Goal: Task Accomplishment & Management: Use online tool/utility

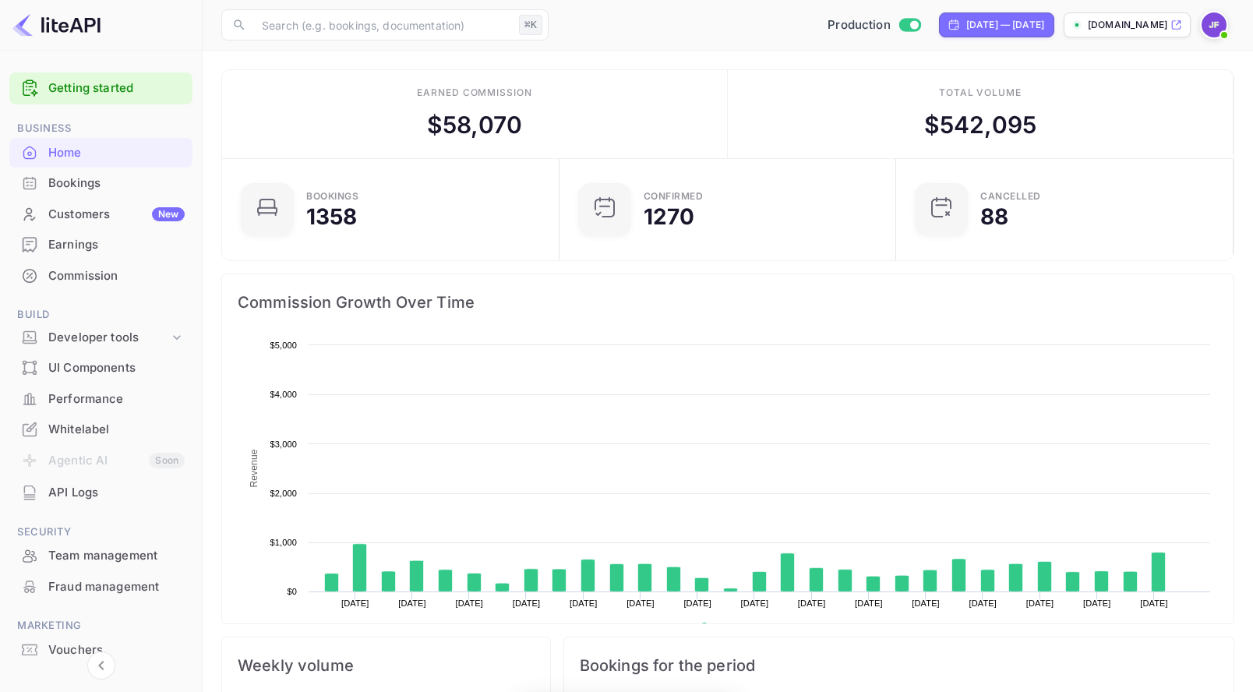
scroll to position [253, 328]
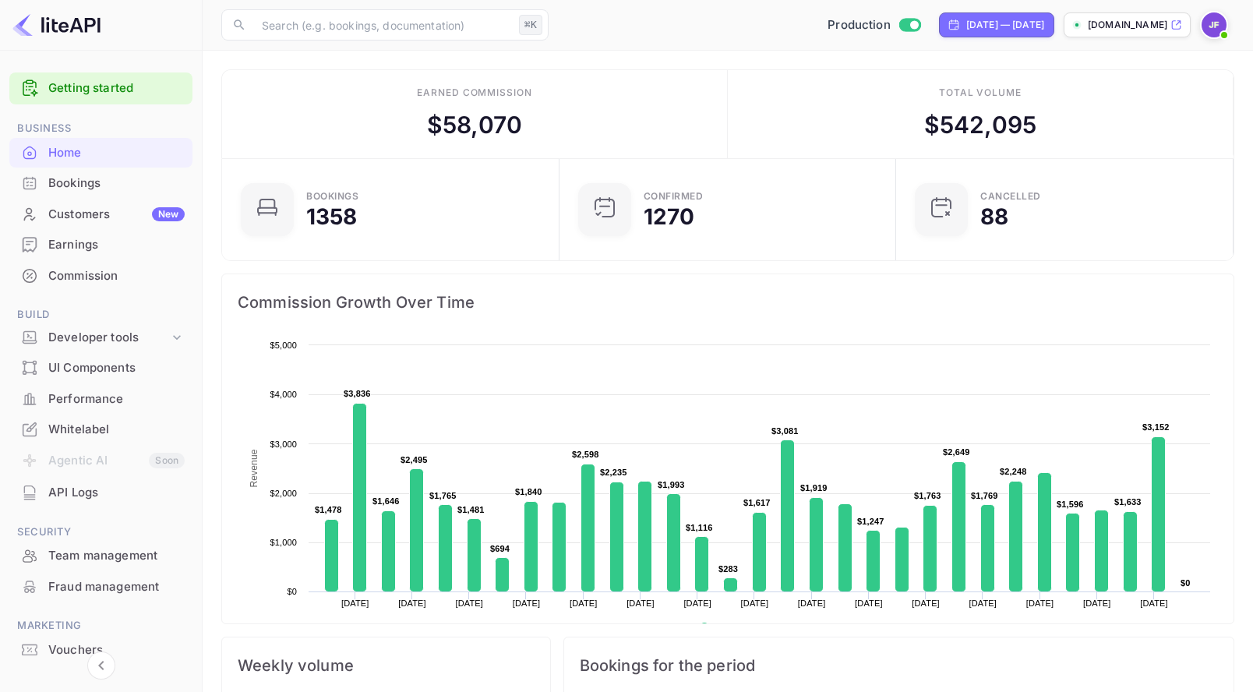
click at [1212, 27] on img at bounding box center [1214, 24] width 25 height 25
click at [1145, 154] on div "Logout" at bounding box center [1138, 161] width 179 height 37
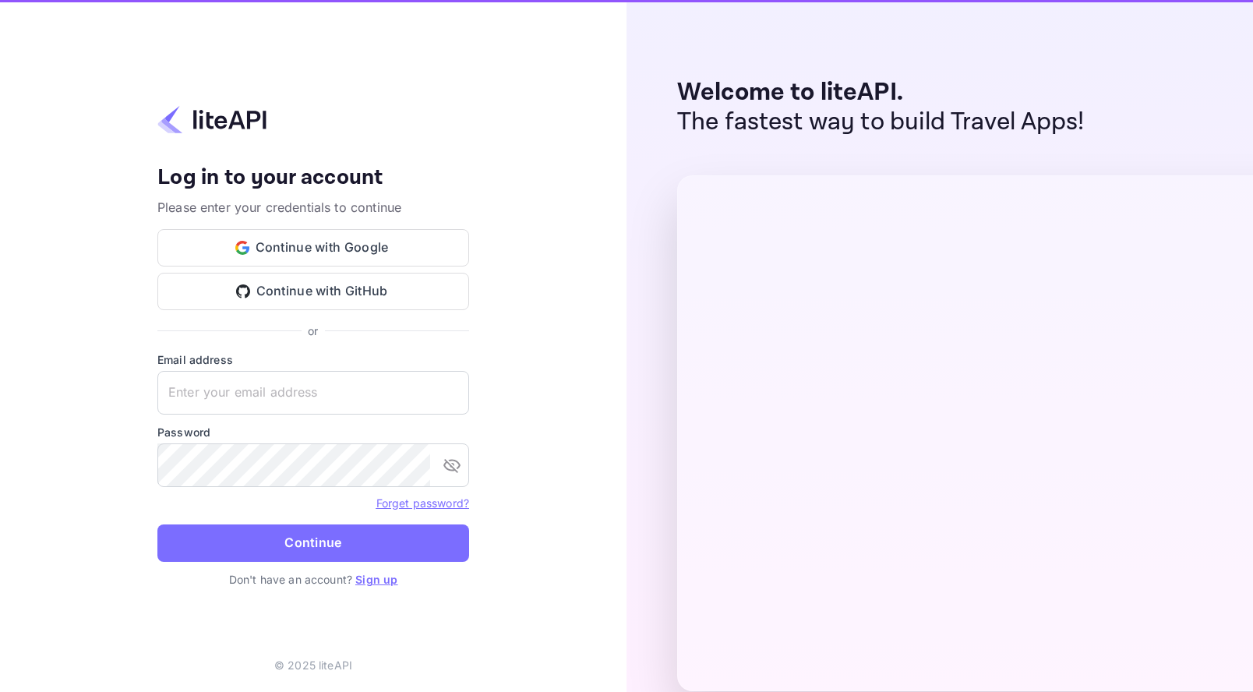
type input "jennyfrimer@gmail.com"
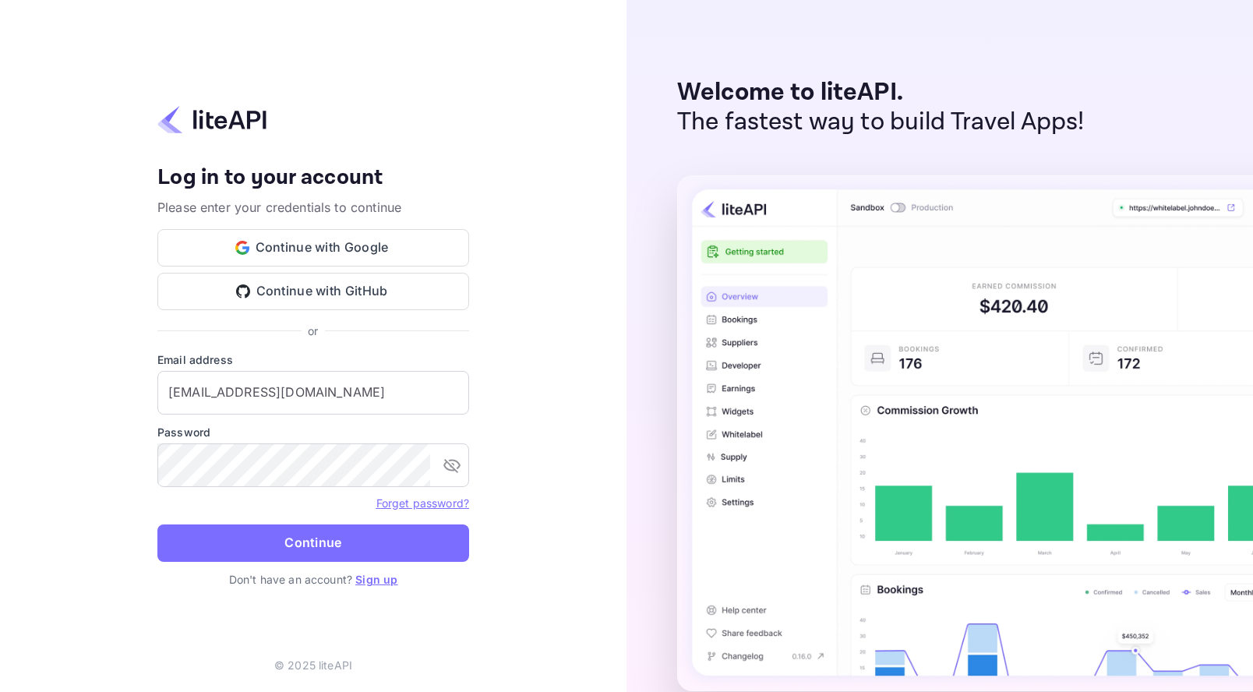
click at [351, 542] on button "Continue" at bounding box center [313, 542] width 312 height 37
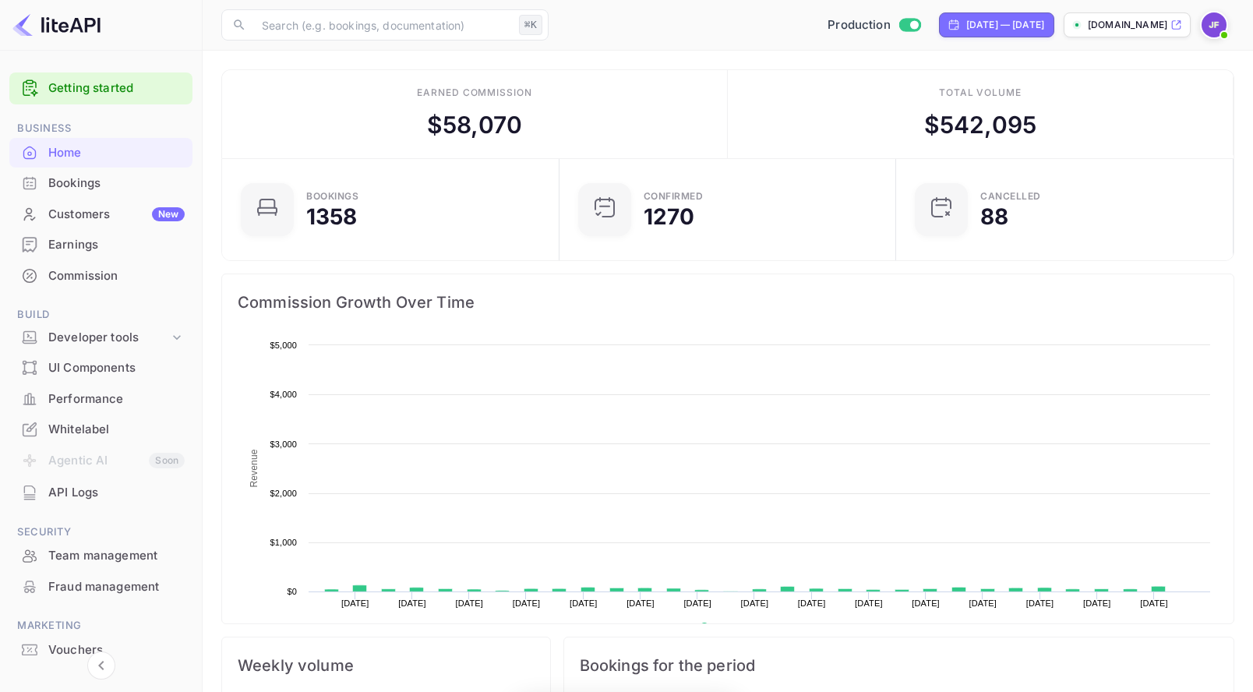
scroll to position [1, 1]
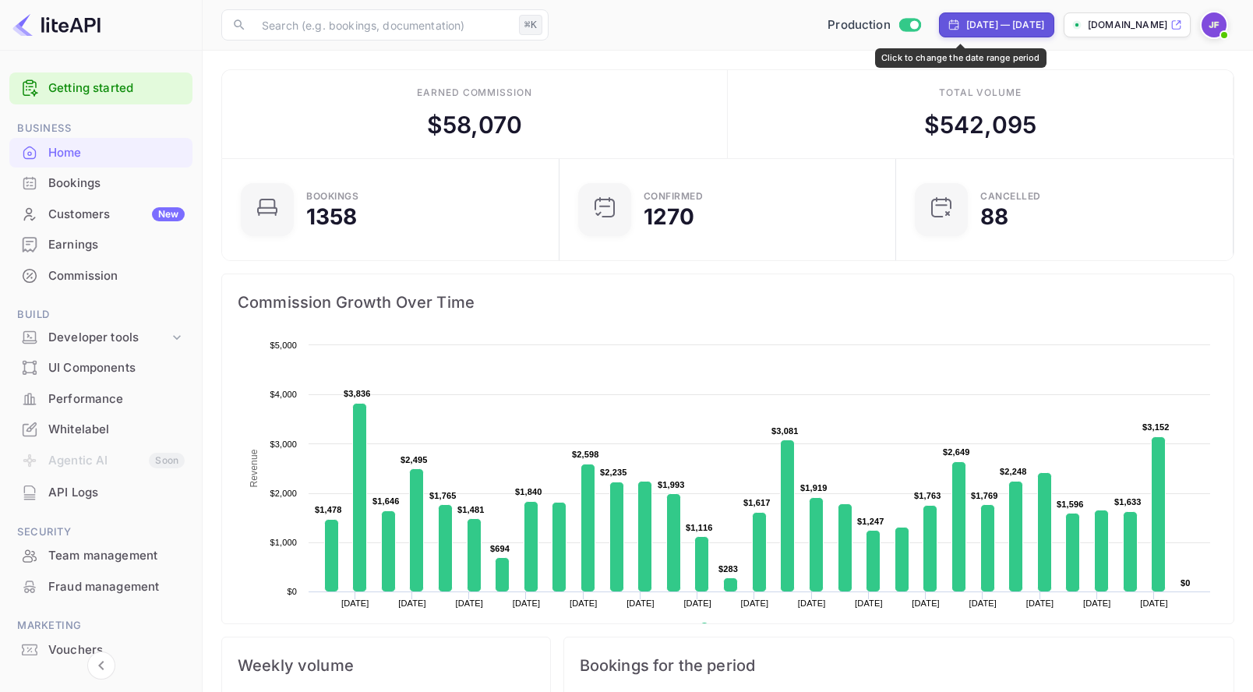
click at [966, 28] on div "[DATE] — [DATE]" at bounding box center [1005, 25] width 78 height 14
select select "6"
select select "2025"
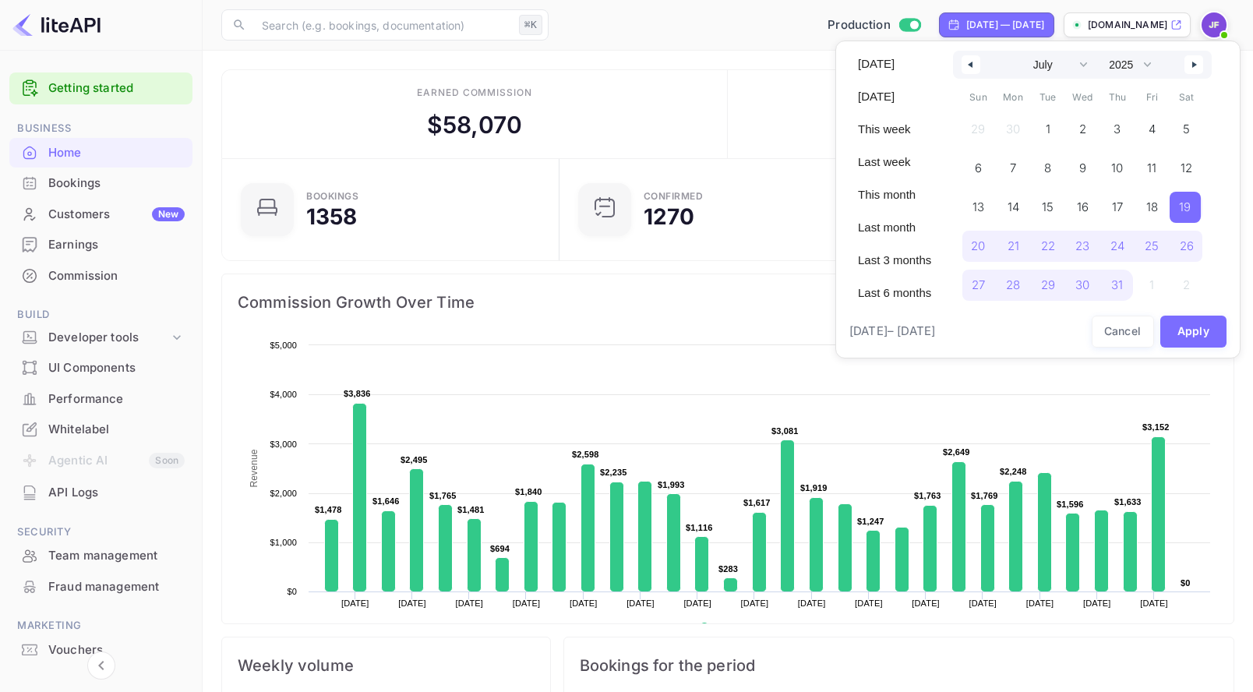
click at [599, 103] on div at bounding box center [626, 346] width 1253 height 692
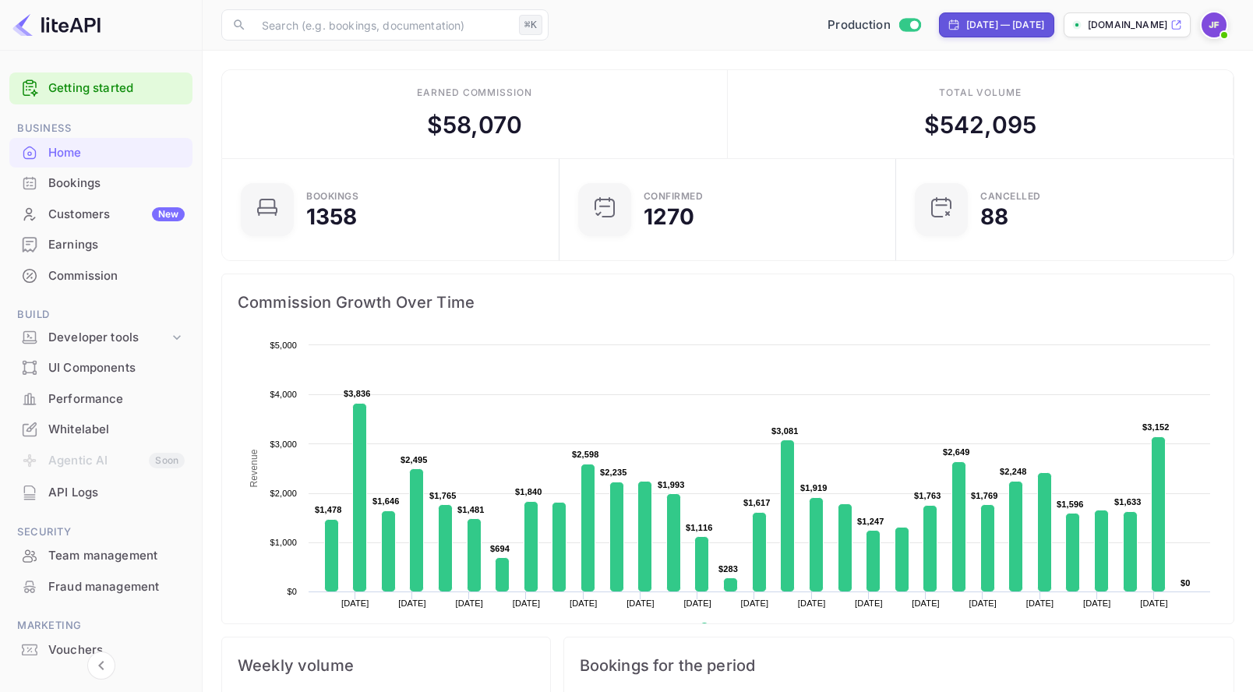
click at [966, 20] on div "Jul 19, 2025 — Aug 18, 2025" at bounding box center [1005, 25] width 78 height 14
select select "6"
select select "2025"
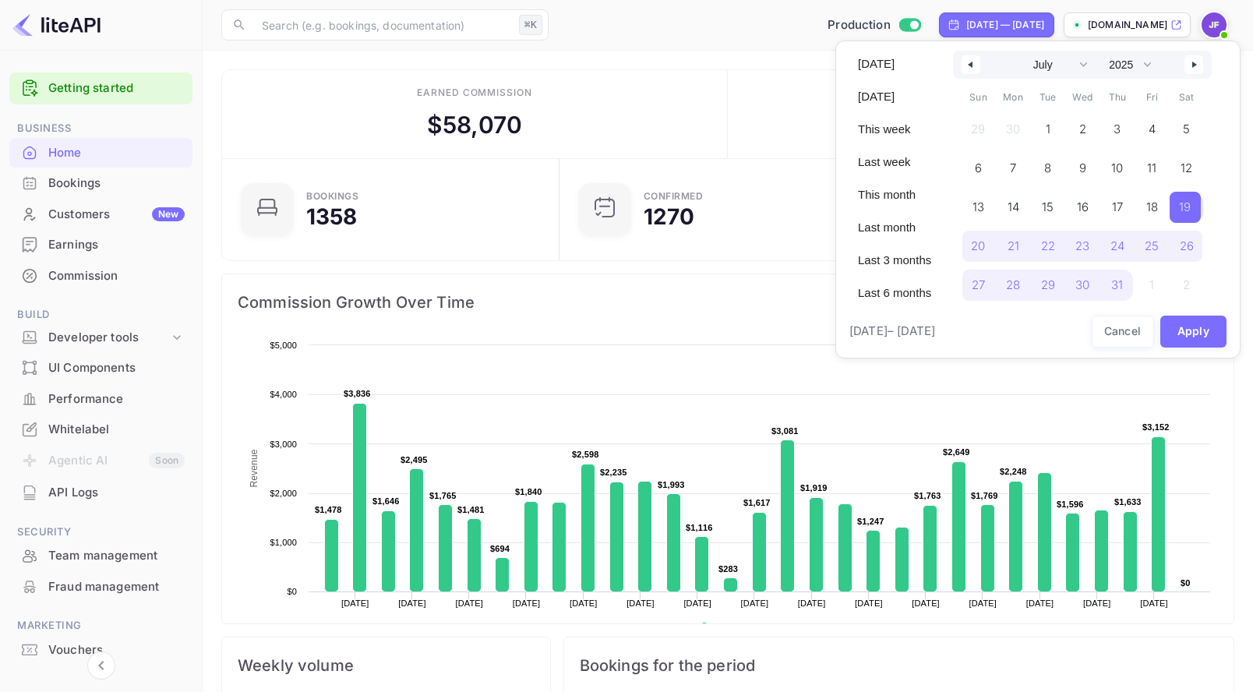
click at [1191, 210] on span "19" at bounding box center [1185, 207] width 12 height 28
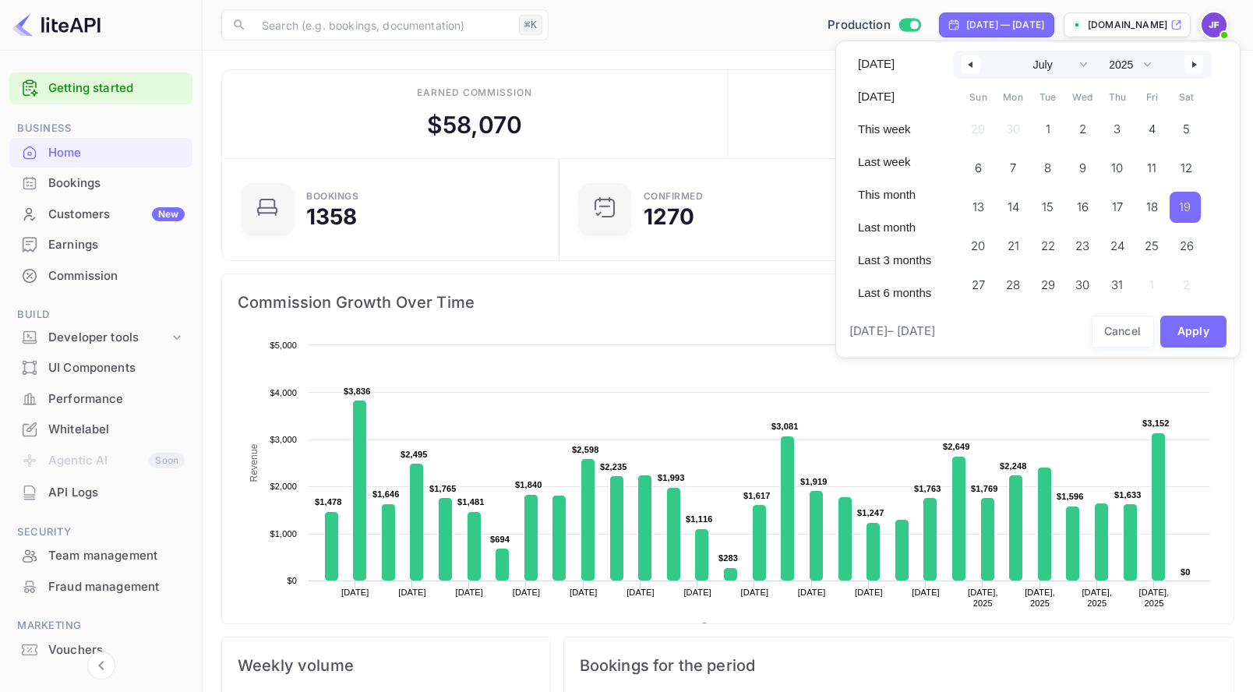
click at [1198, 68] on icon "button" at bounding box center [1196, 65] width 8 height 6
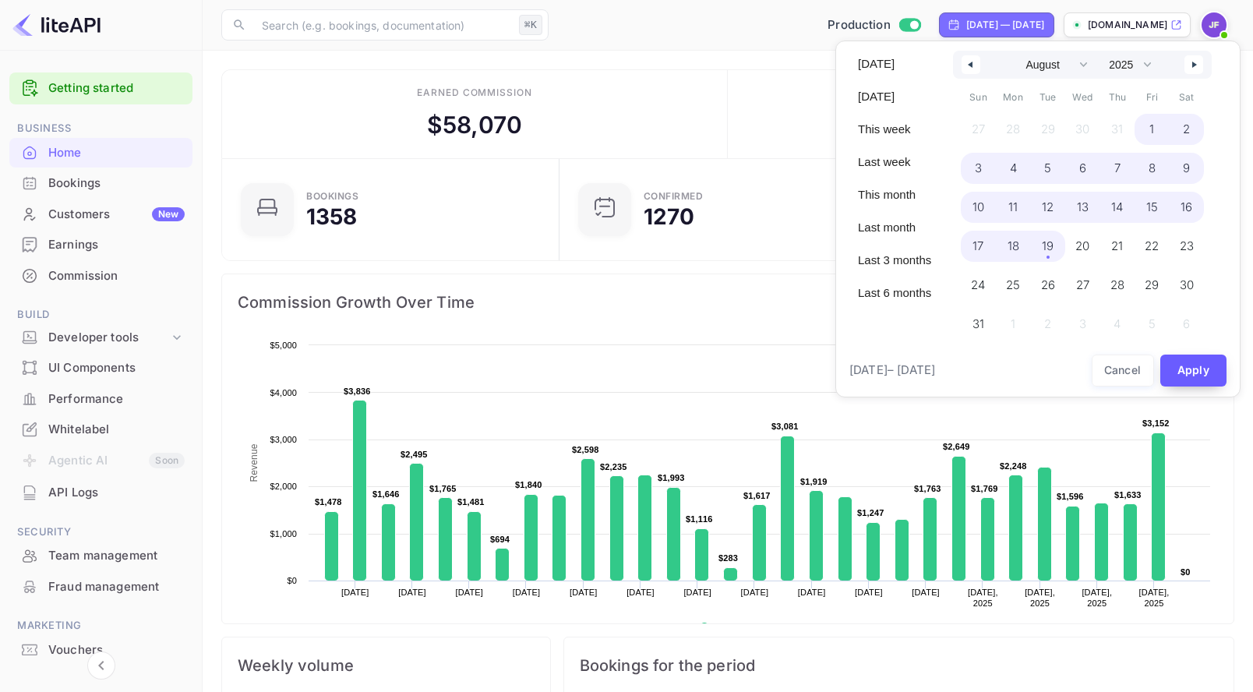
click at [1053, 250] on span "19" at bounding box center [1048, 246] width 12 height 28
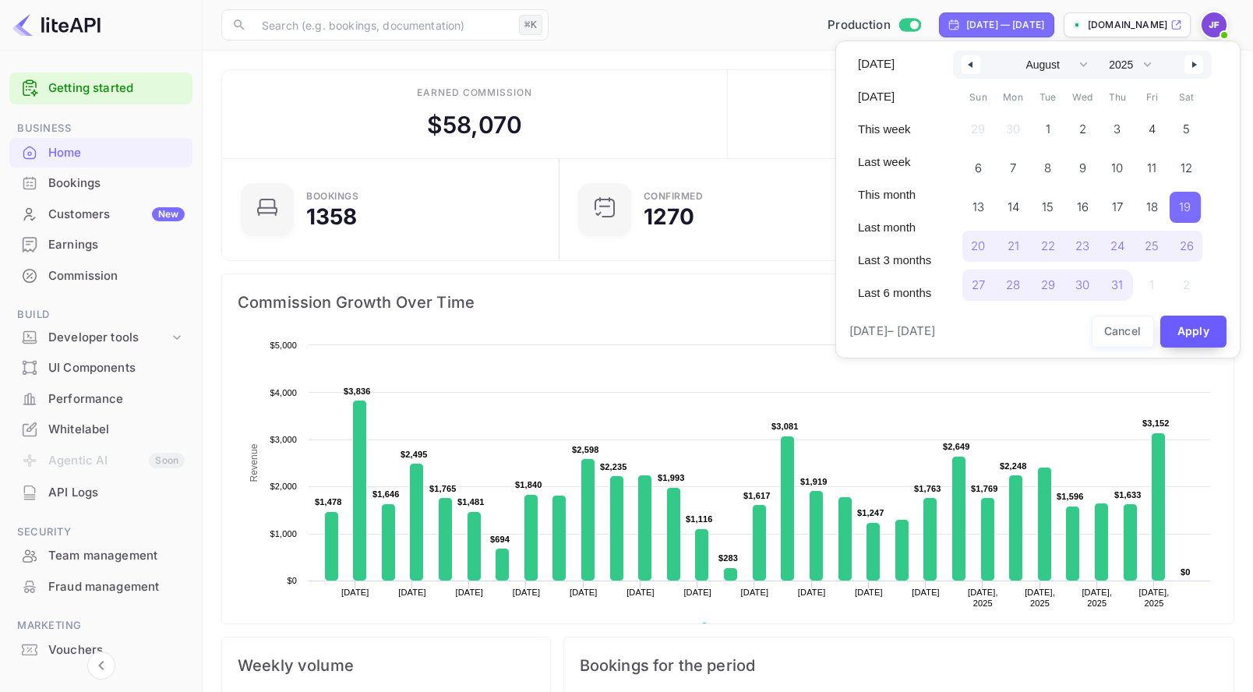
select select "6"
click at [1191, 330] on button "Apply" at bounding box center [1193, 332] width 67 height 32
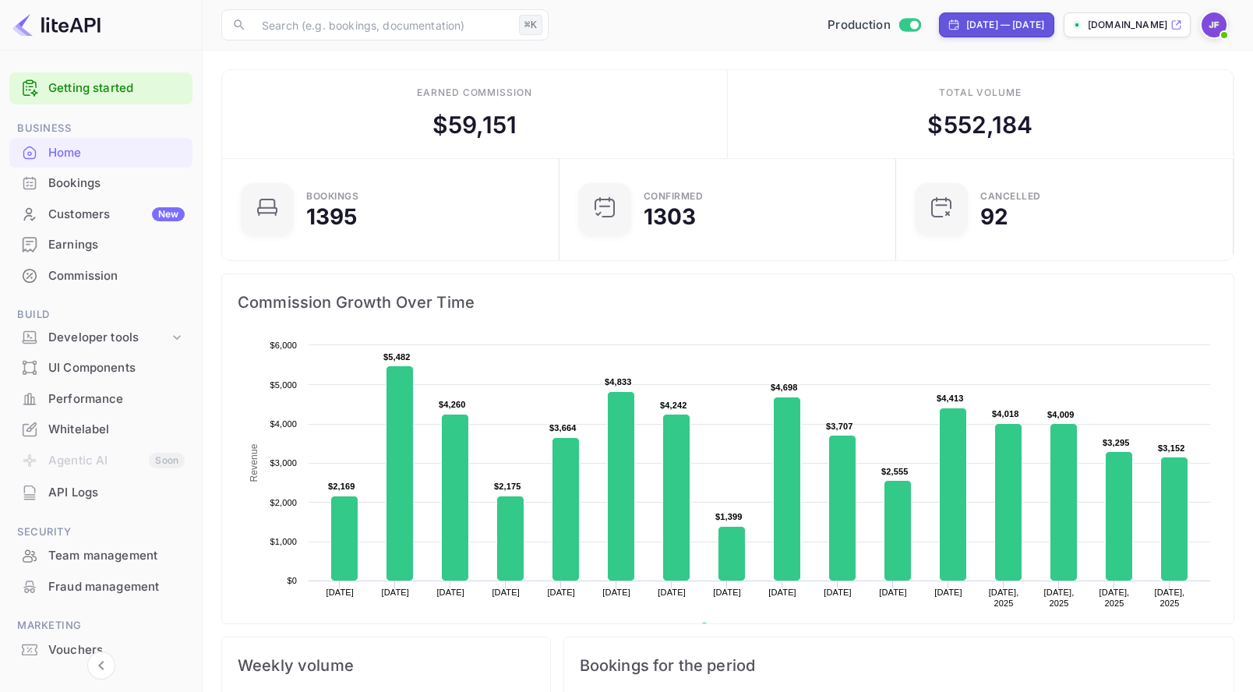
click at [966, 23] on div "Jul 18, 2025 — Aug 18, 2025" at bounding box center [1005, 25] width 78 height 14
select select "6"
select select "2025"
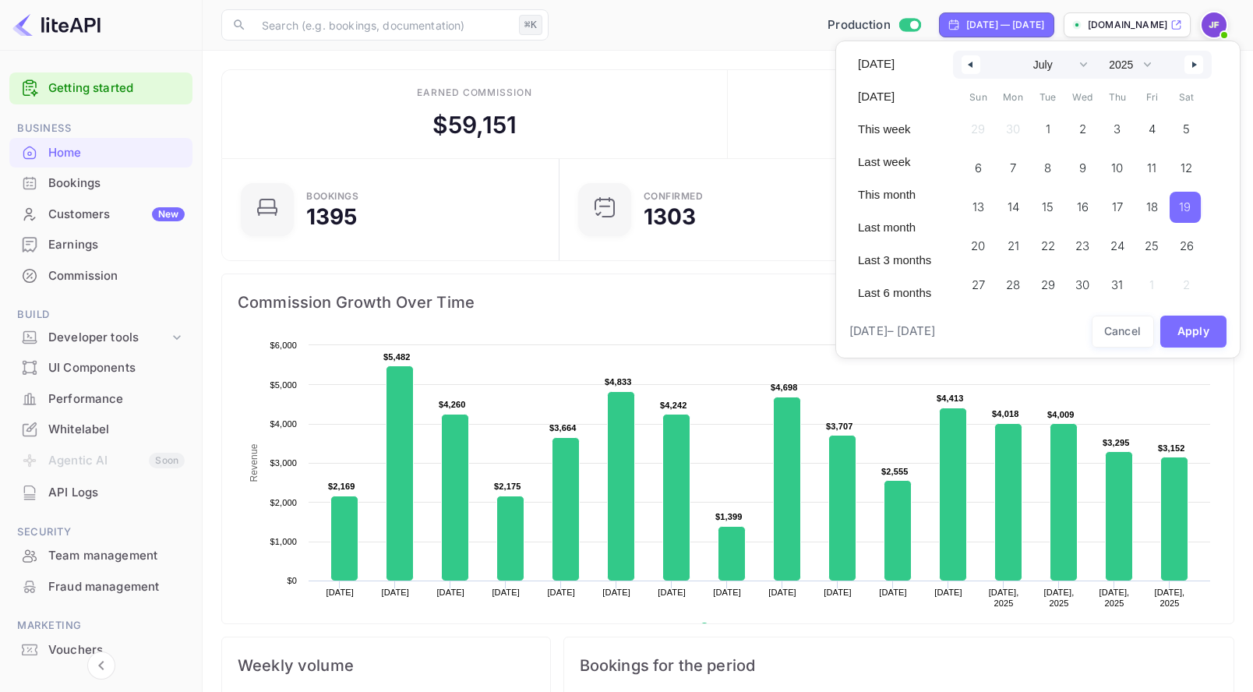
click at [1189, 208] on span "19" at bounding box center [1185, 207] width 12 height 28
click at [1193, 67] on button "button" at bounding box center [1193, 64] width 19 height 19
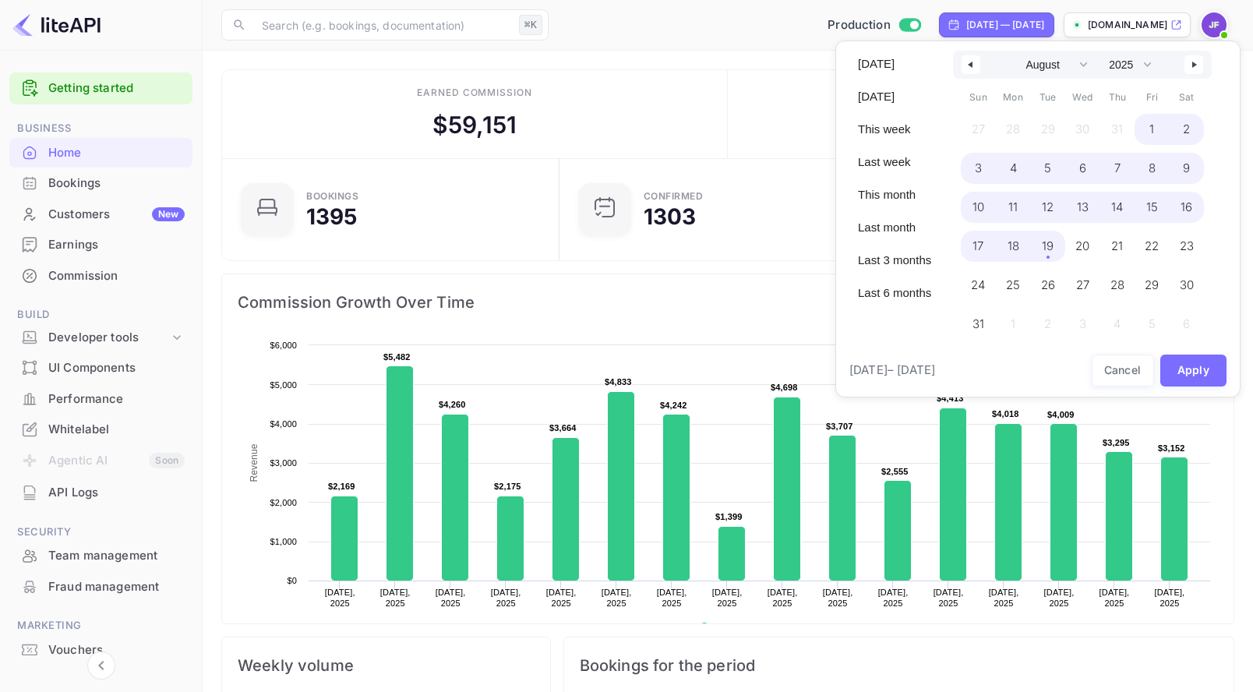
click at [1046, 253] on span "19" at bounding box center [1047, 246] width 35 height 31
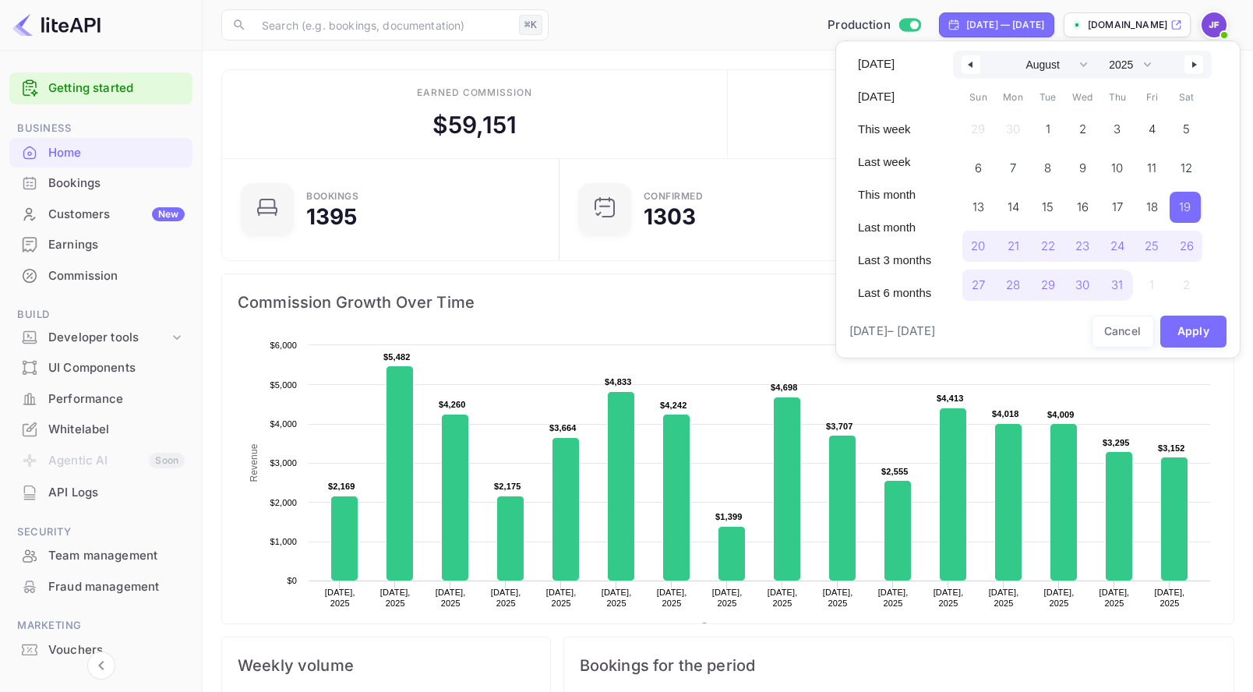
select select "6"
click at [1189, 337] on button "Apply" at bounding box center [1193, 332] width 67 height 32
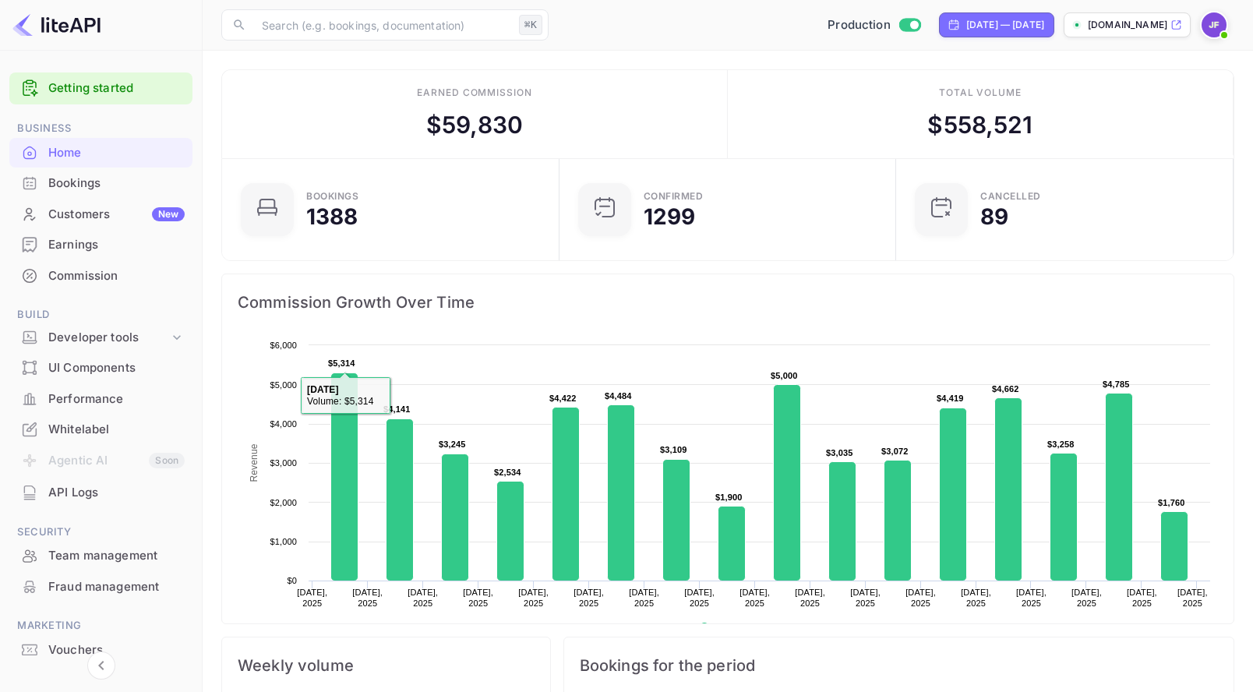
click at [95, 432] on div "Whitelabel" at bounding box center [116, 430] width 136 height 18
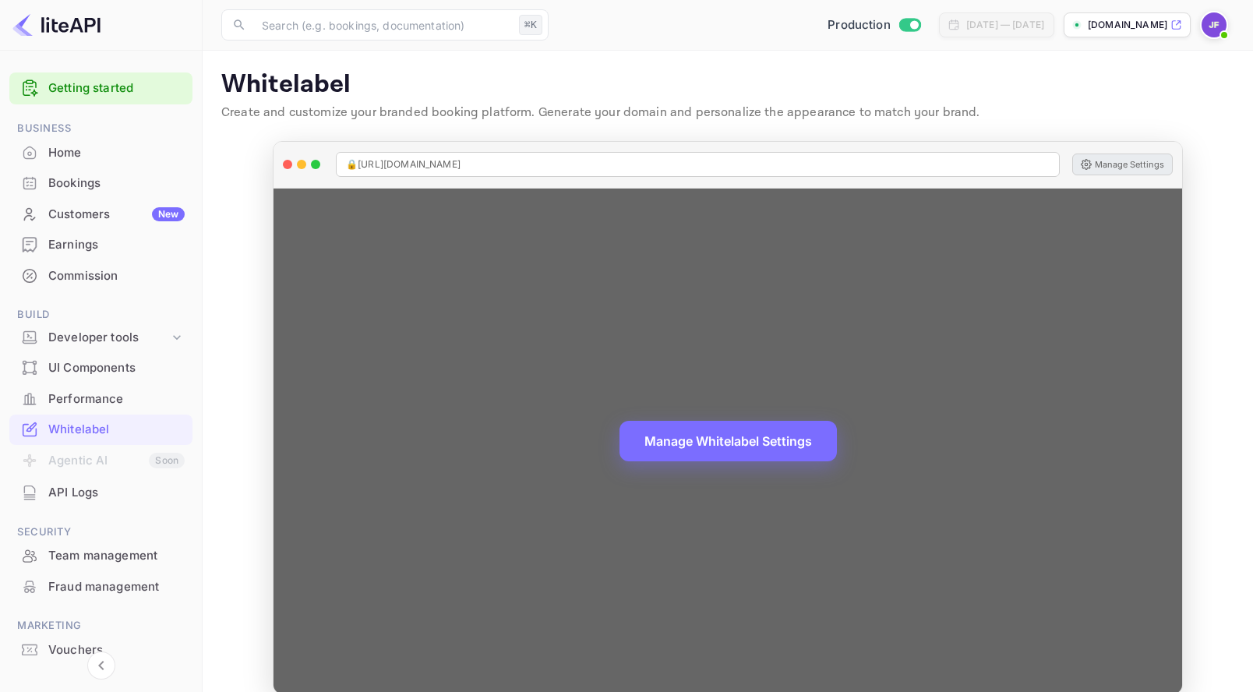
click at [1151, 173] on button "Manage Settings" at bounding box center [1122, 165] width 101 height 22
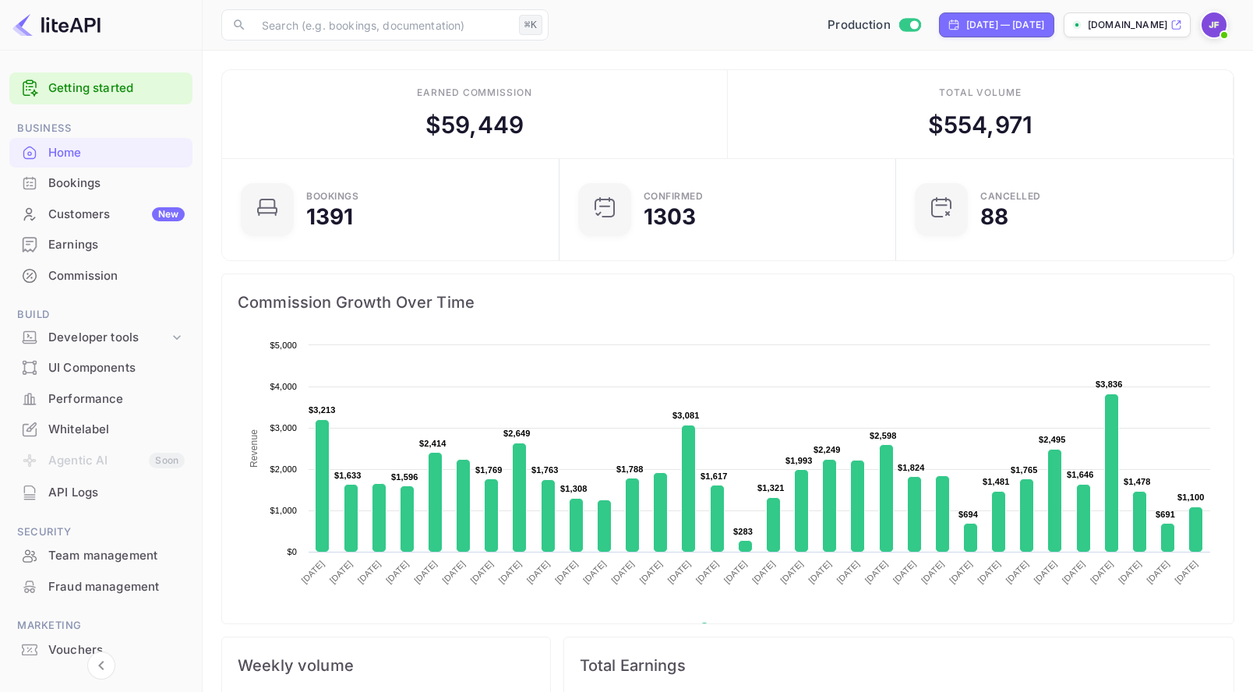
scroll to position [253, 328]
click at [966, 26] on div "Jul 18, 2025 — Aug 18, 2025" at bounding box center [1005, 25] width 78 height 14
select select "6"
select select "2025"
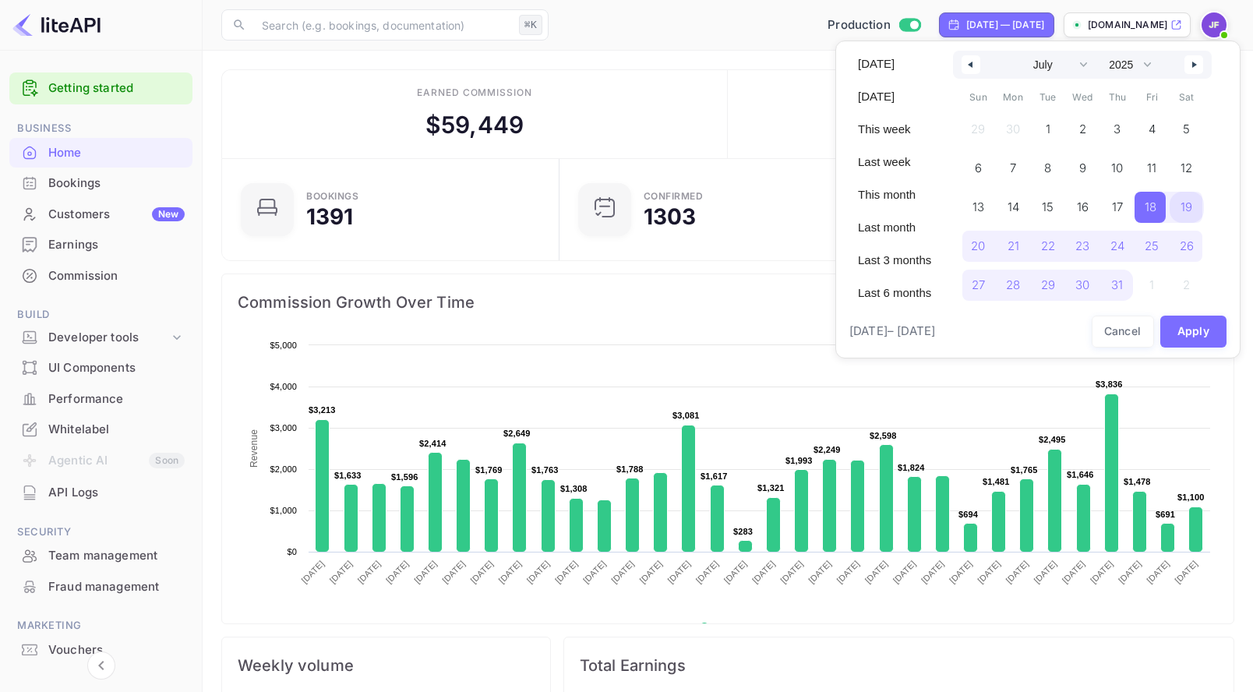
click at [1192, 214] on span "19" at bounding box center [1186, 207] width 12 height 28
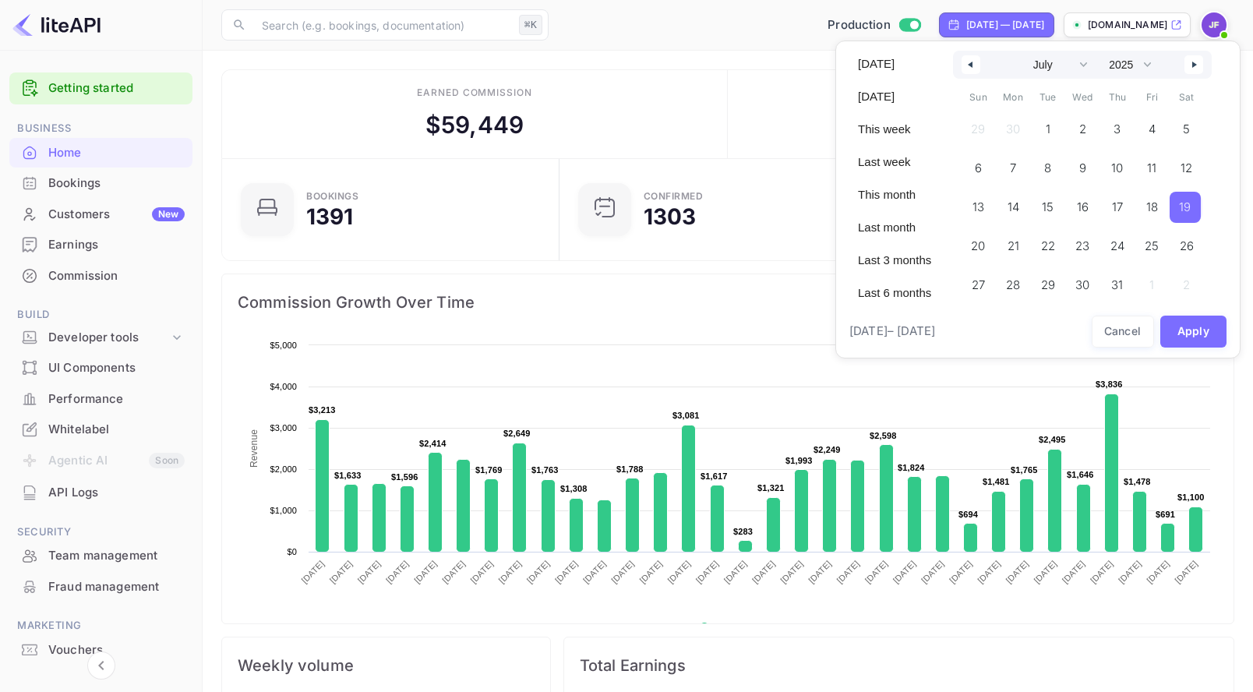
click at [1199, 65] on icon "button" at bounding box center [1196, 65] width 8 height 6
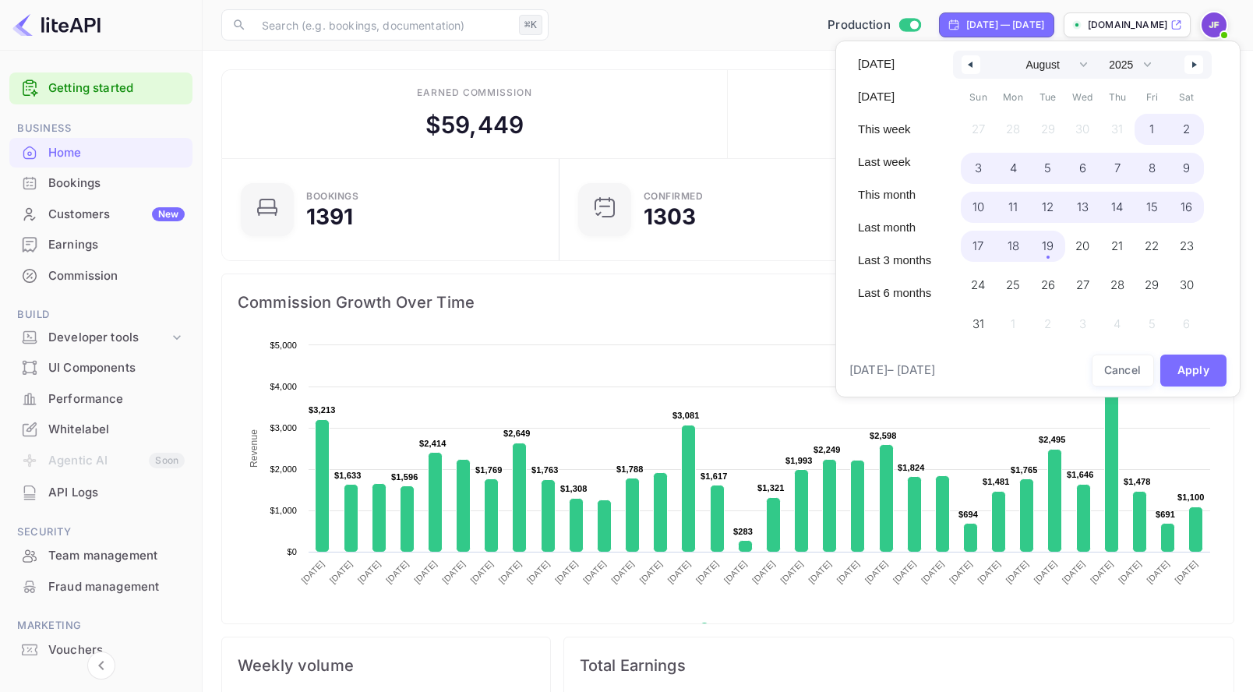
click at [1057, 249] on span "19" at bounding box center [1047, 246] width 35 height 31
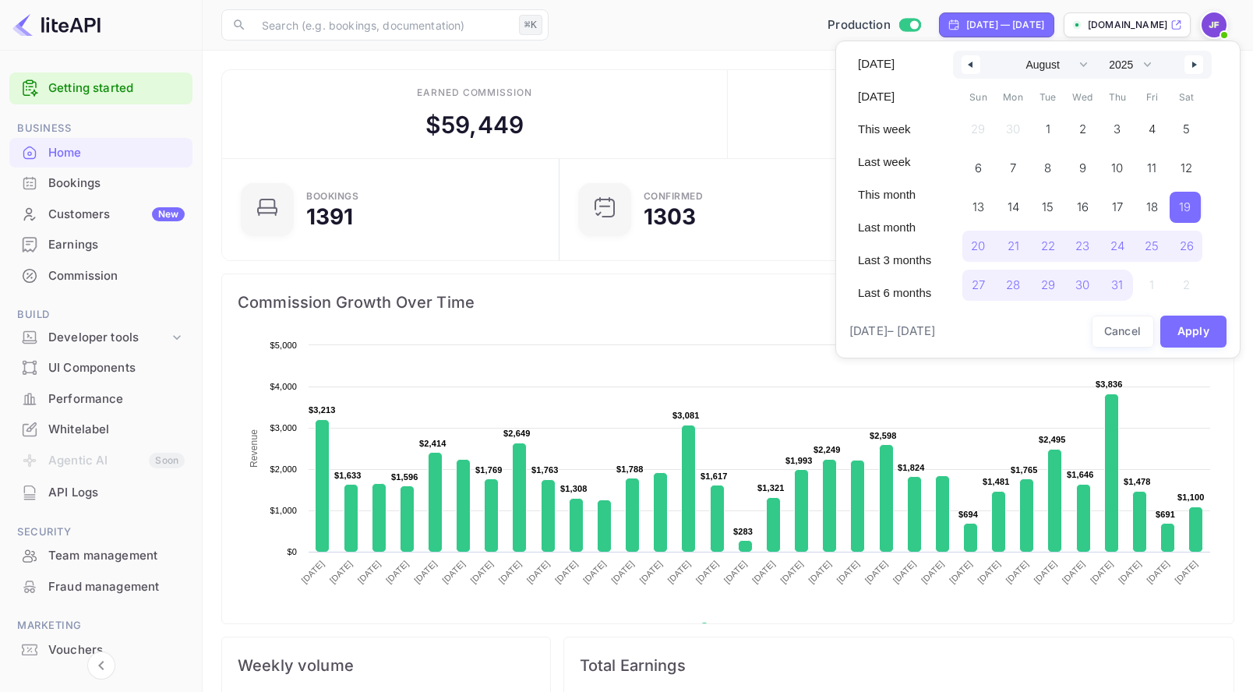
select select "6"
click at [1199, 326] on button "Apply" at bounding box center [1193, 332] width 67 height 32
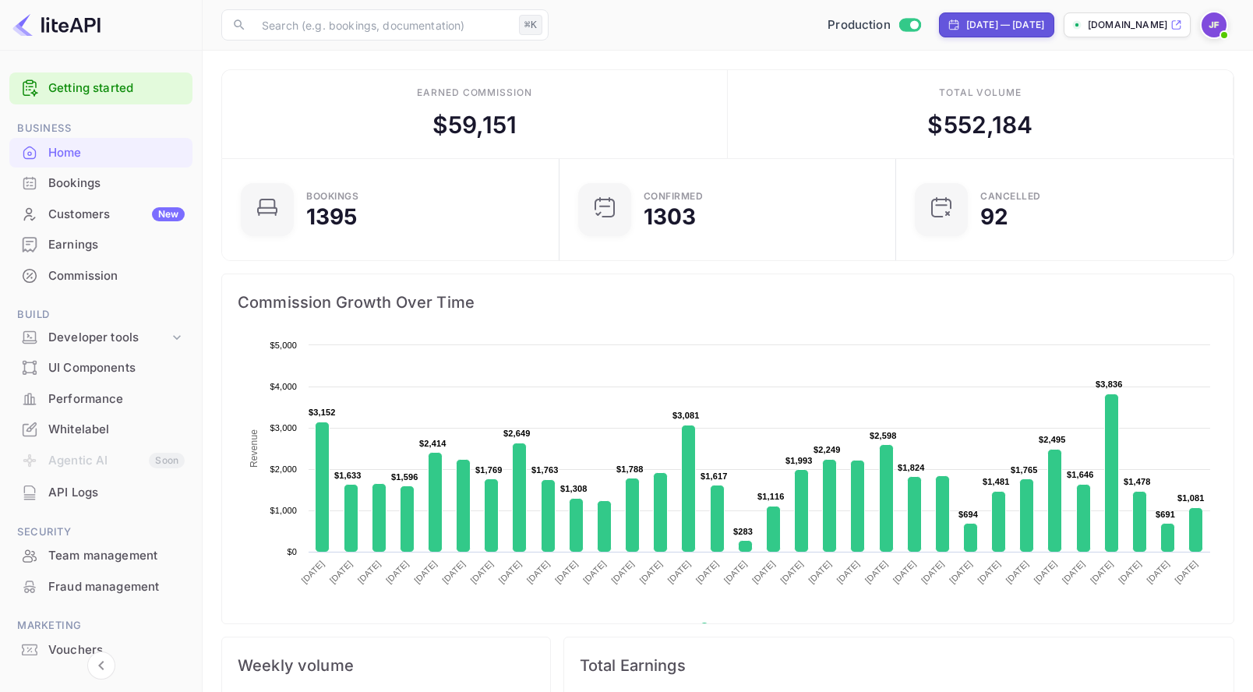
click at [966, 29] on div "Jul 18, 2025 — Aug 18, 2025" at bounding box center [1005, 25] width 78 height 14
select select "6"
select select "2025"
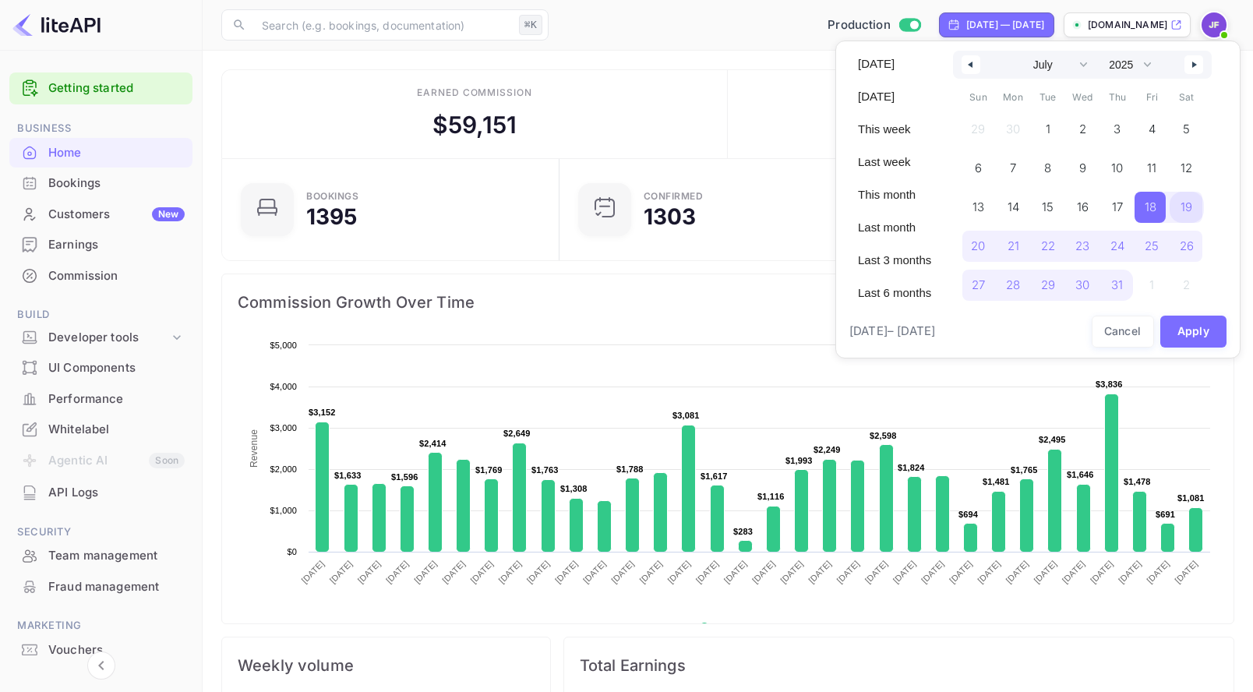
click at [1185, 200] on span "19" at bounding box center [1187, 207] width 35 height 31
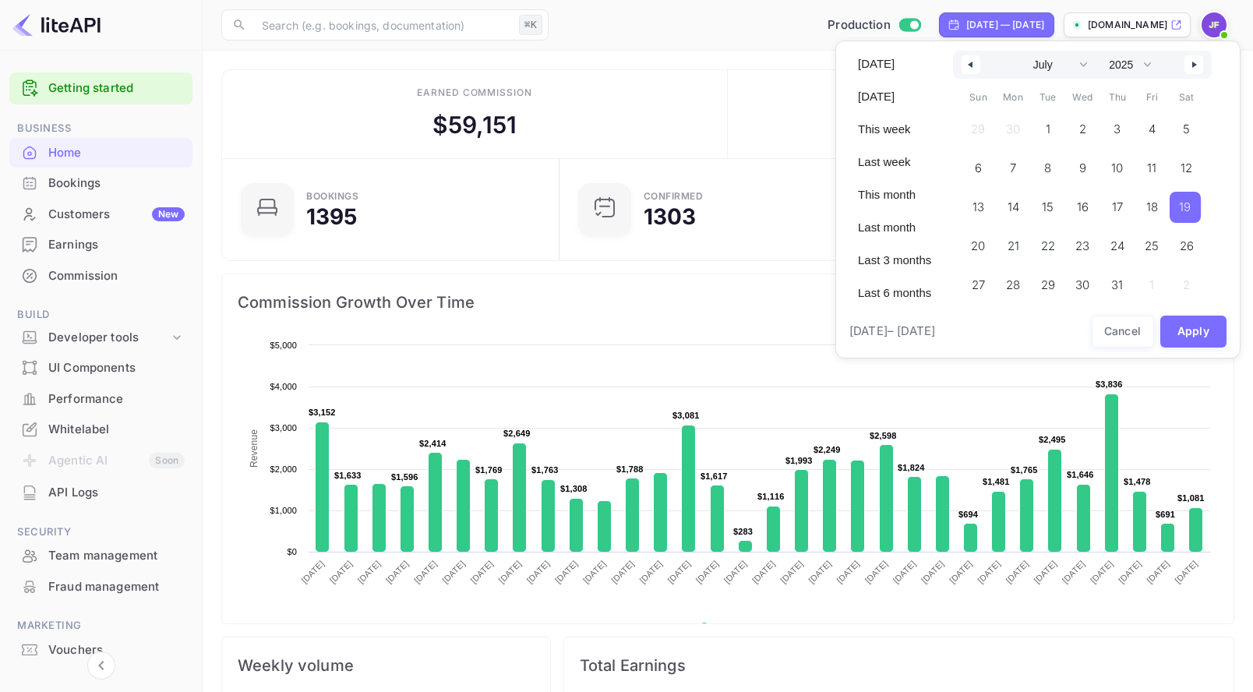
drag, startPoint x: 1198, startPoint y: 59, endPoint x: 1162, endPoint y: 175, distance: 120.8
click at [1198, 59] on button "button" at bounding box center [1193, 64] width 19 height 19
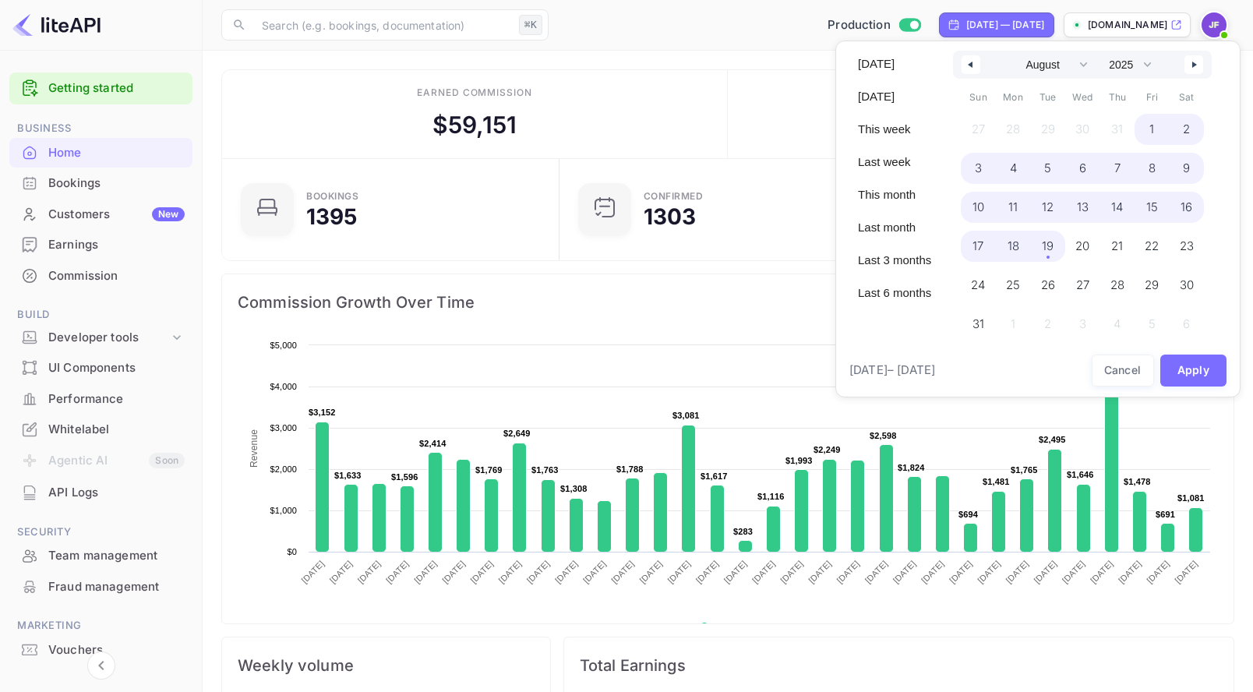
click at [1058, 246] on span "19" at bounding box center [1047, 246] width 35 height 31
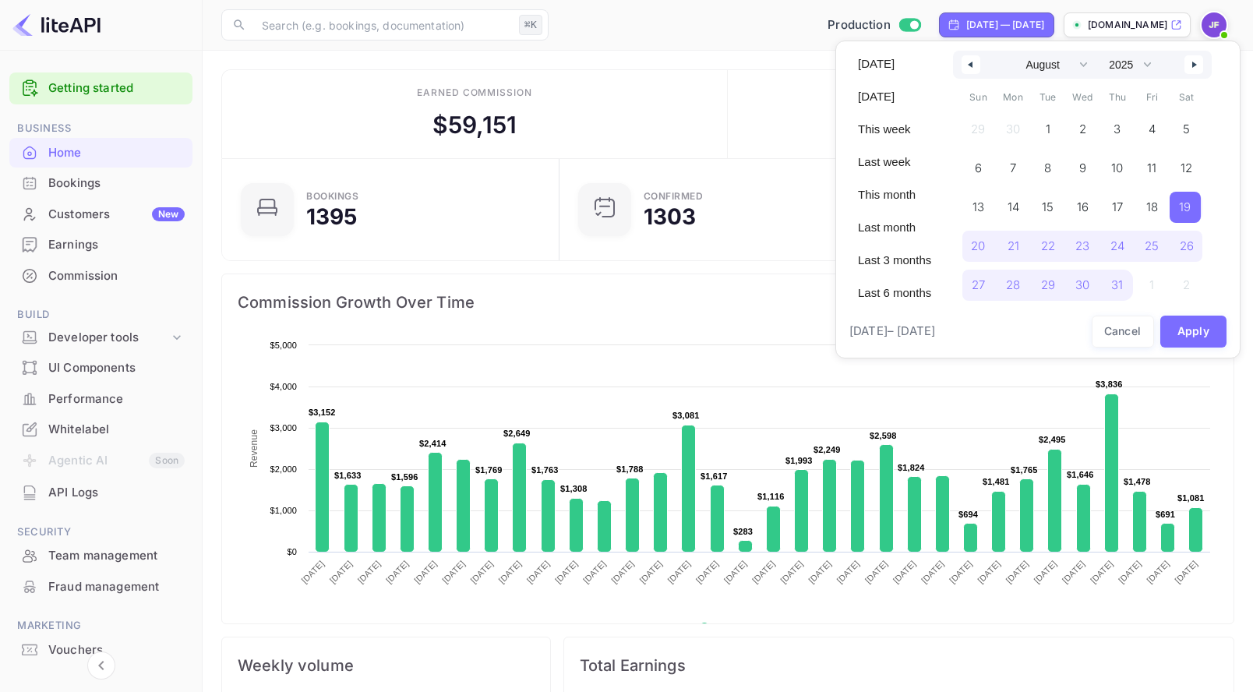
select select "6"
click at [1189, 333] on button "Apply" at bounding box center [1193, 332] width 67 height 32
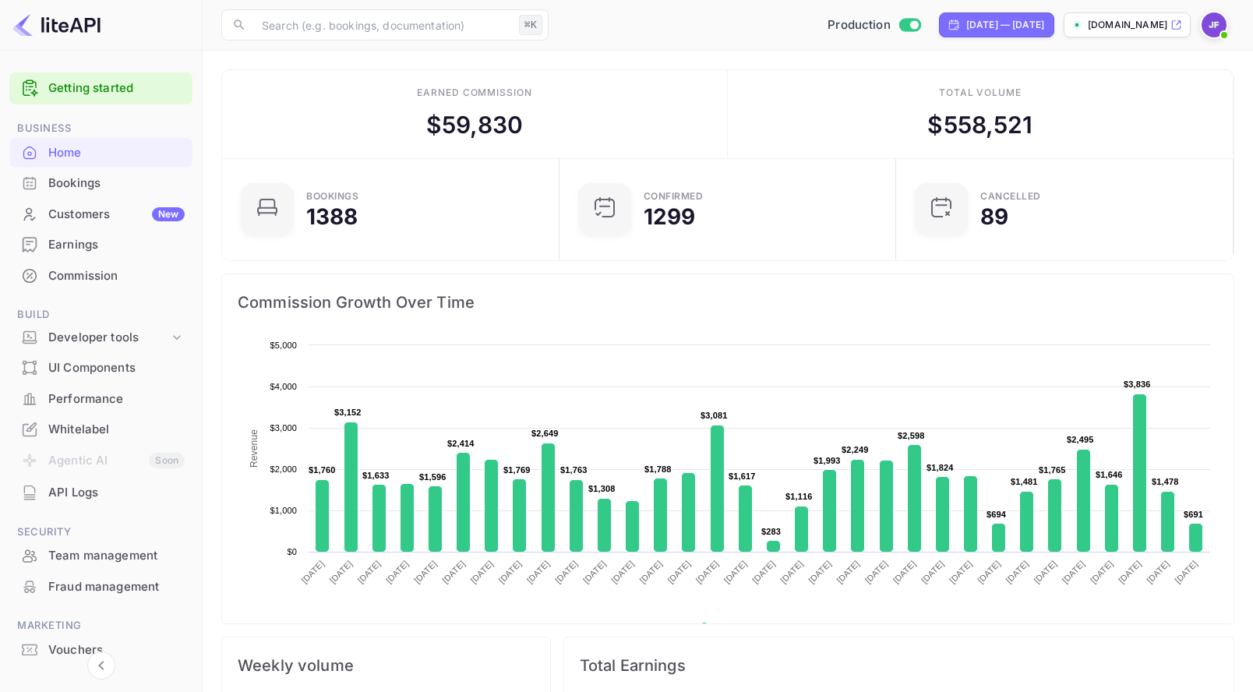
click at [108, 281] on div "Commission" at bounding box center [116, 276] width 136 height 18
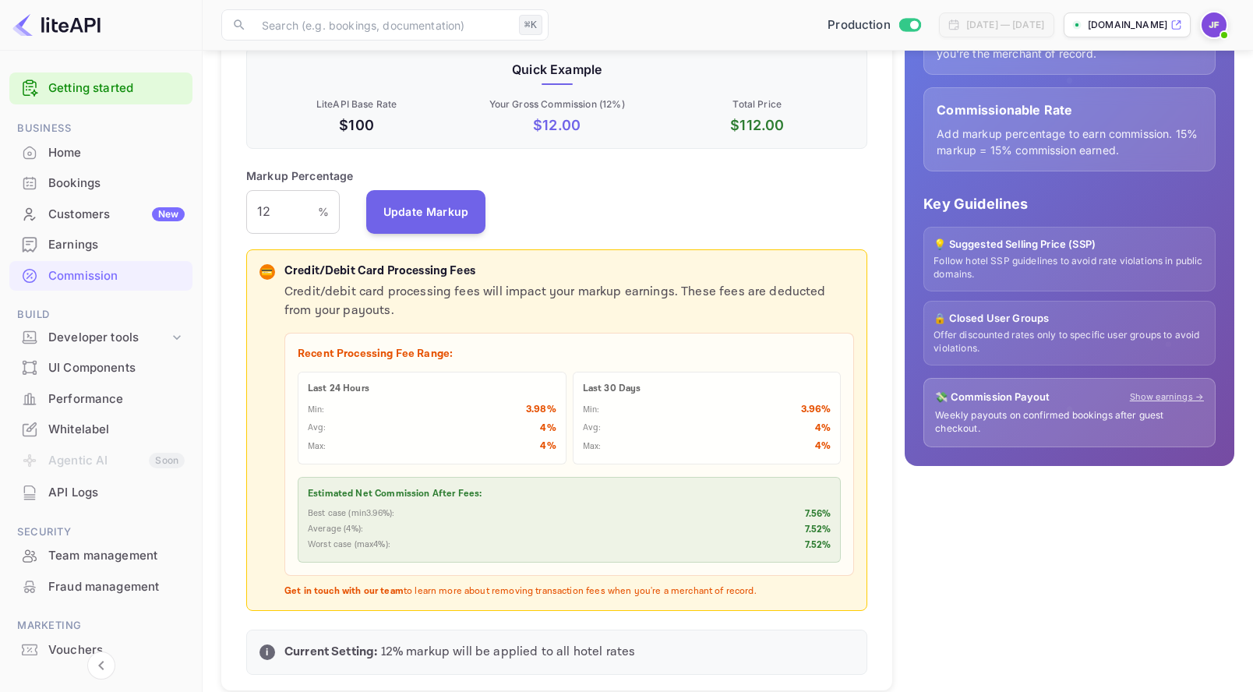
scroll to position [286, 0]
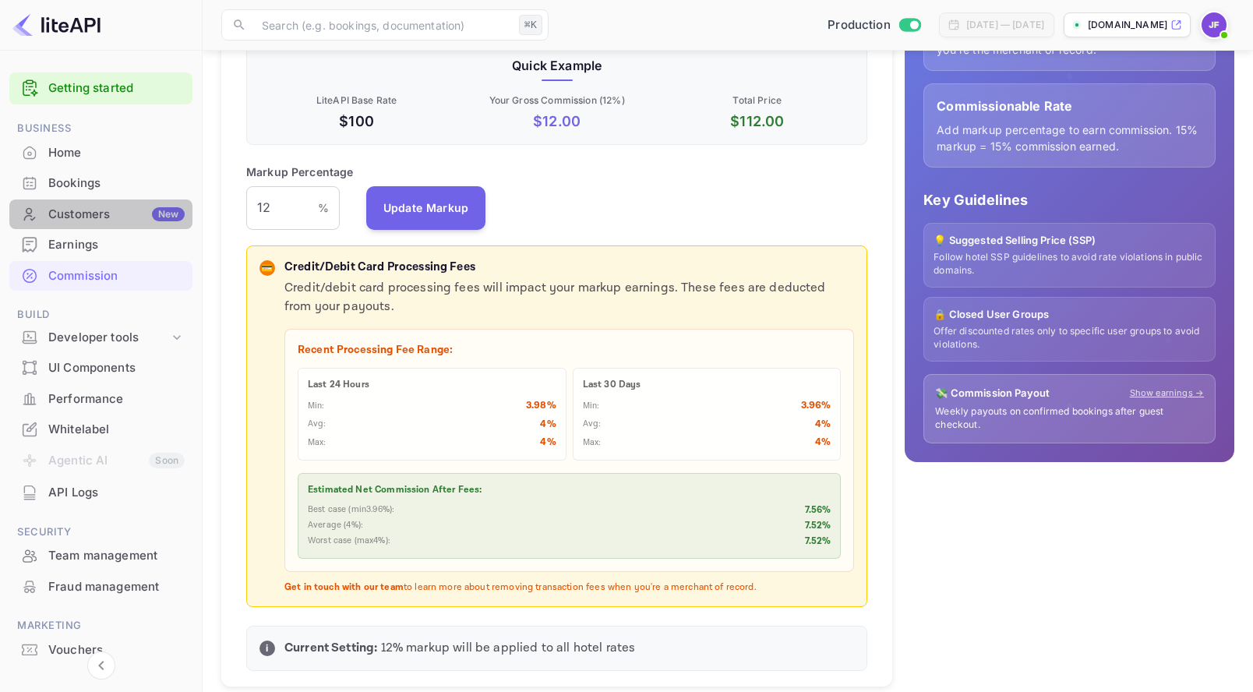
click at [101, 221] on div "Customers New" at bounding box center [116, 215] width 136 height 18
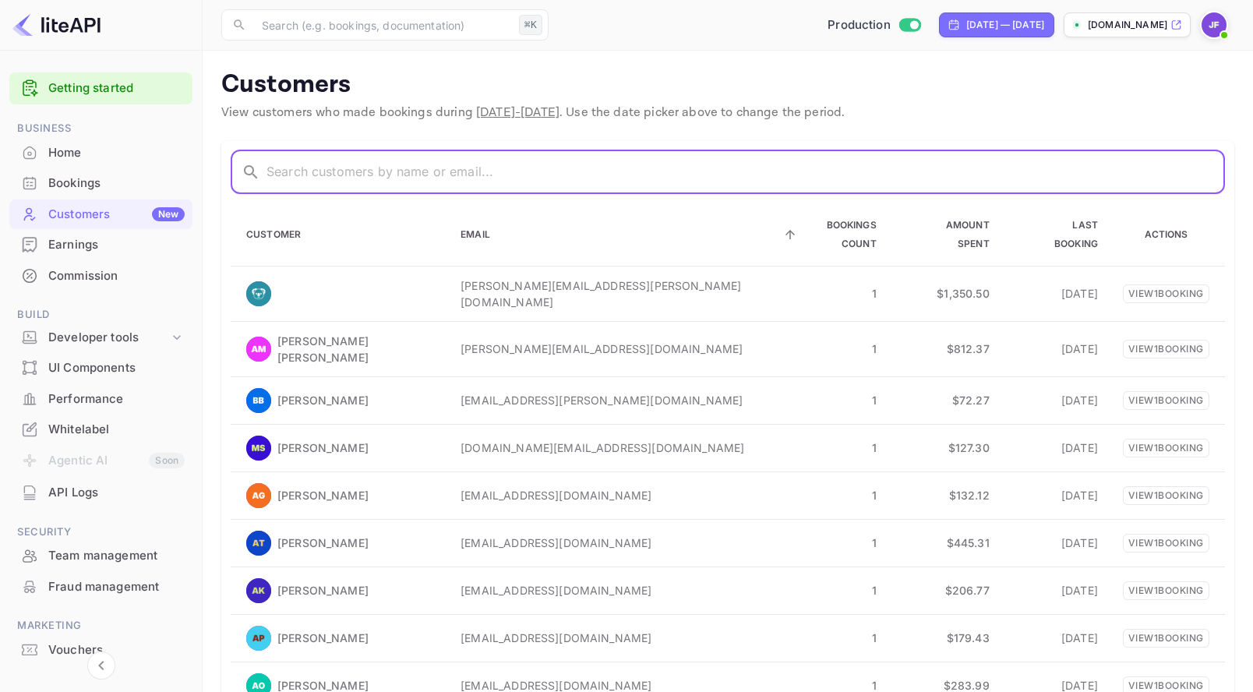
click at [308, 175] on input "text" at bounding box center [745, 172] width 958 height 44
paste input "Alnaqbi"
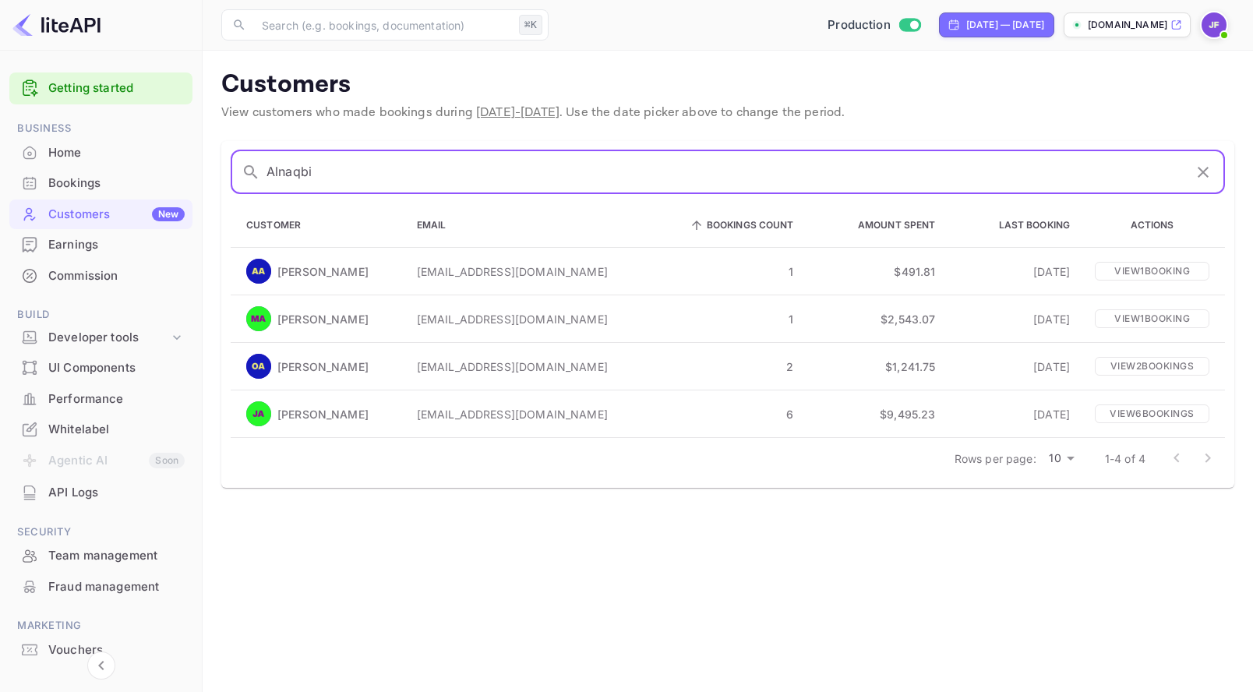
type input "Alnaqbi"
click at [1122, 418] on p "View 6 booking s" at bounding box center [1152, 413] width 115 height 19
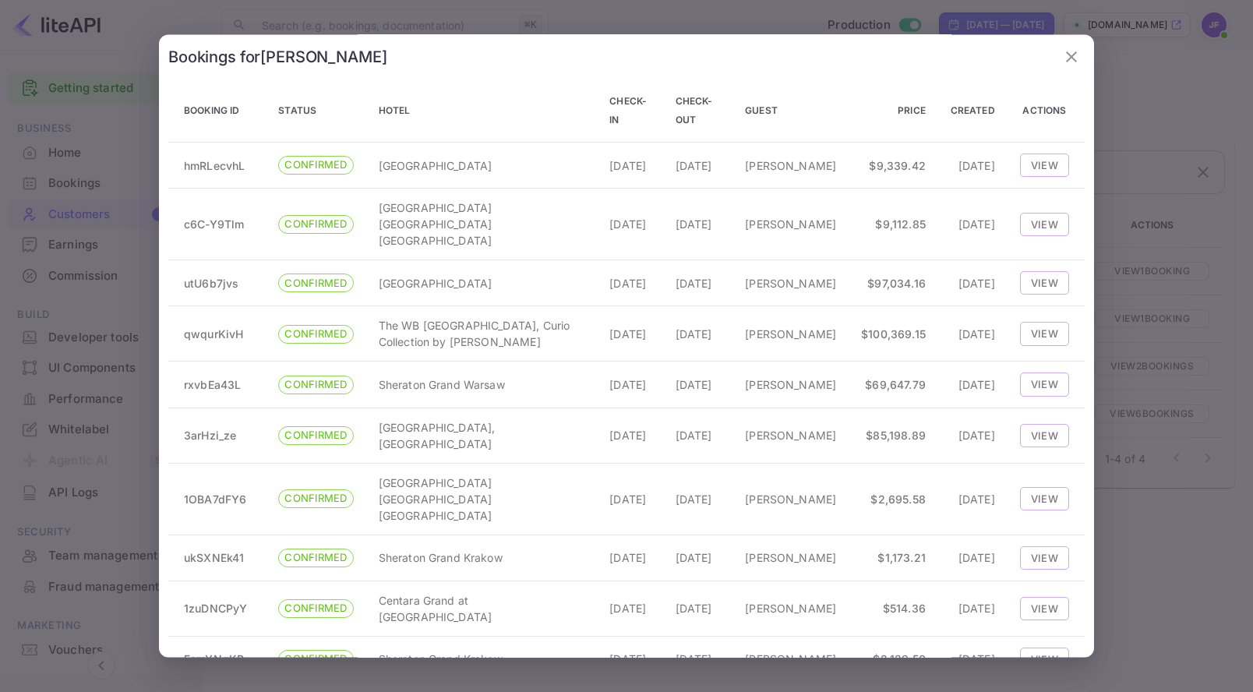
click at [1073, 57] on icon "button" at bounding box center [1071, 57] width 19 height 19
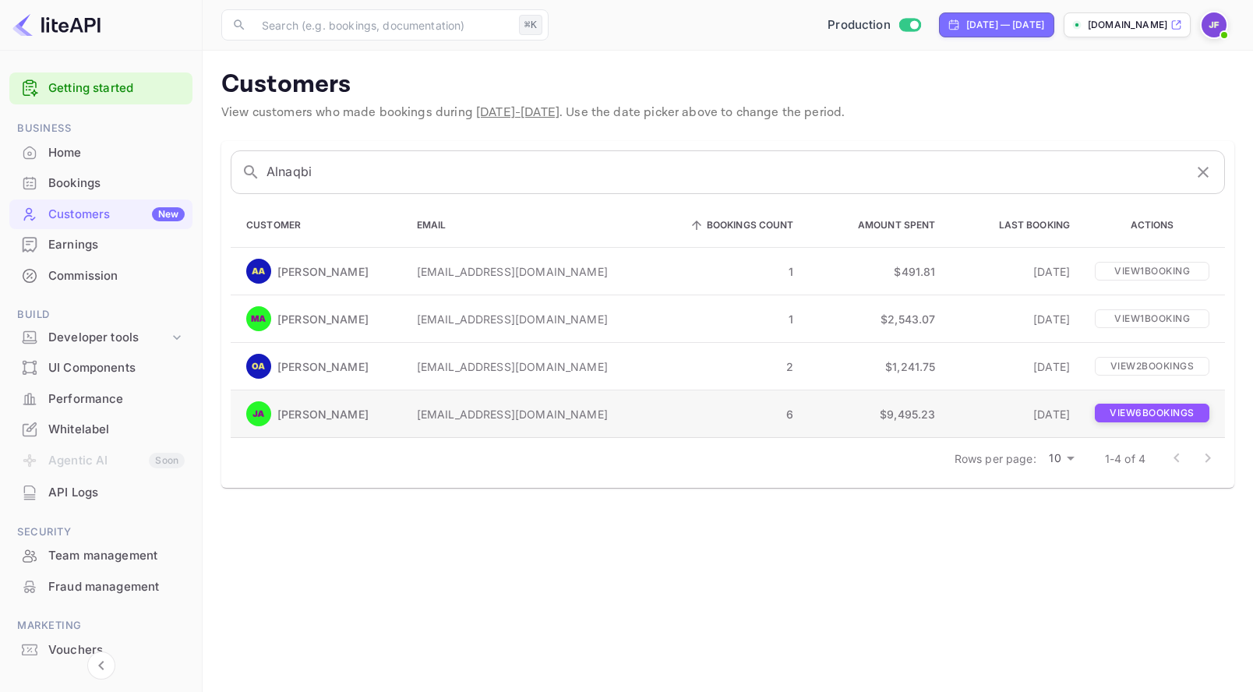
click at [1124, 411] on p "View 6 booking s" at bounding box center [1152, 413] width 115 height 19
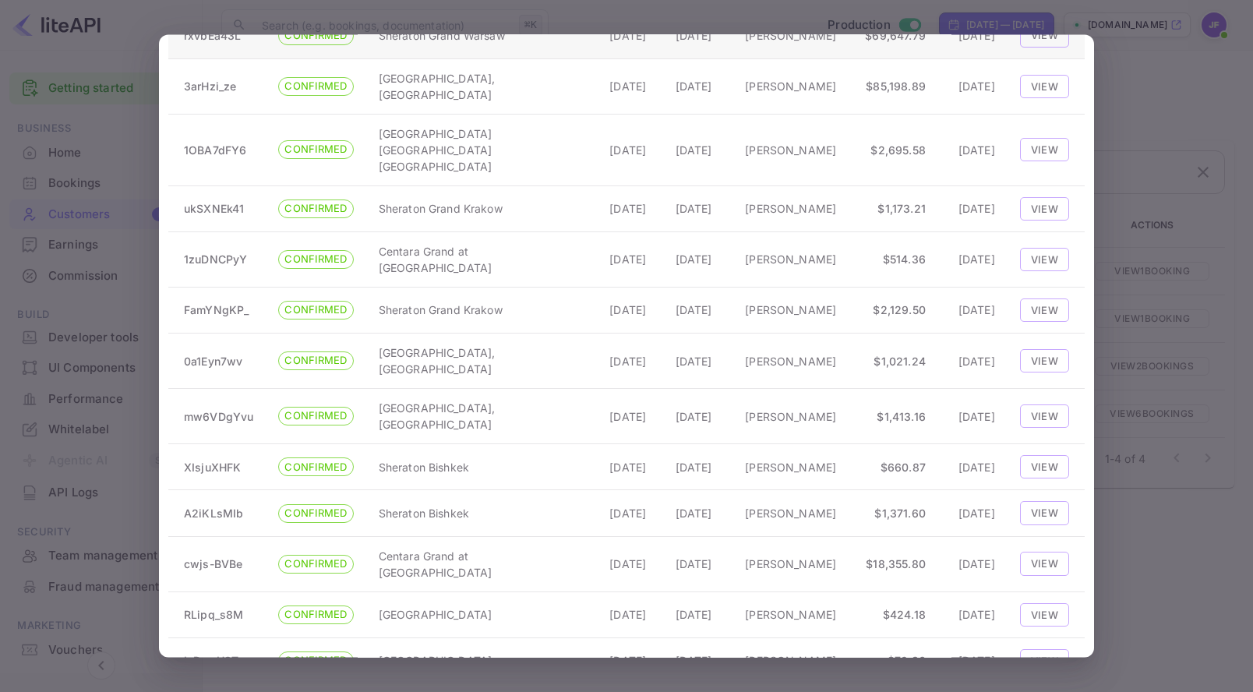
scroll to position [491, 0]
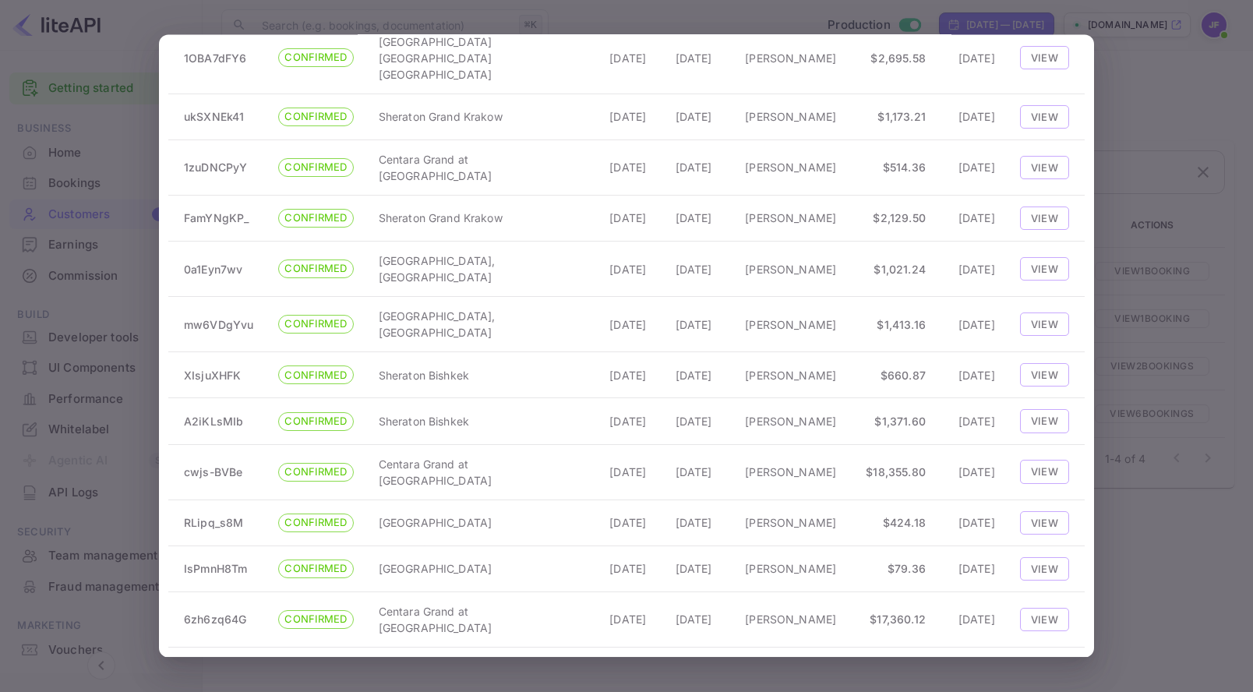
click at [1126, 81] on div at bounding box center [626, 346] width 1253 height 692
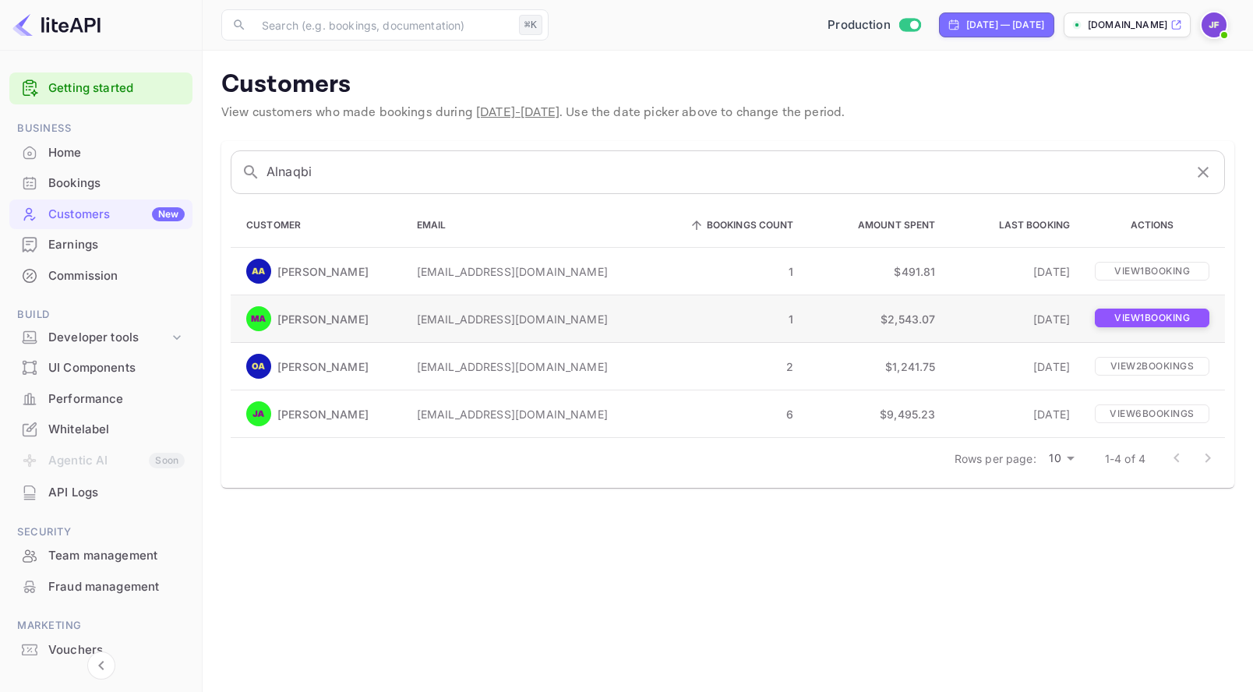
click at [1137, 320] on p "View 1 booking" at bounding box center [1152, 318] width 115 height 19
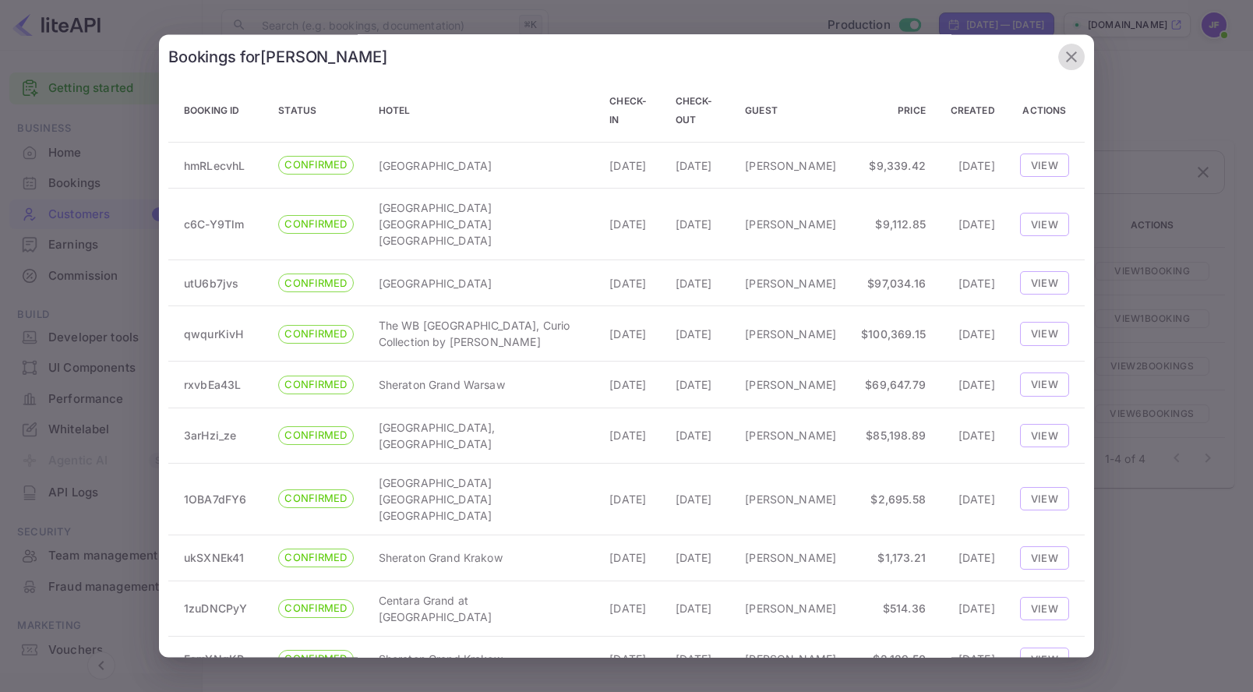
click at [1070, 55] on icon "button" at bounding box center [1071, 56] width 11 height 11
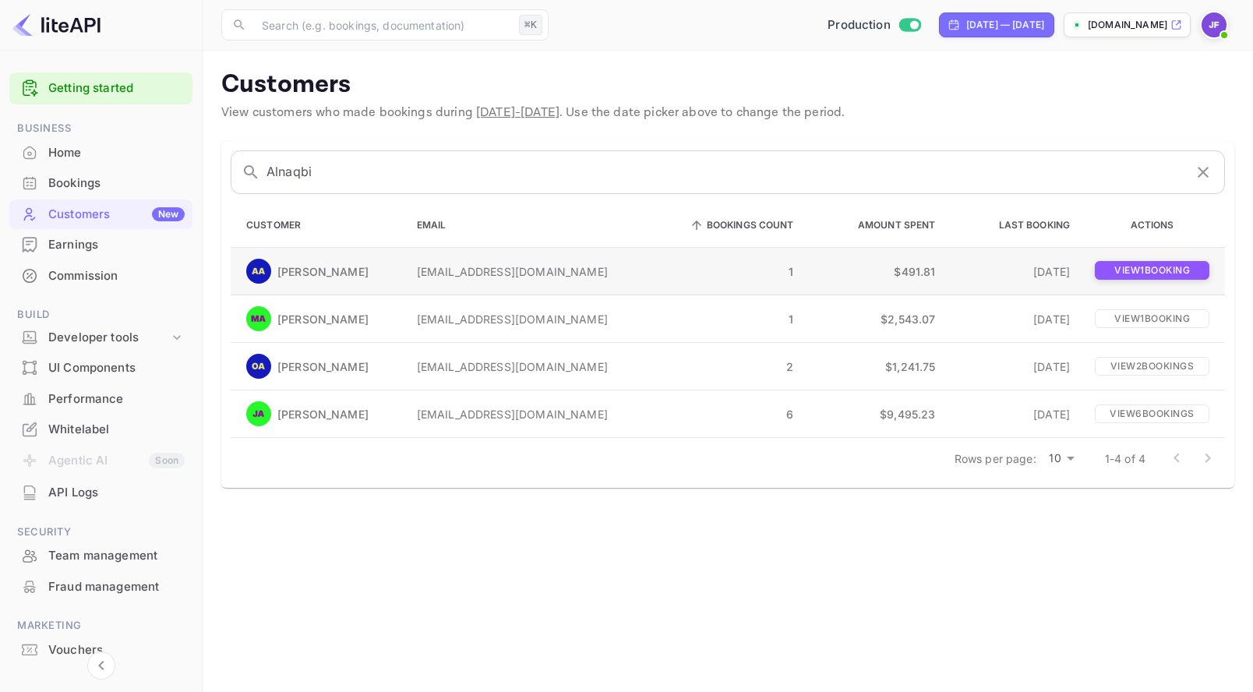
click at [1124, 273] on p "View 1 booking" at bounding box center [1152, 270] width 115 height 19
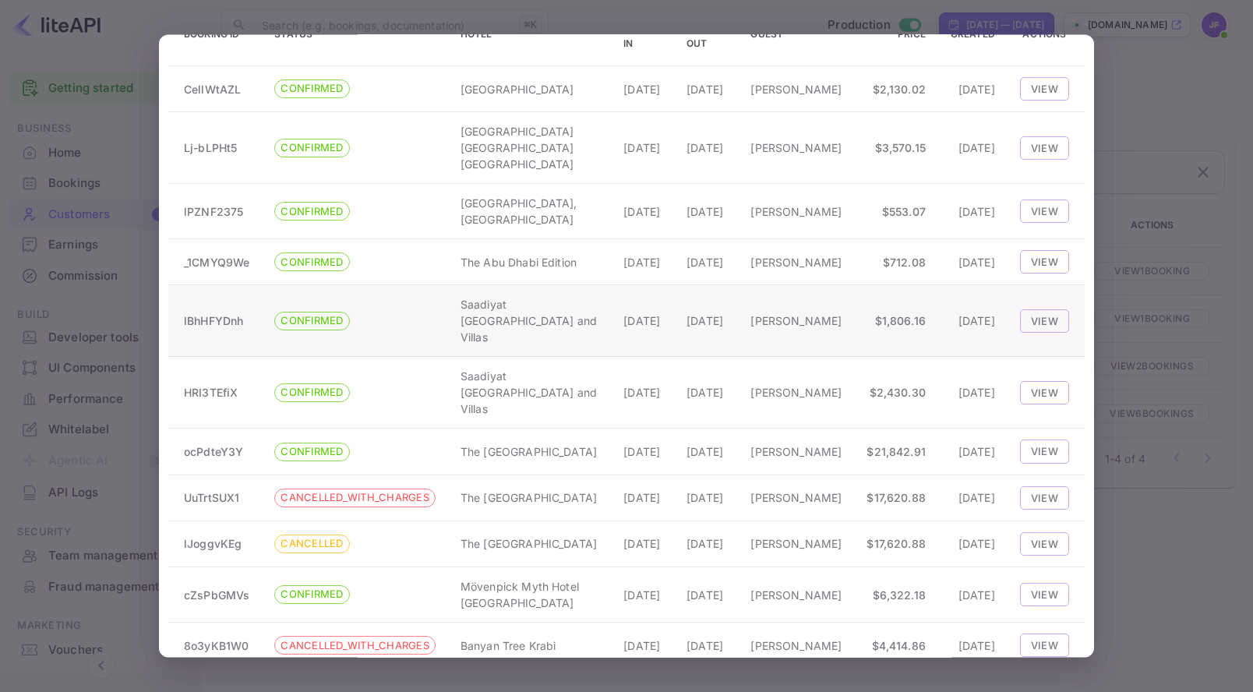
scroll to position [0, 0]
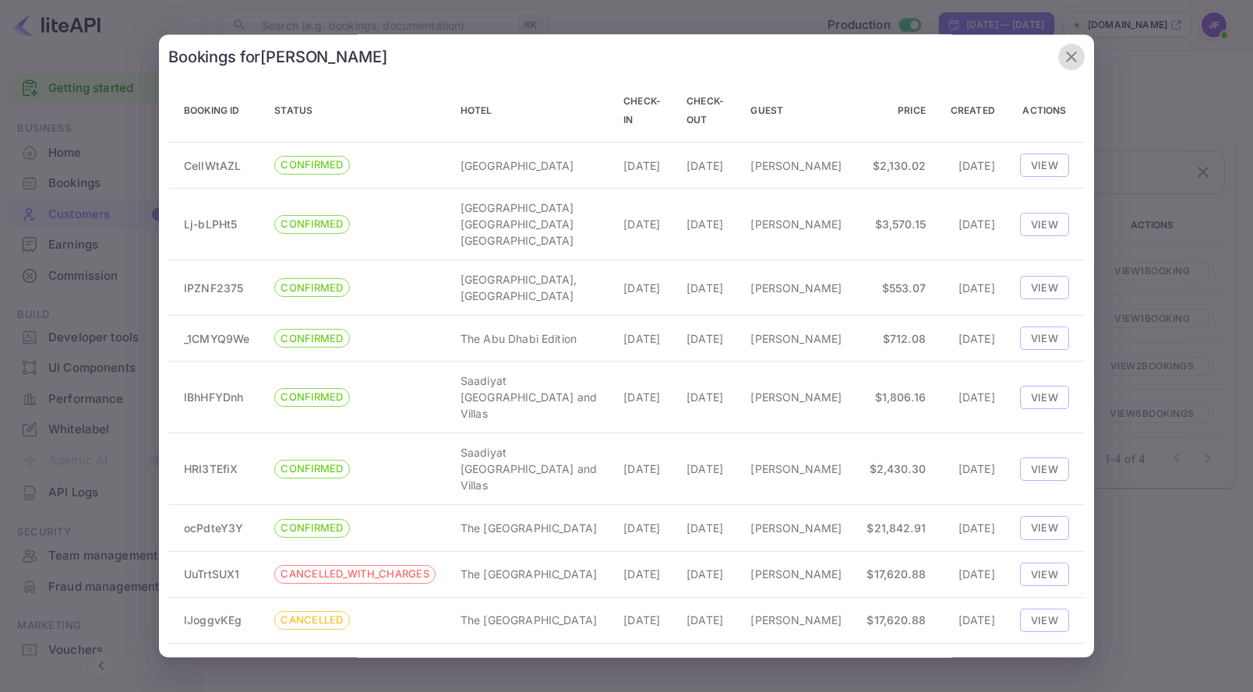
click at [1072, 62] on icon "button" at bounding box center [1071, 57] width 19 height 19
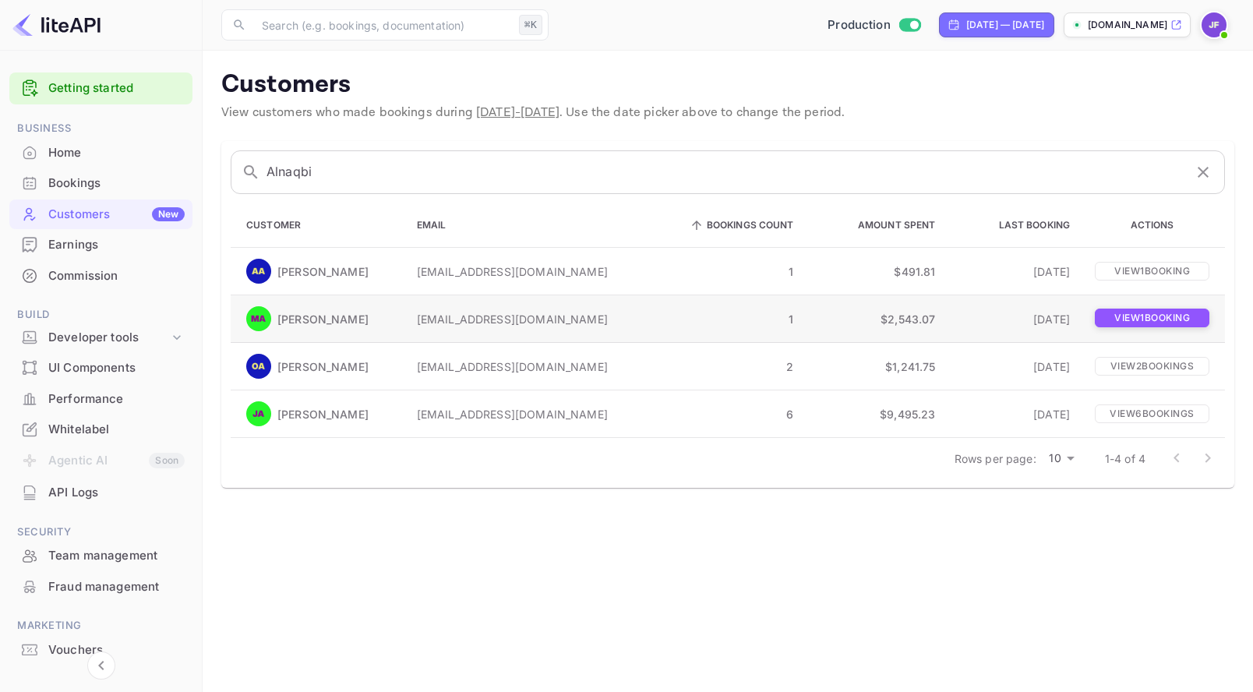
click at [1113, 317] on p "View 1 booking" at bounding box center [1152, 318] width 115 height 19
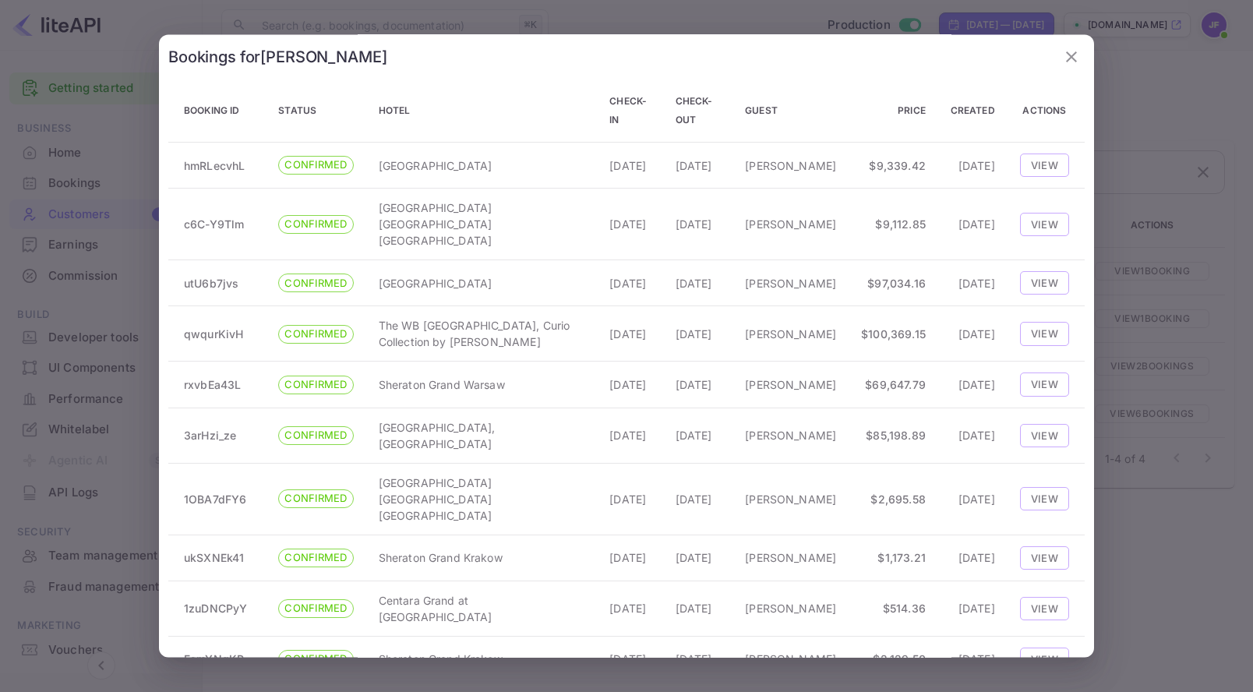
click at [1070, 62] on icon "button" at bounding box center [1071, 57] width 19 height 19
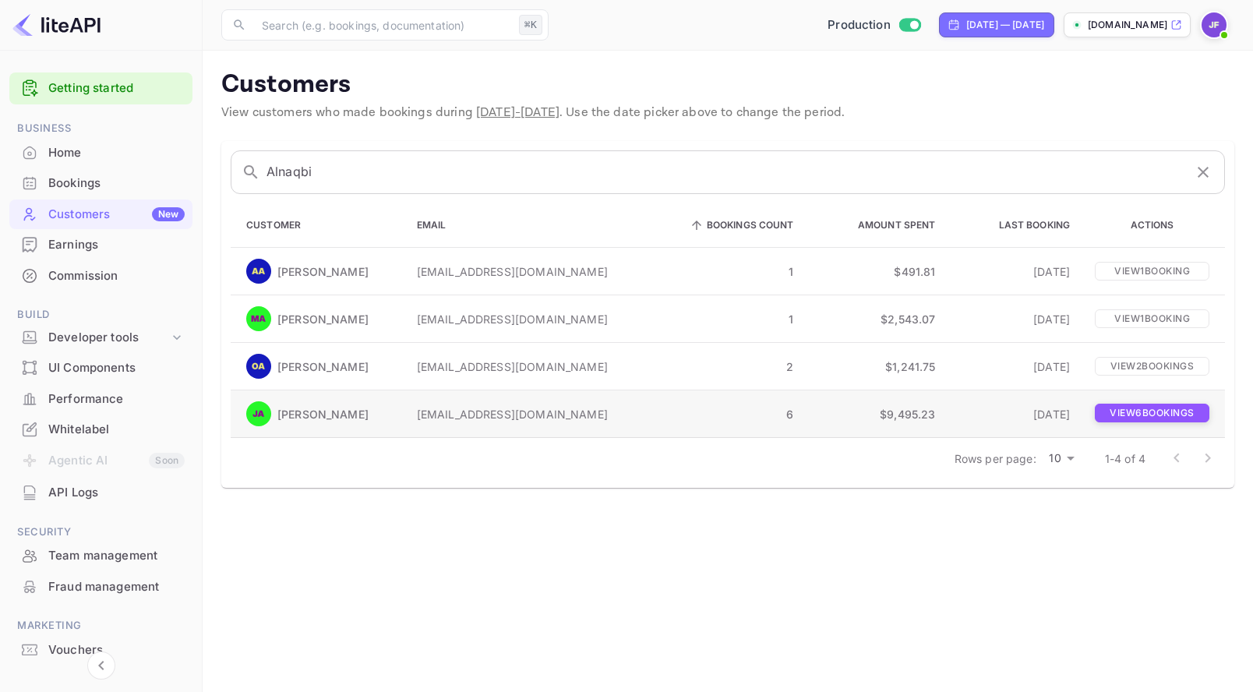
click at [1112, 416] on p "View 6 booking s" at bounding box center [1152, 413] width 115 height 19
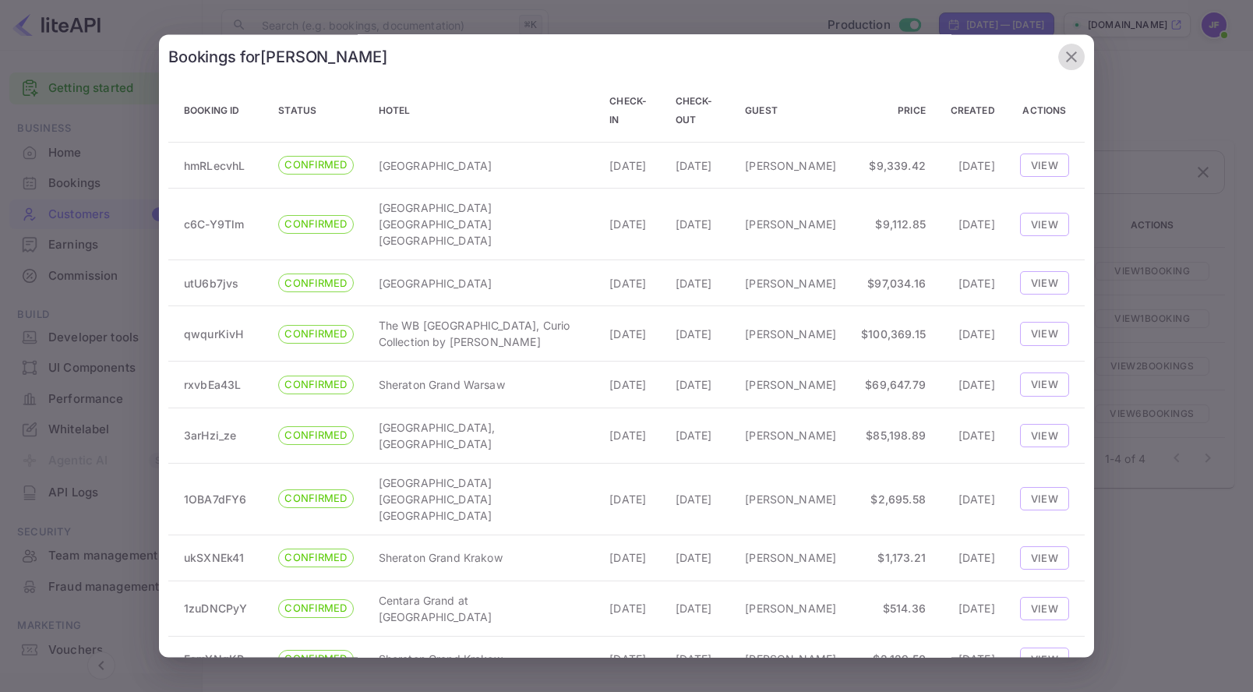
click at [1072, 58] on icon "button" at bounding box center [1071, 56] width 11 height 11
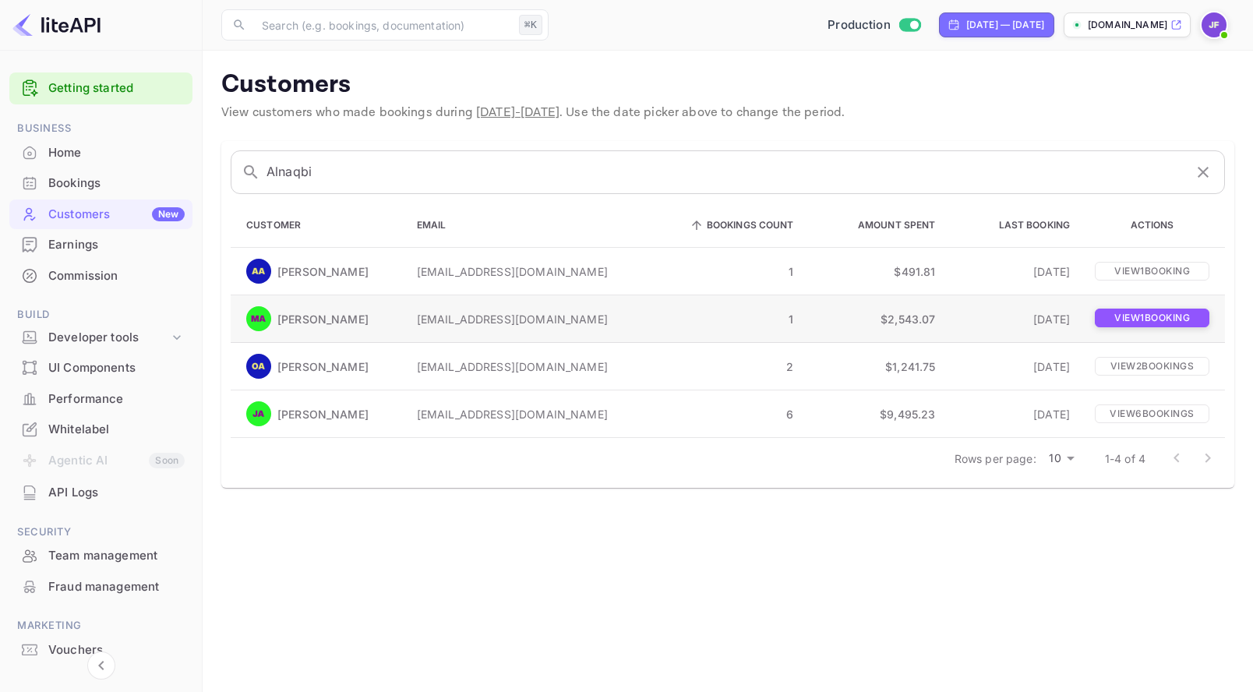
click at [1126, 319] on p "View 1 booking" at bounding box center [1152, 318] width 115 height 19
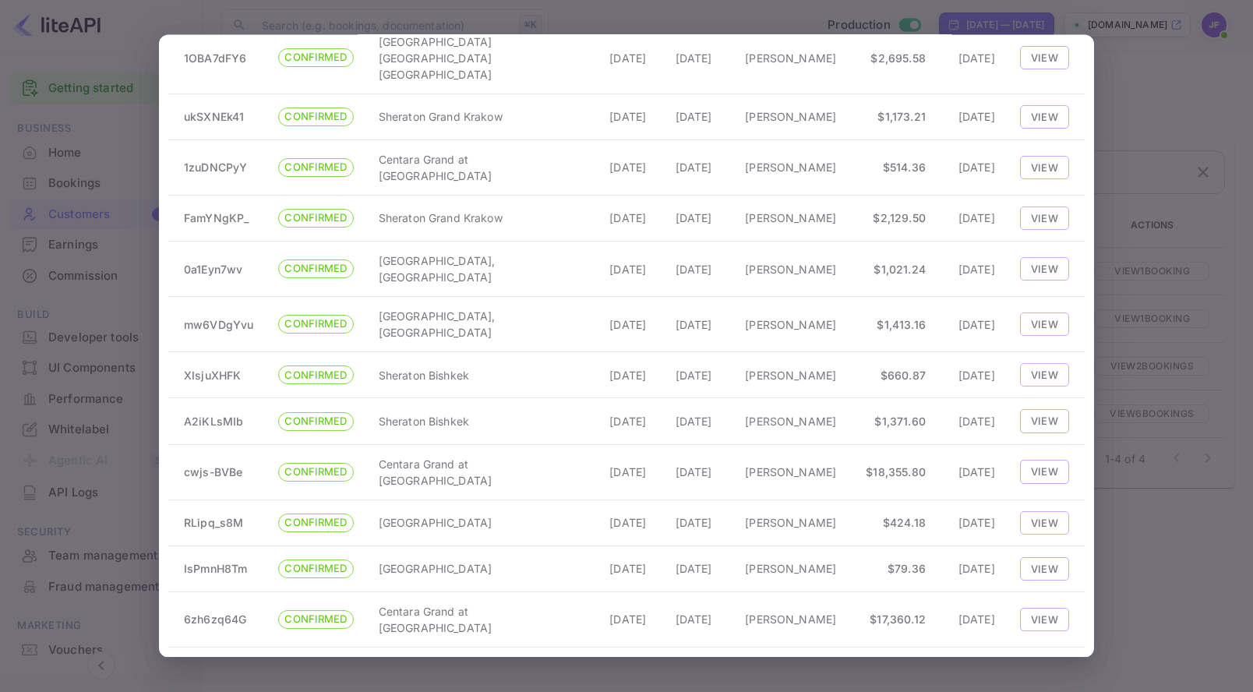
scroll to position [491, 0]
click at [1124, 101] on div at bounding box center [626, 346] width 1253 height 692
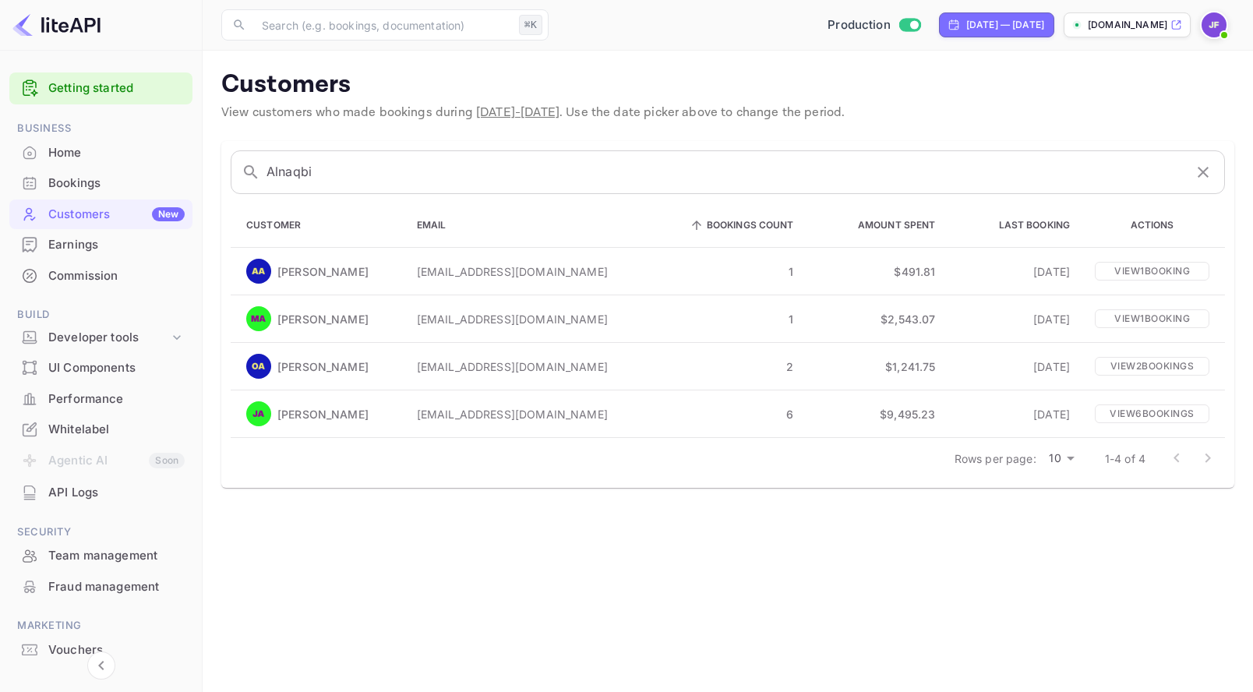
click at [94, 279] on div "Commission" at bounding box center [116, 276] width 136 height 18
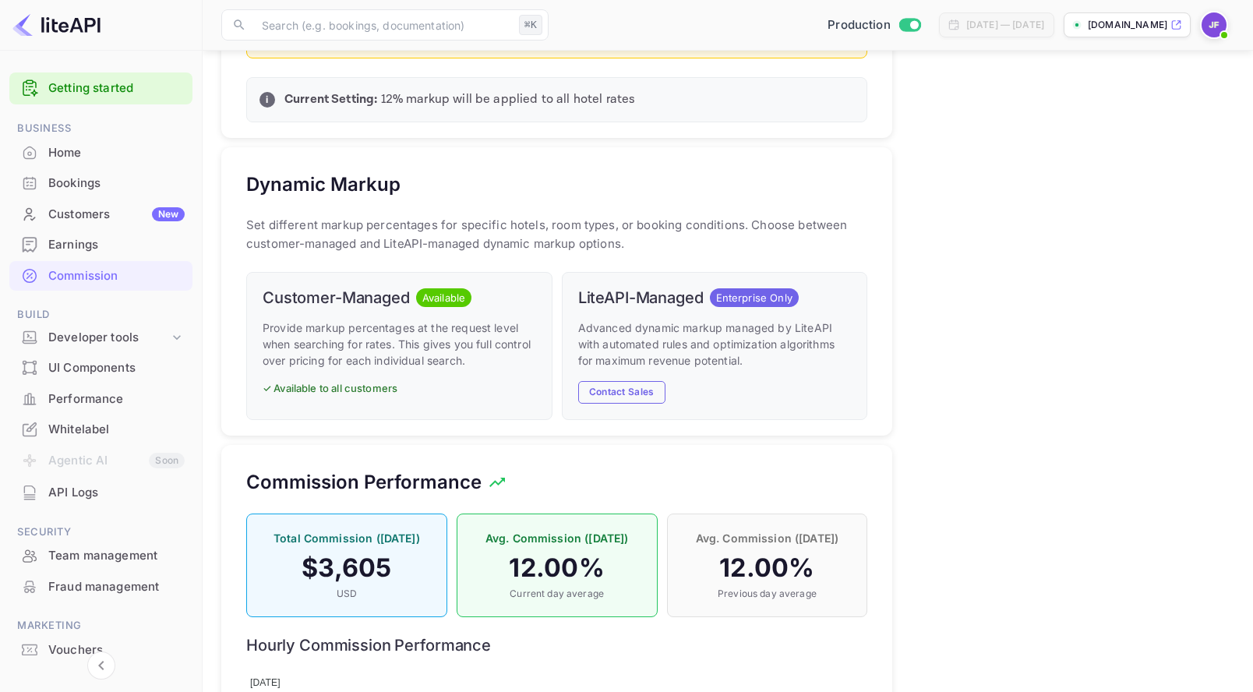
scroll to position [851, 0]
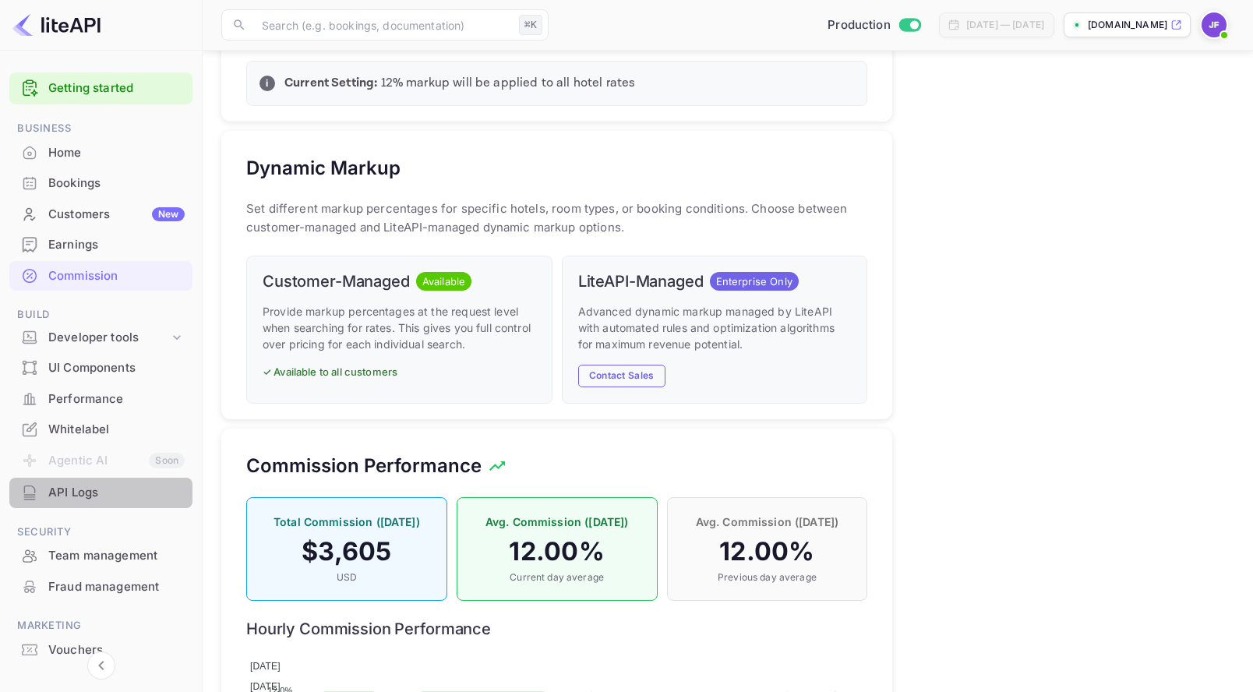
click at [103, 493] on div "API Logs" at bounding box center [116, 493] width 136 height 18
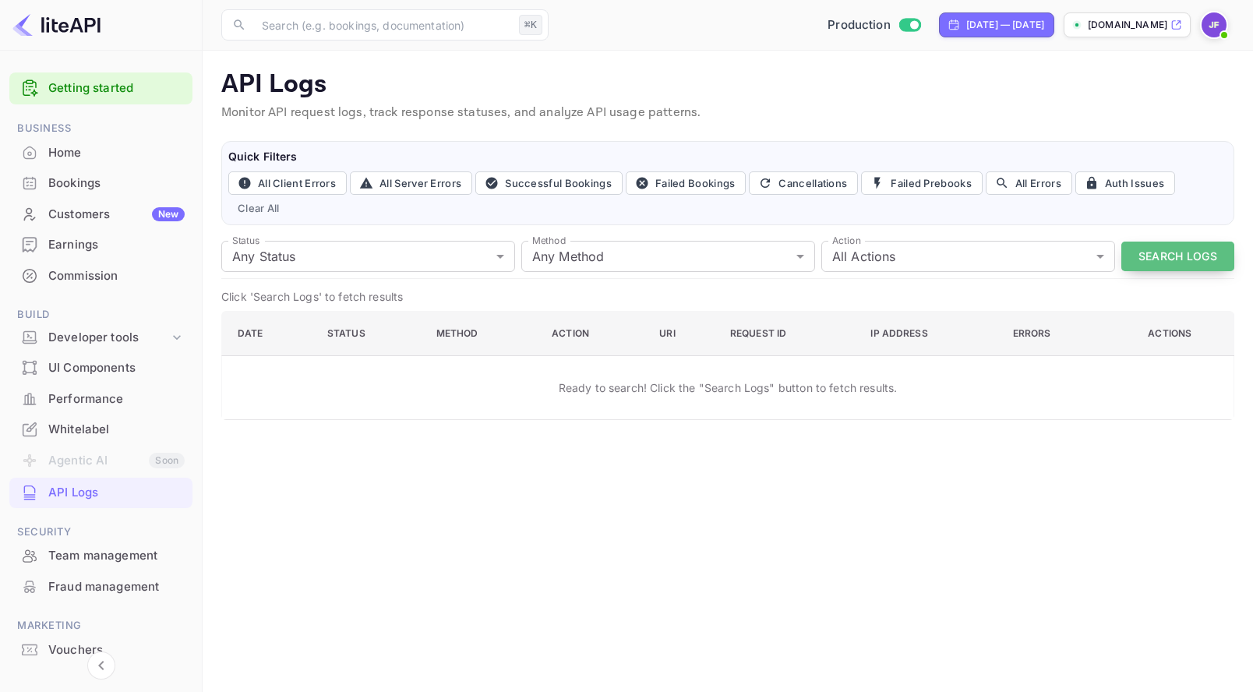
click at [1155, 252] on button "Search Logs" at bounding box center [1177, 257] width 113 height 30
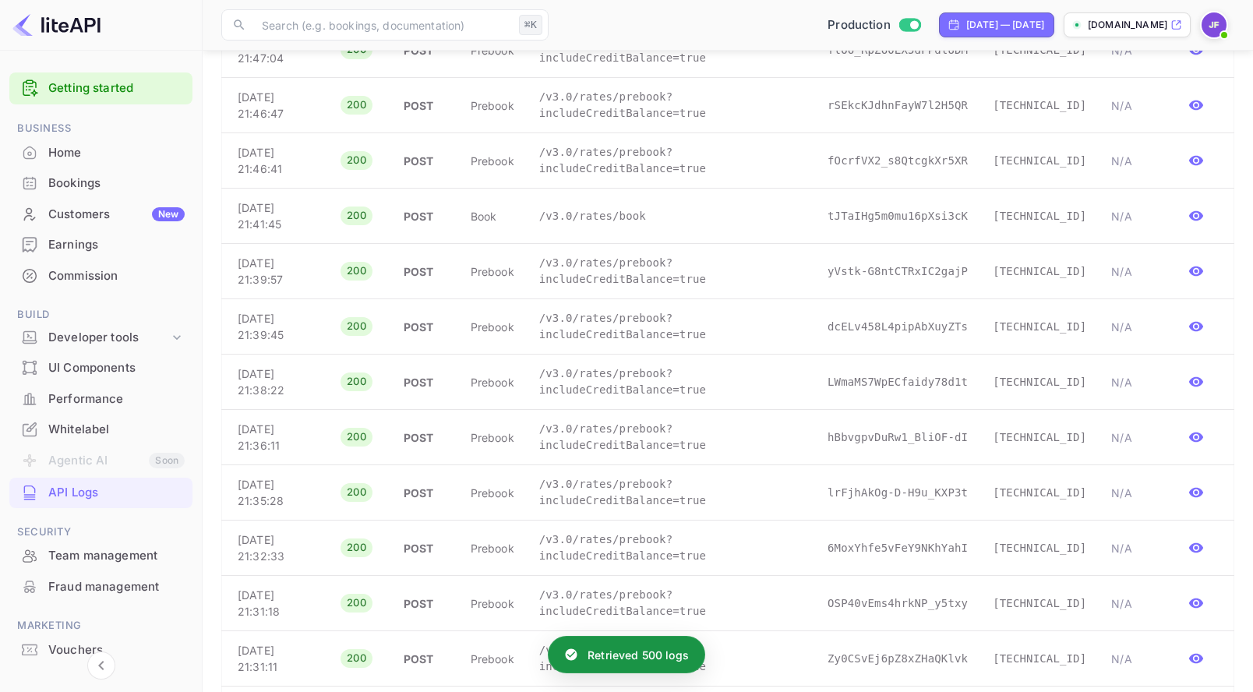
scroll to position [2483, 0]
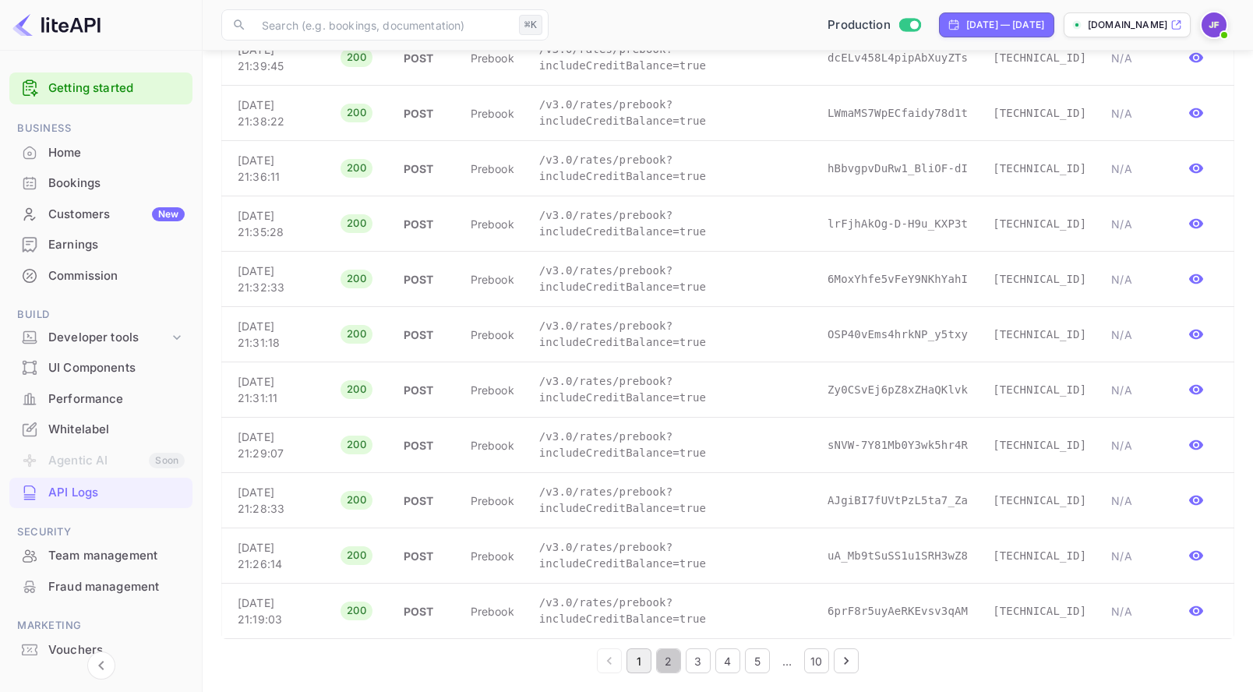
click at [669, 666] on button "2" at bounding box center [668, 660] width 25 height 25
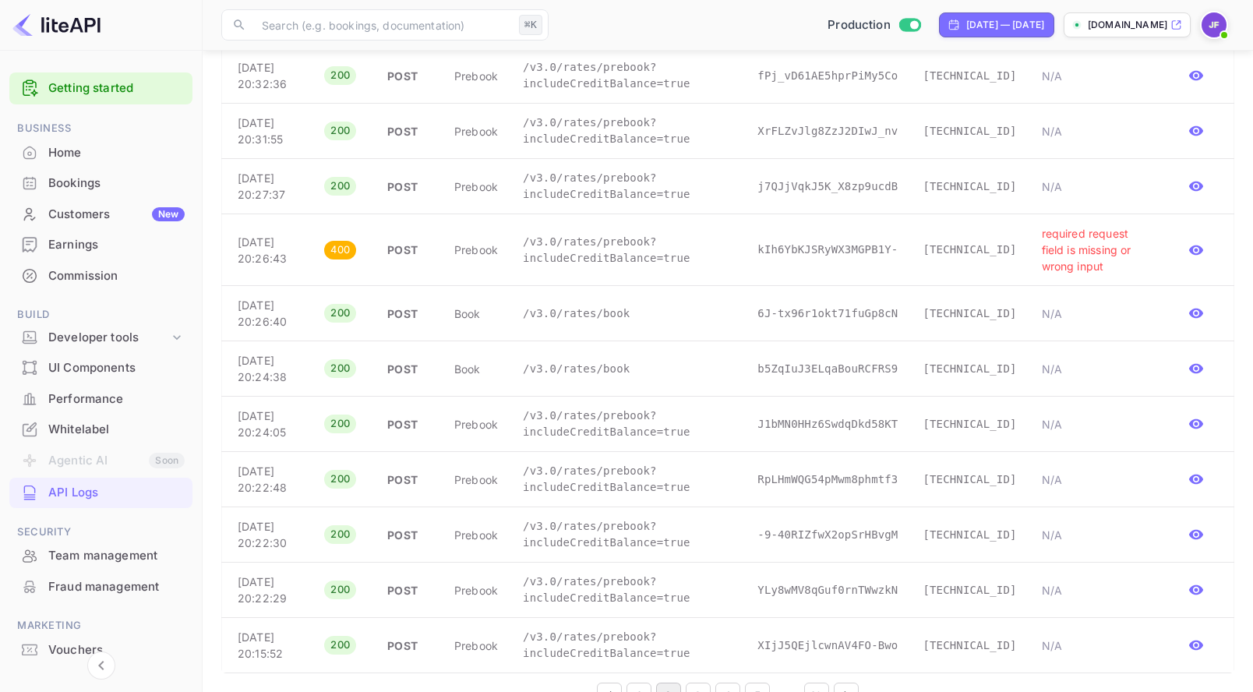
scroll to position [2565, 0]
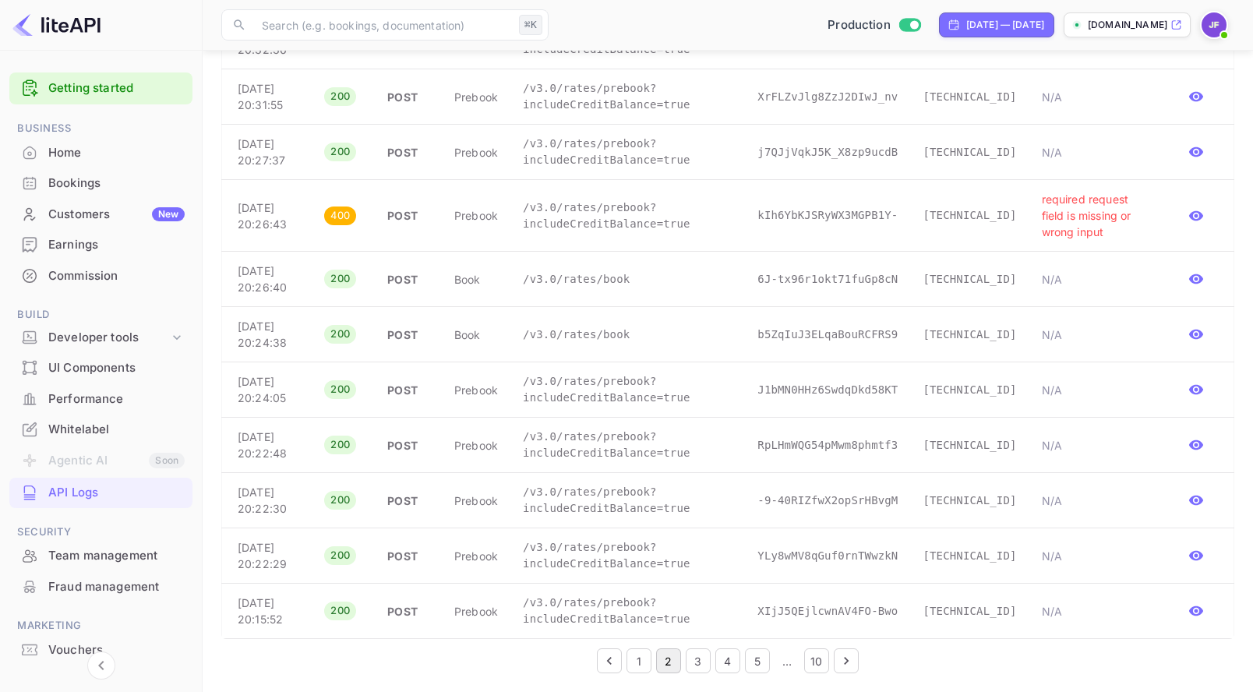
click at [697, 659] on button "3" at bounding box center [698, 660] width 25 height 25
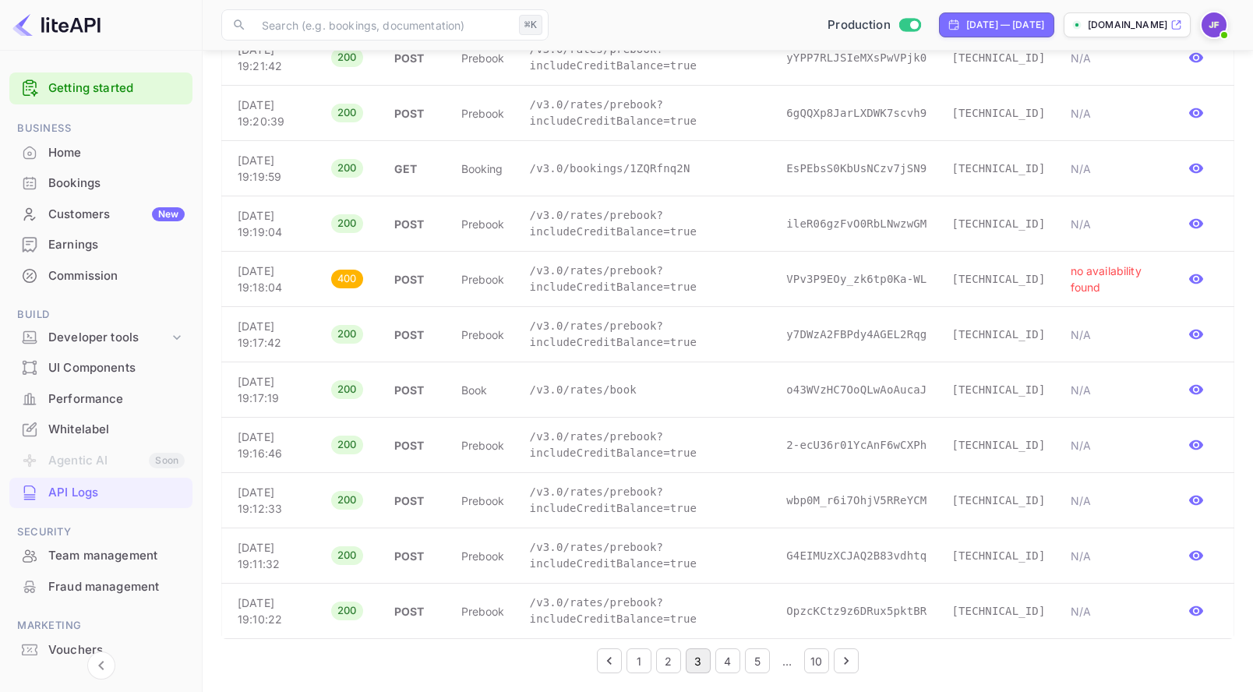
scroll to position [2483, 0]
click at [725, 662] on button "4" at bounding box center [727, 660] width 25 height 25
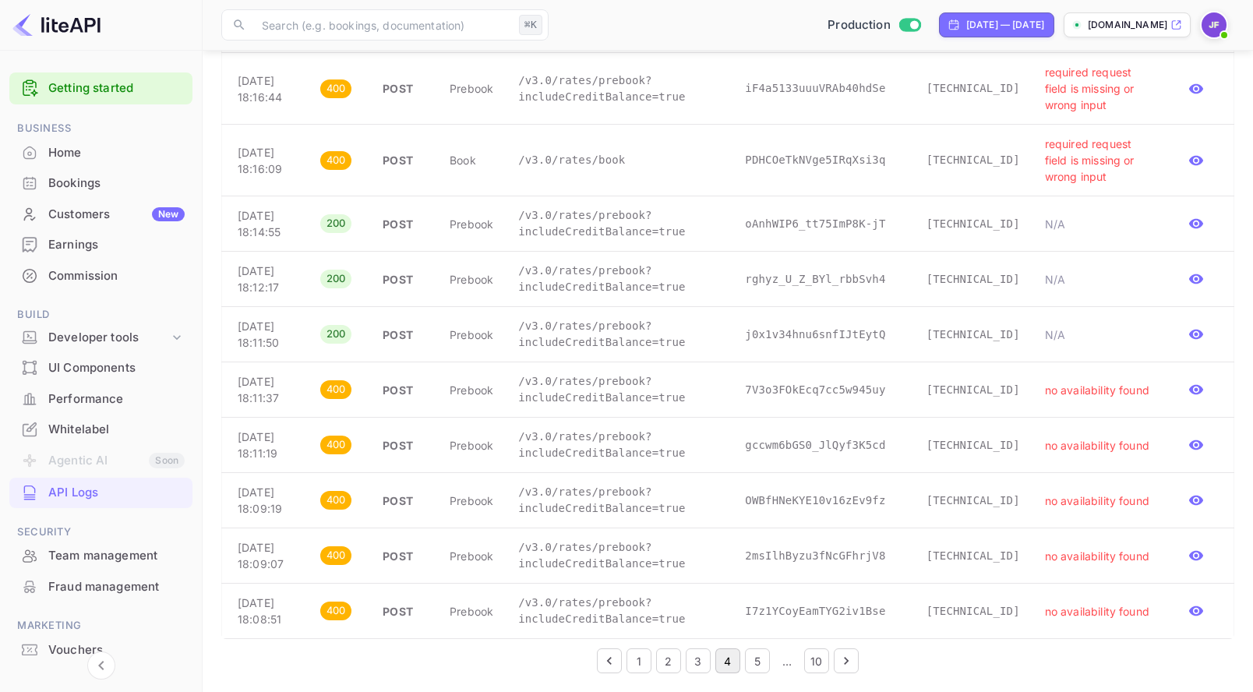
scroll to position [3301, 0]
click at [757, 662] on button "5" at bounding box center [757, 660] width 25 height 25
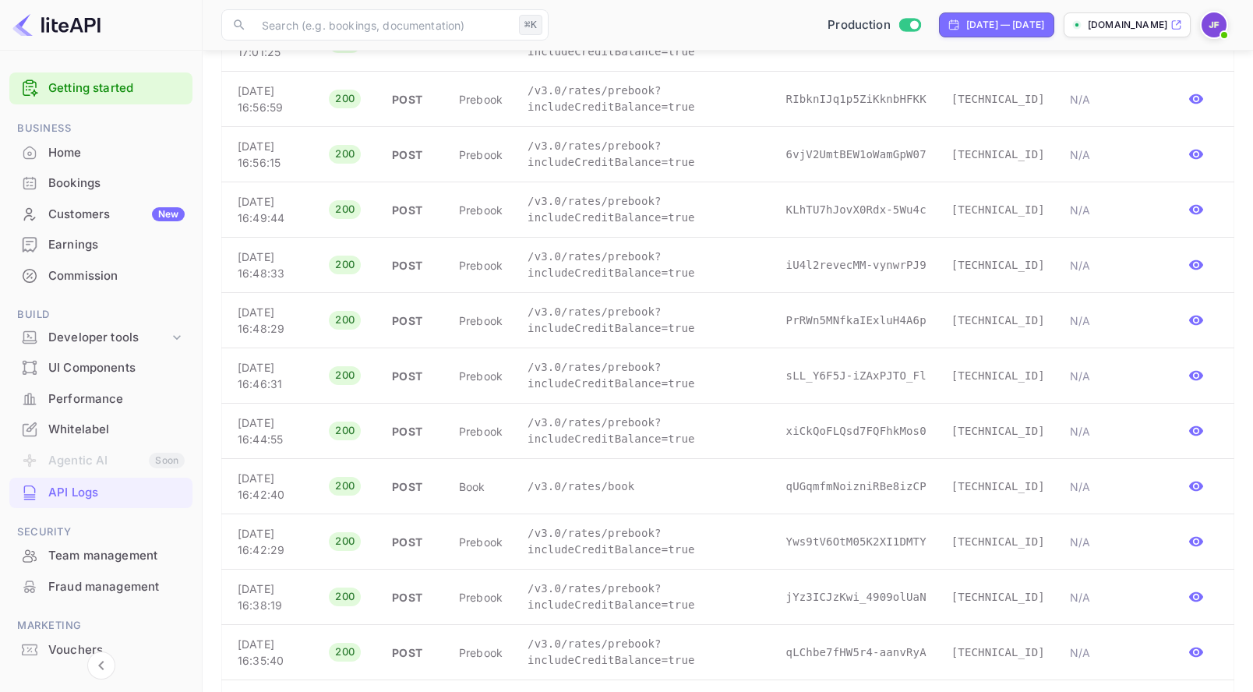
scroll to position [2483, 0]
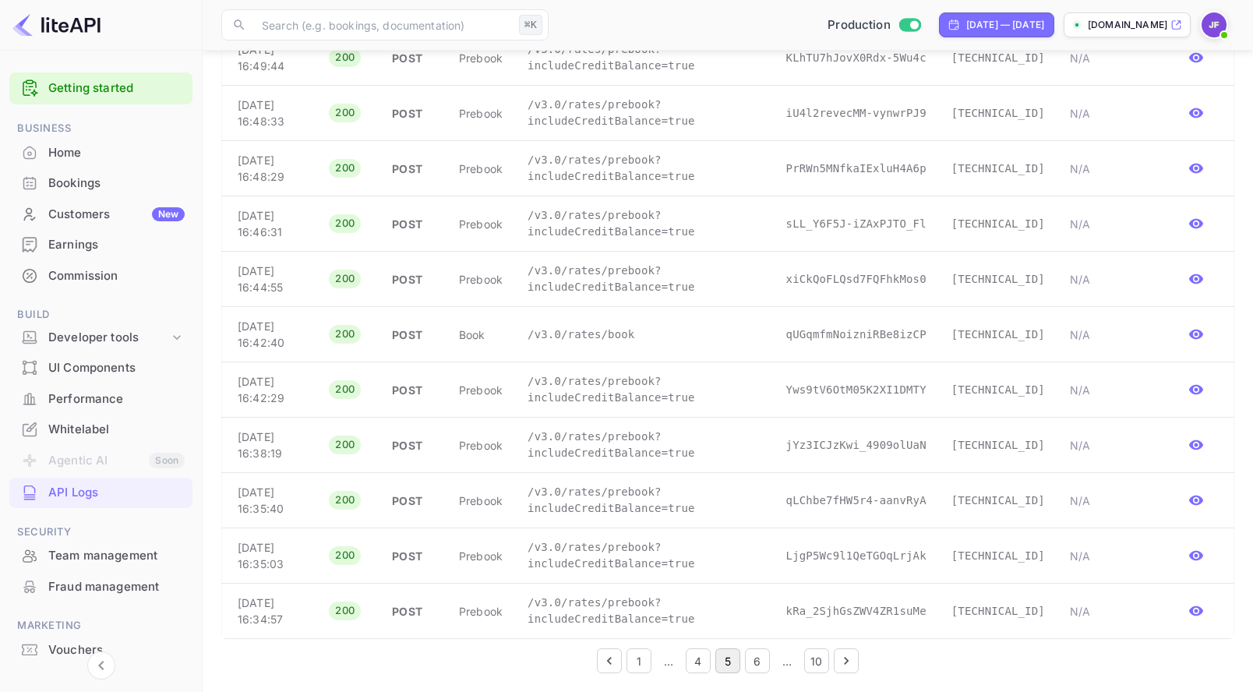
click at [648, 662] on button "1" at bounding box center [638, 660] width 25 height 25
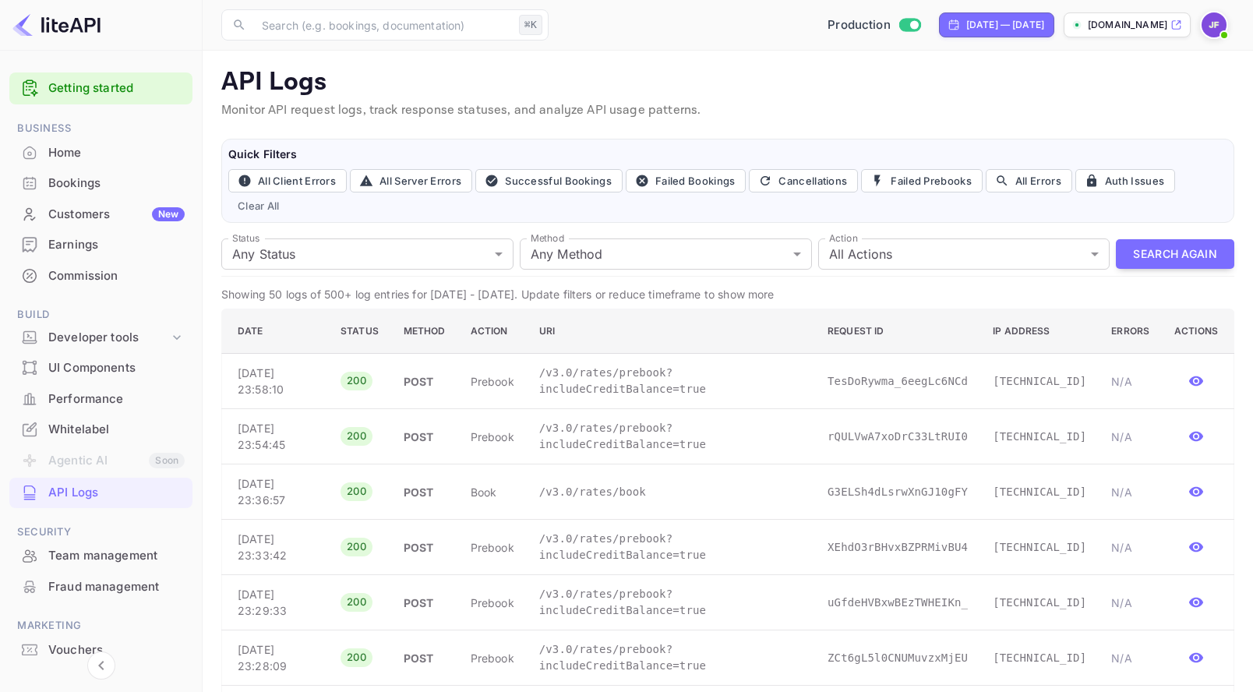
scroll to position [0, 0]
click at [966, 30] on div "Jul 19, 2025 — Aug 18, 2025" at bounding box center [1005, 25] width 78 height 14
select select "6"
select select "2025"
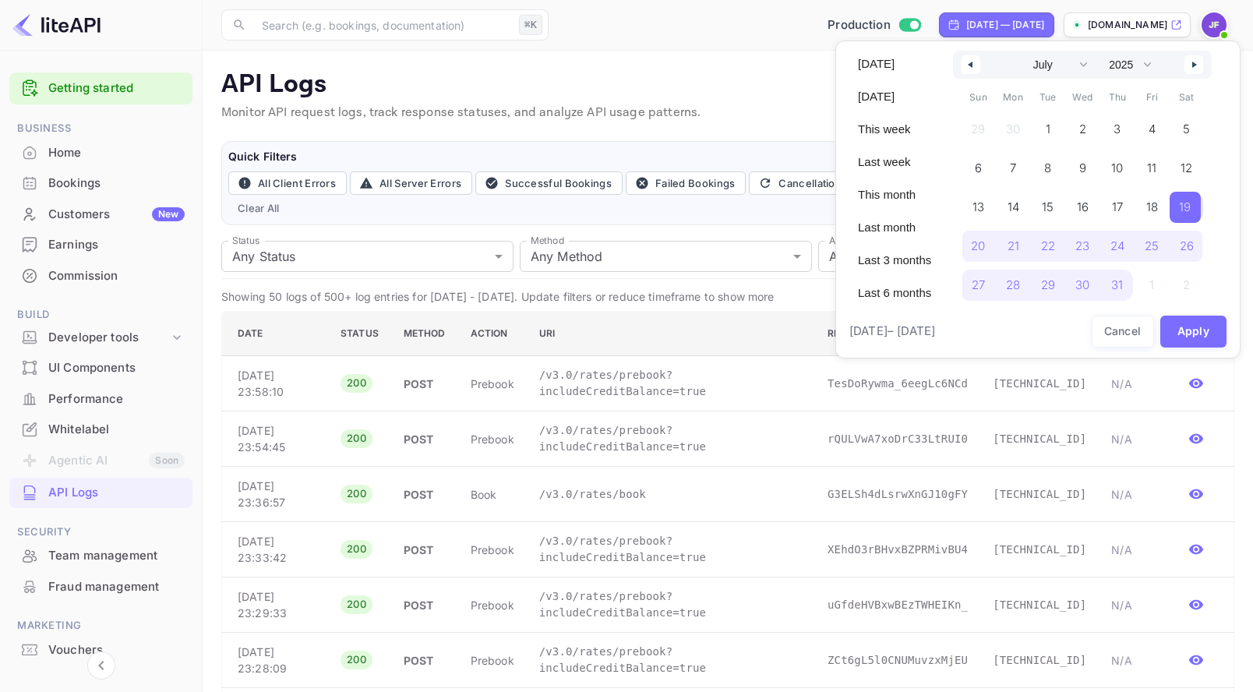
click at [1191, 205] on span "19" at bounding box center [1185, 207] width 12 height 28
click at [1199, 65] on icon "button" at bounding box center [1196, 65] width 8 height 6
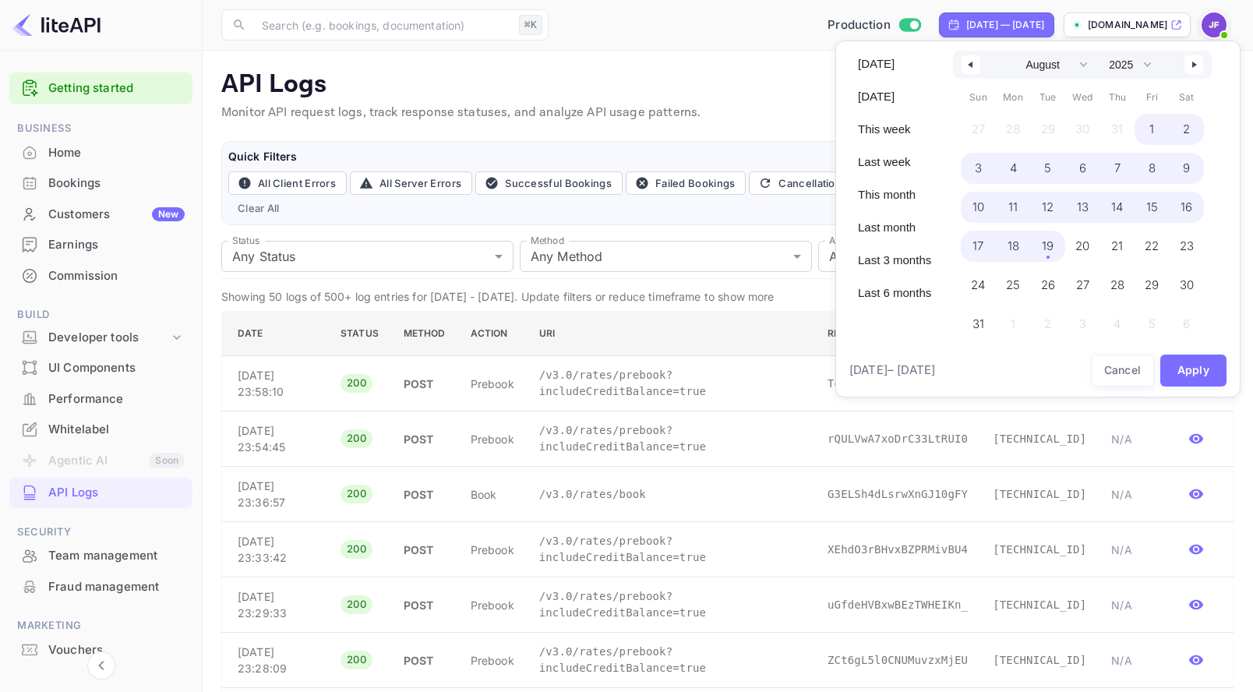
click at [1051, 252] on span "19" at bounding box center [1048, 246] width 12 height 28
select select "6"
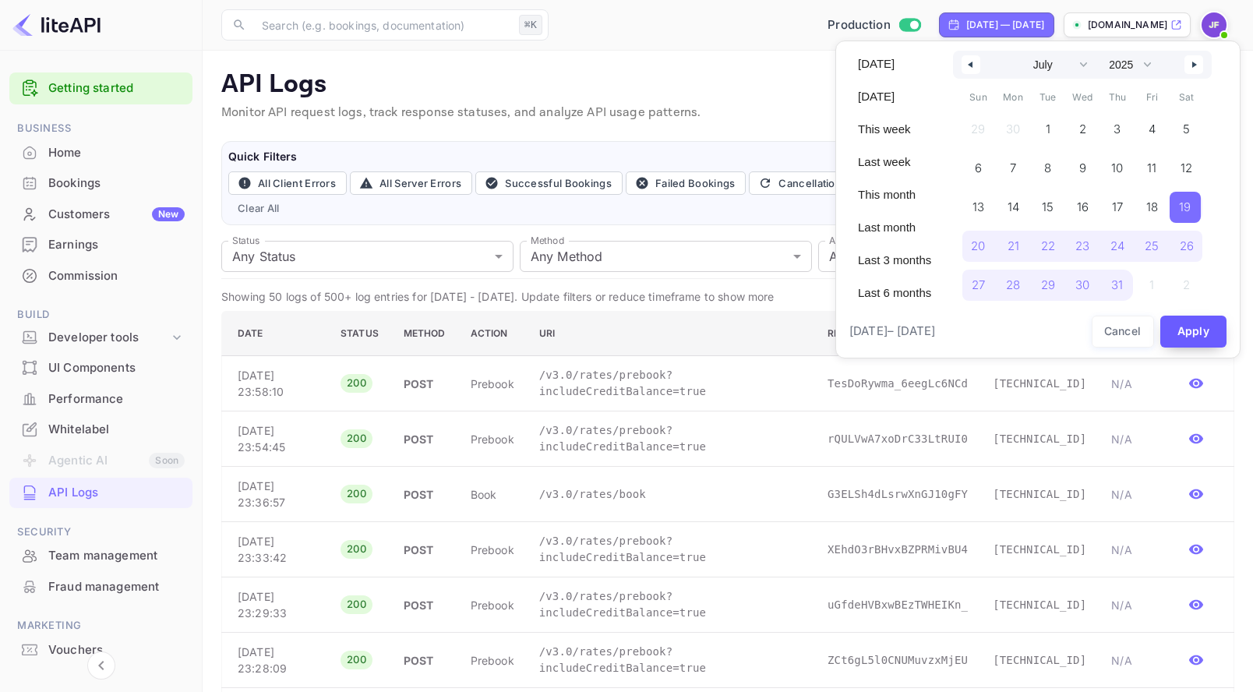
click at [1189, 331] on button "Apply" at bounding box center [1193, 332] width 67 height 32
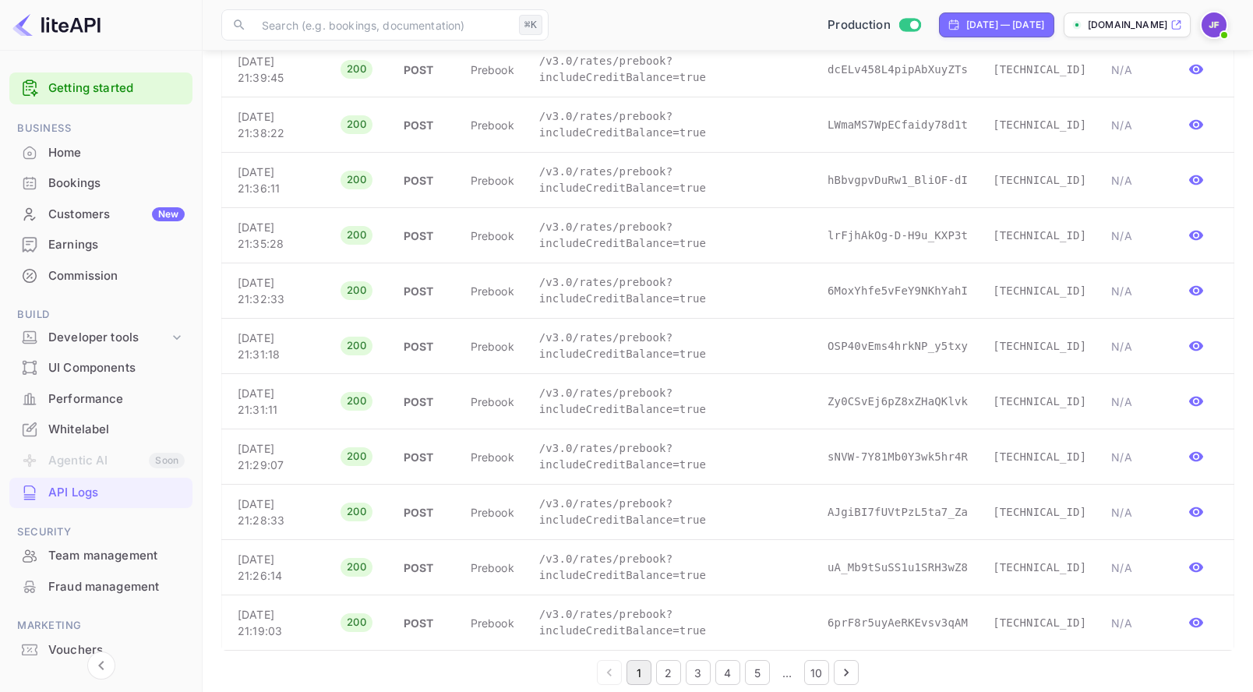
scroll to position [2483, 0]
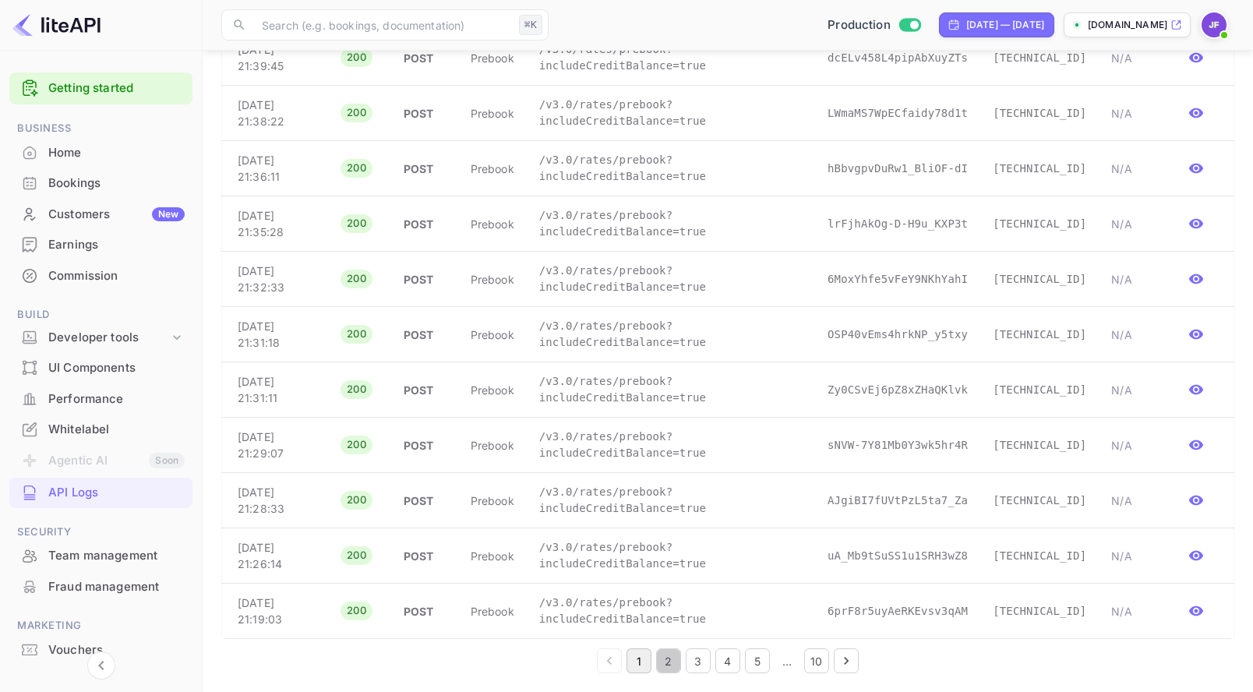
click at [674, 664] on button "2" at bounding box center [668, 660] width 25 height 25
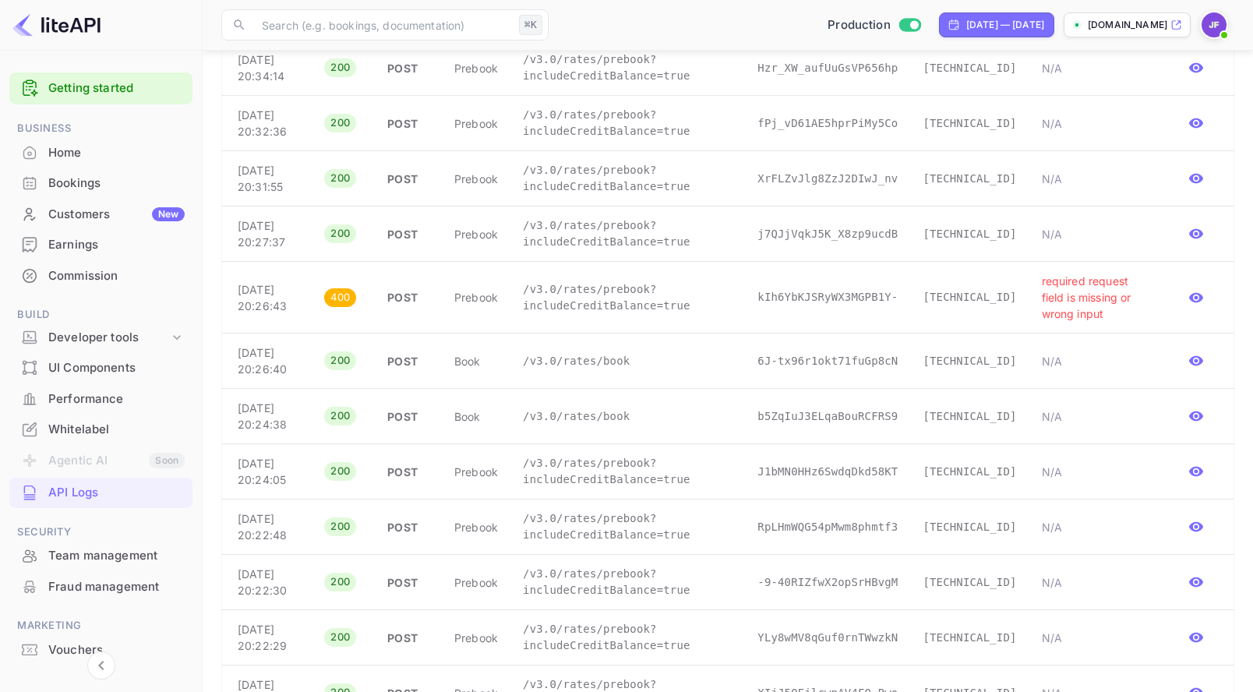
scroll to position [2565, 0]
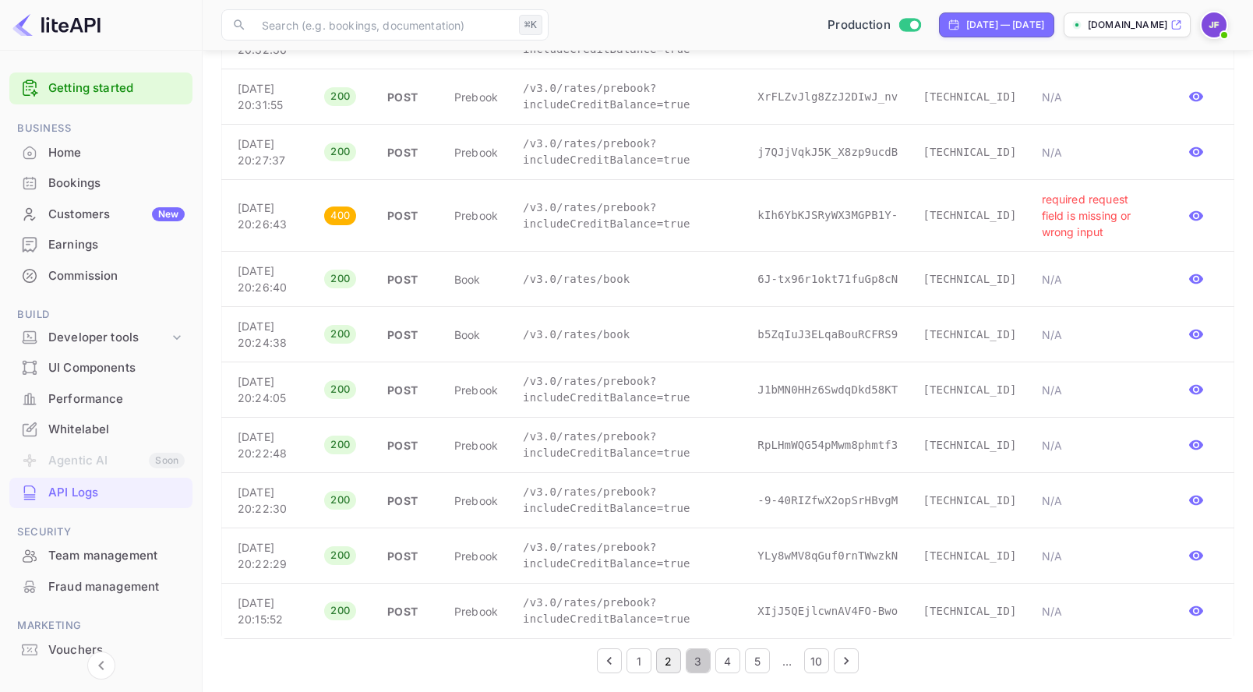
click at [693, 657] on button "3" at bounding box center [698, 660] width 25 height 25
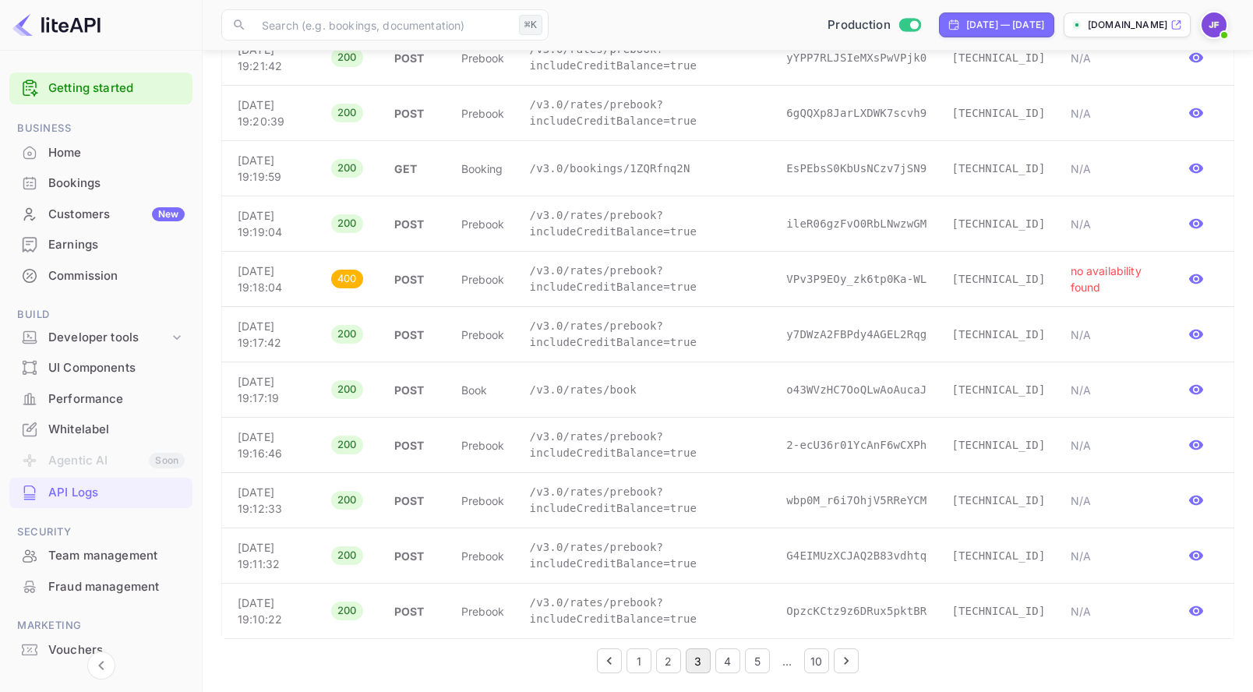
click at [723, 659] on button "4" at bounding box center [727, 660] width 25 height 25
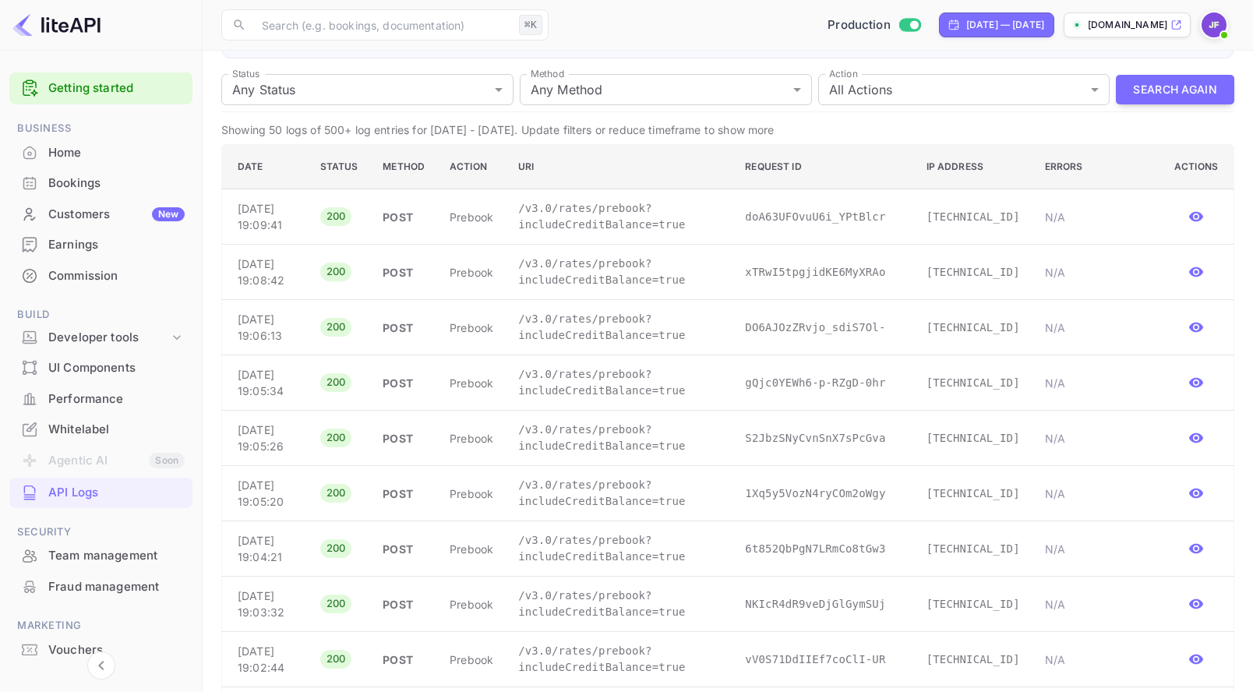
scroll to position [0, 0]
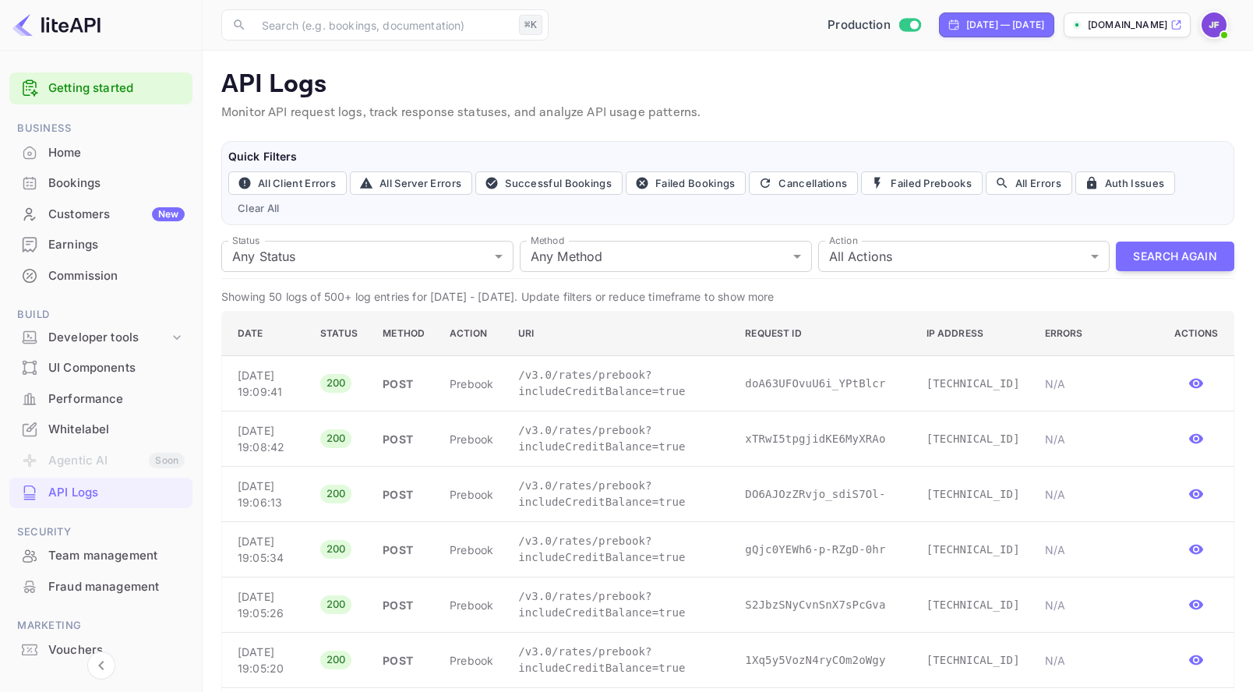
click at [1156, 253] on button "Search Again" at bounding box center [1175, 257] width 118 height 30
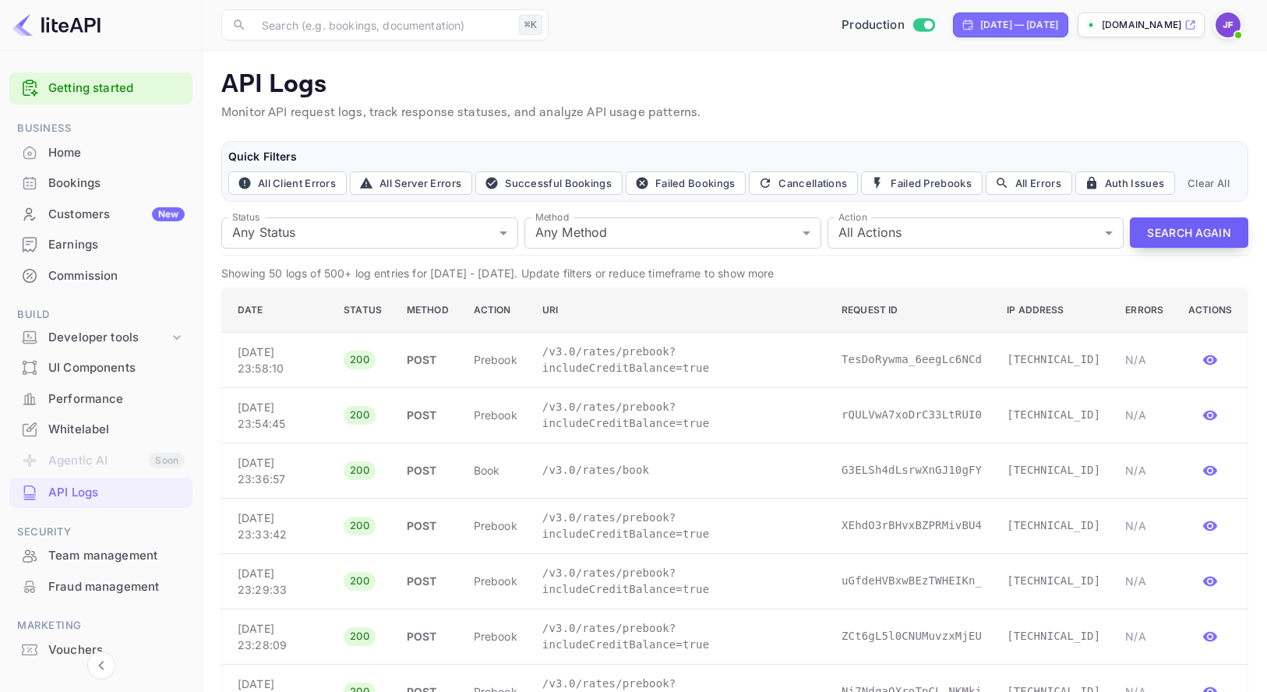
click at [1184, 225] on button "Search Again" at bounding box center [1189, 232] width 118 height 30
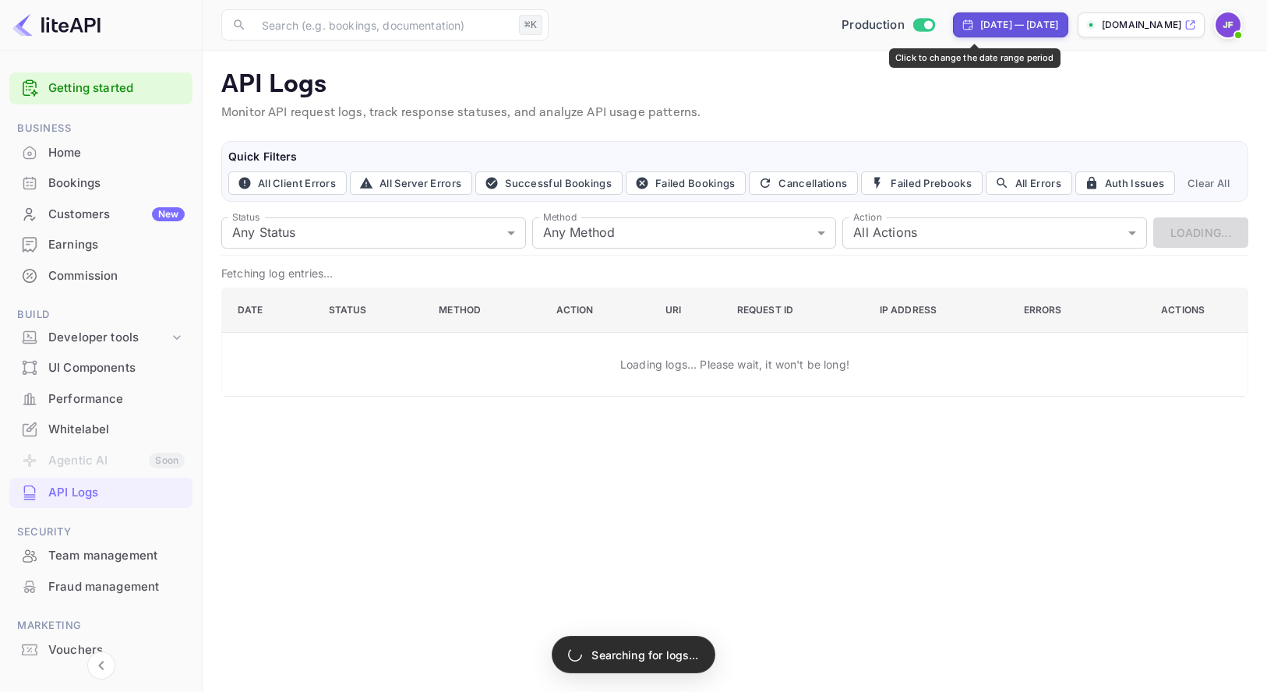
click at [980, 27] on div "Jul 18, 2025 — Aug 18, 2025" at bounding box center [1019, 25] width 78 height 14
select select "6"
select select "2025"
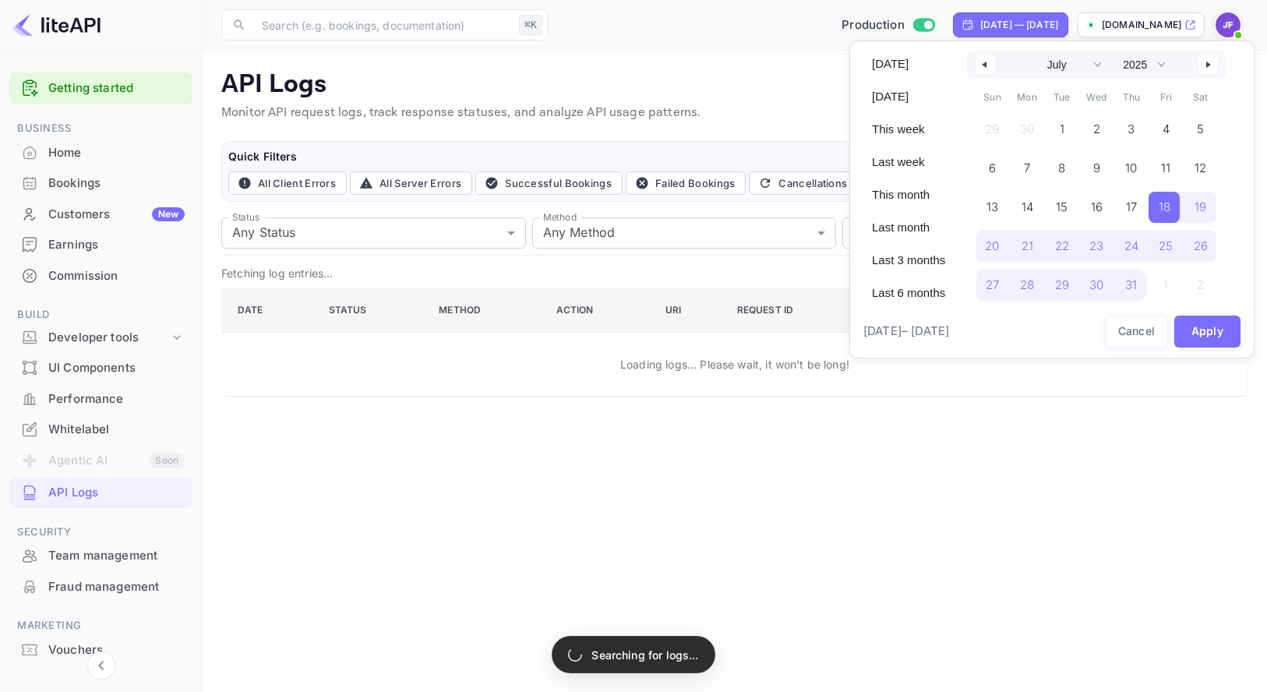
click at [1214, 68] on icon "button" at bounding box center [1210, 65] width 8 height 6
select select "7"
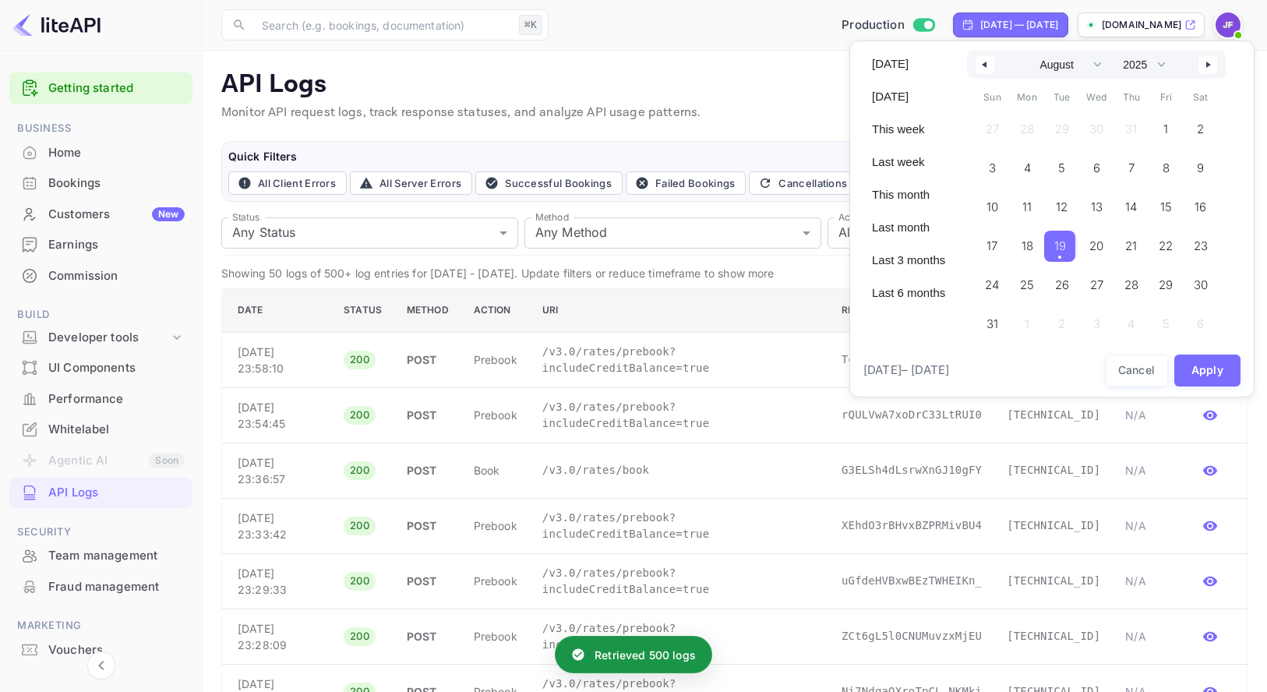
drag, startPoint x: 1067, startPoint y: 245, endPoint x: 1077, endPoint y: 247, distance: 10.2
click at [1066, 245] on span "19" at bounding box center [1060, 246] width 12 height 28
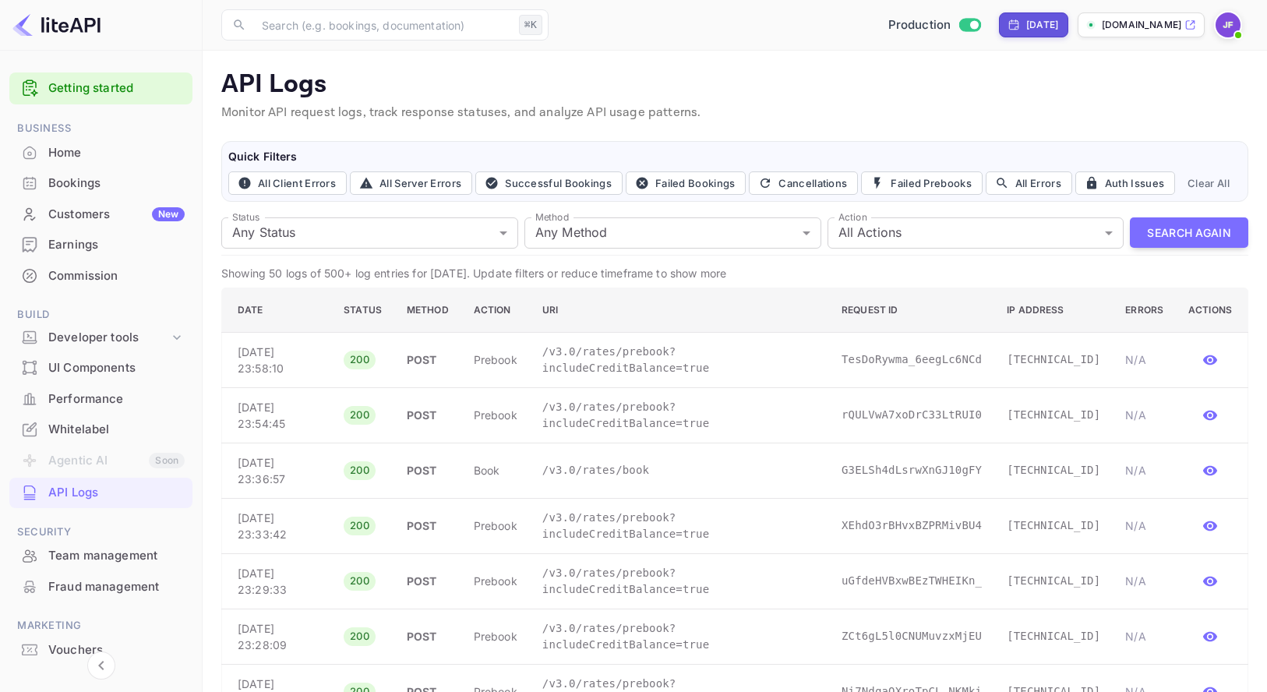
click at [1007, 30] on div "Yesterday" at bounding box center [1032, 25] width 51 height 14
select select "7"
select select "2025"
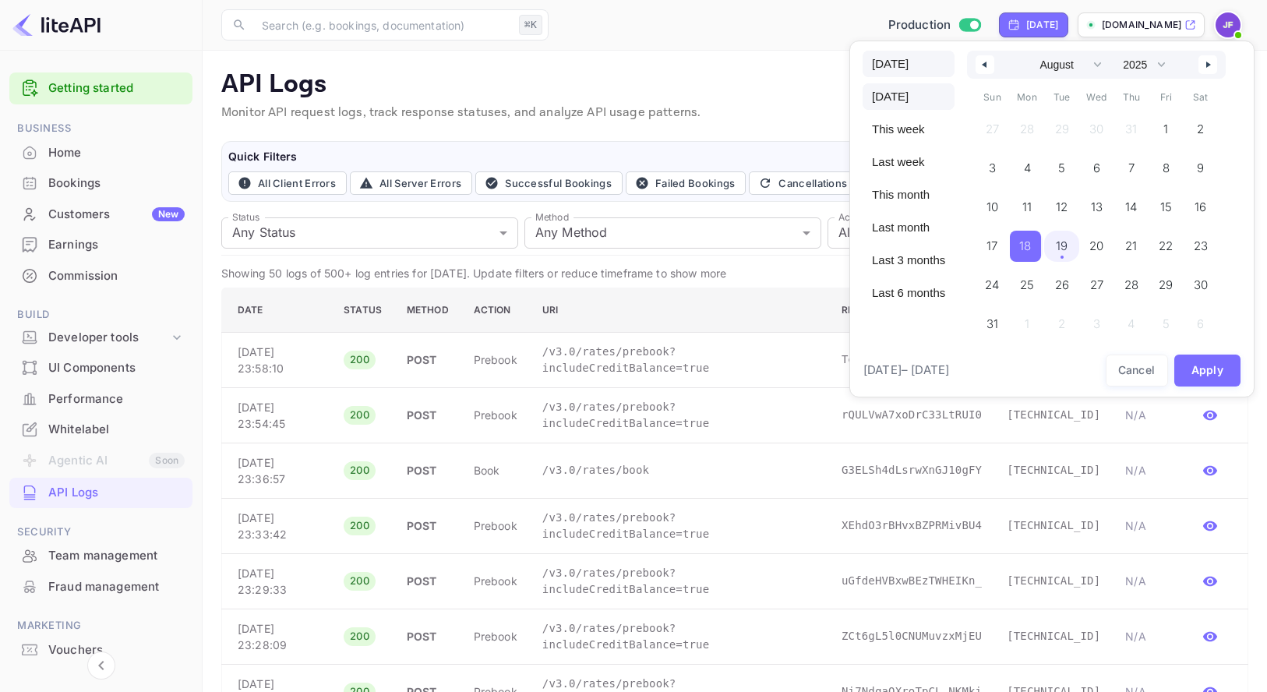
click at [903, 65] on span "Today" at bounding box center [909, 64] width 92 height 26
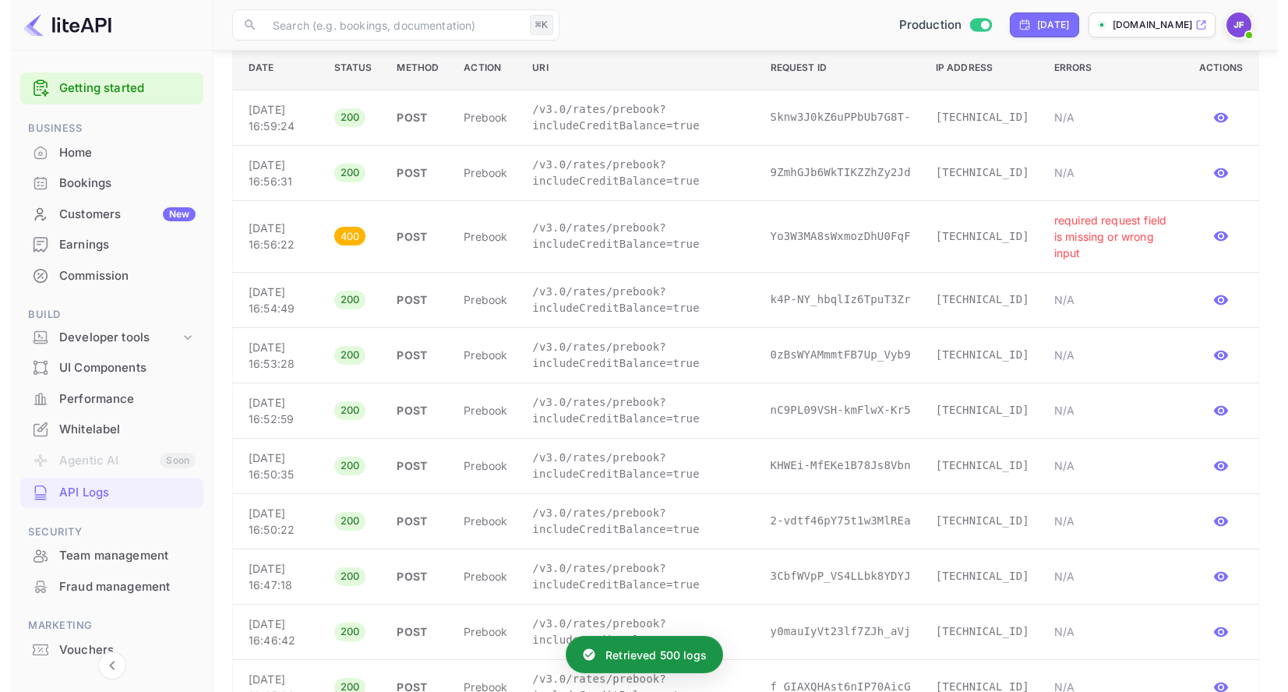
scroll to position [249, 0]
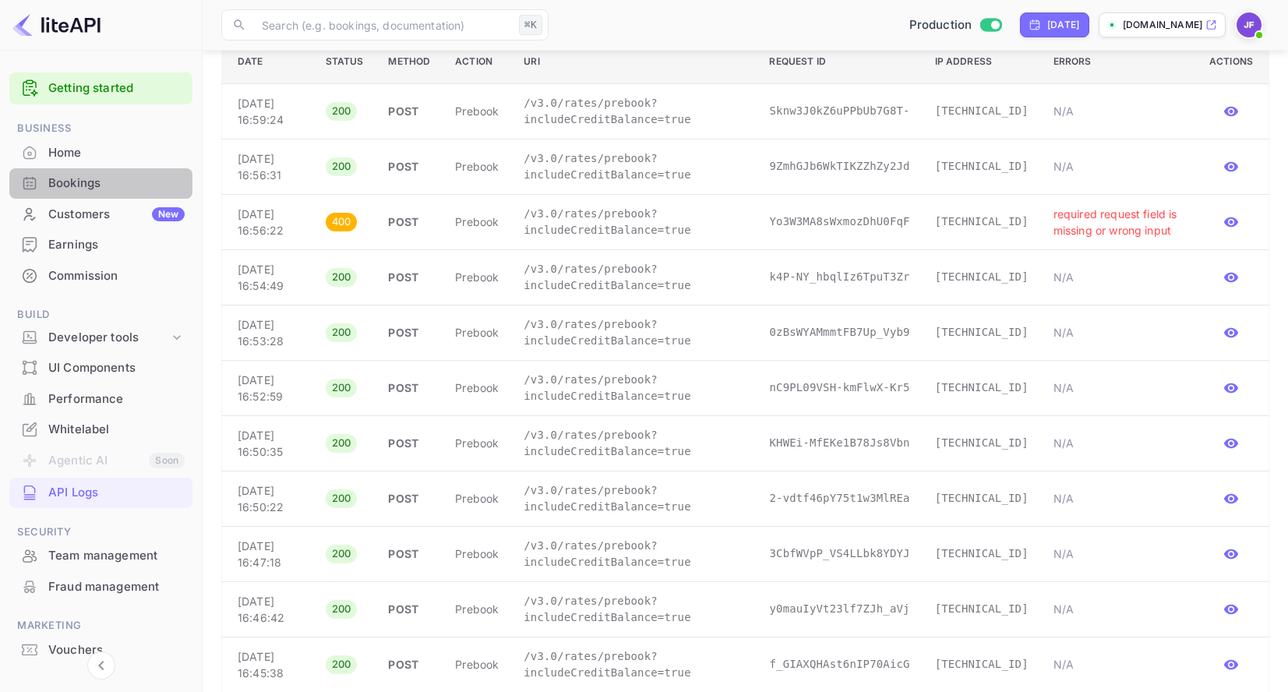
drag, startPoint x: 85, startPoint y: 186, endPoint x: 197, endPoint y: 258, distance: 133.1
click at [85, 186] on div "Bookings" at bounding box center [116, 184] width 136 height 18
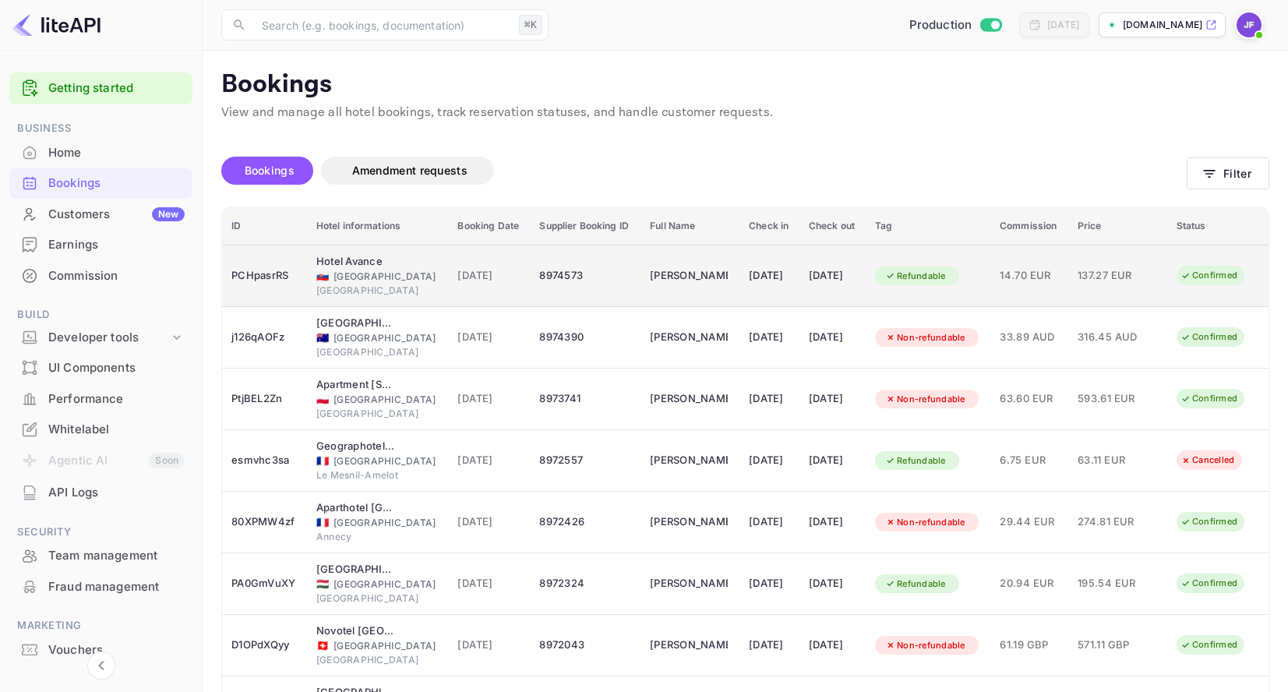
click at [1039, 278] on span "14.70 EUR" at bounding box center [1029, 275] width 59 height 17
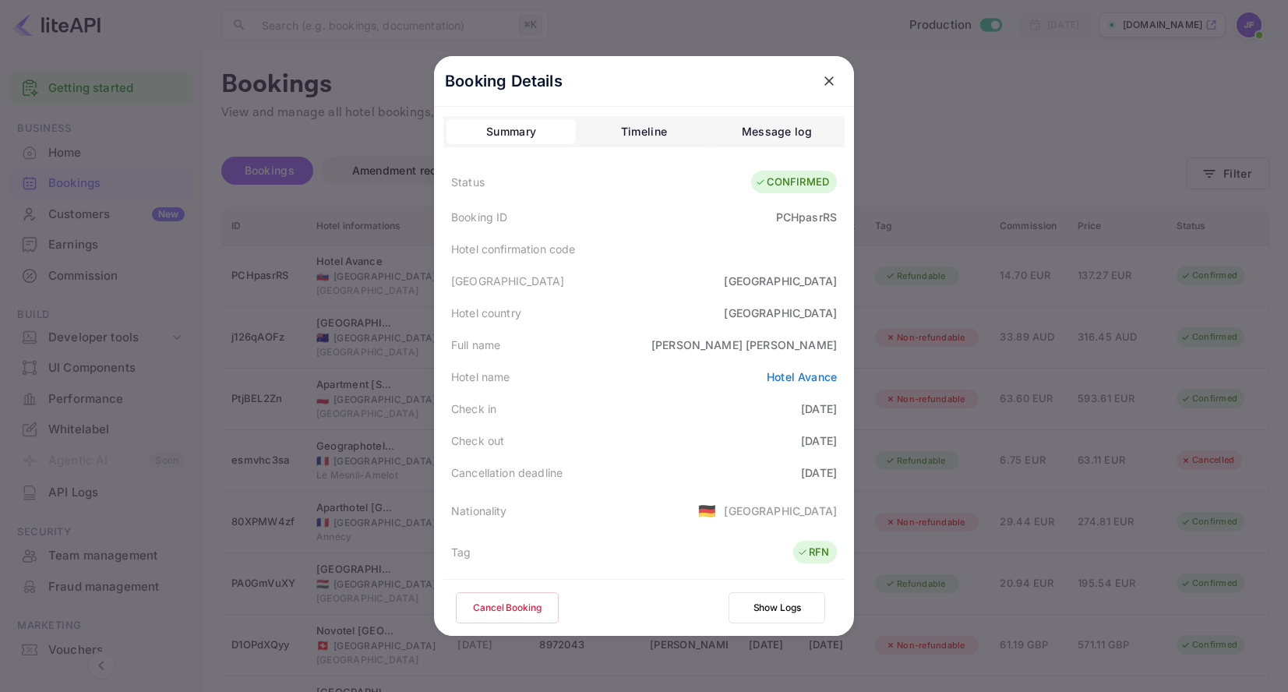
scroll to position [379, 0]
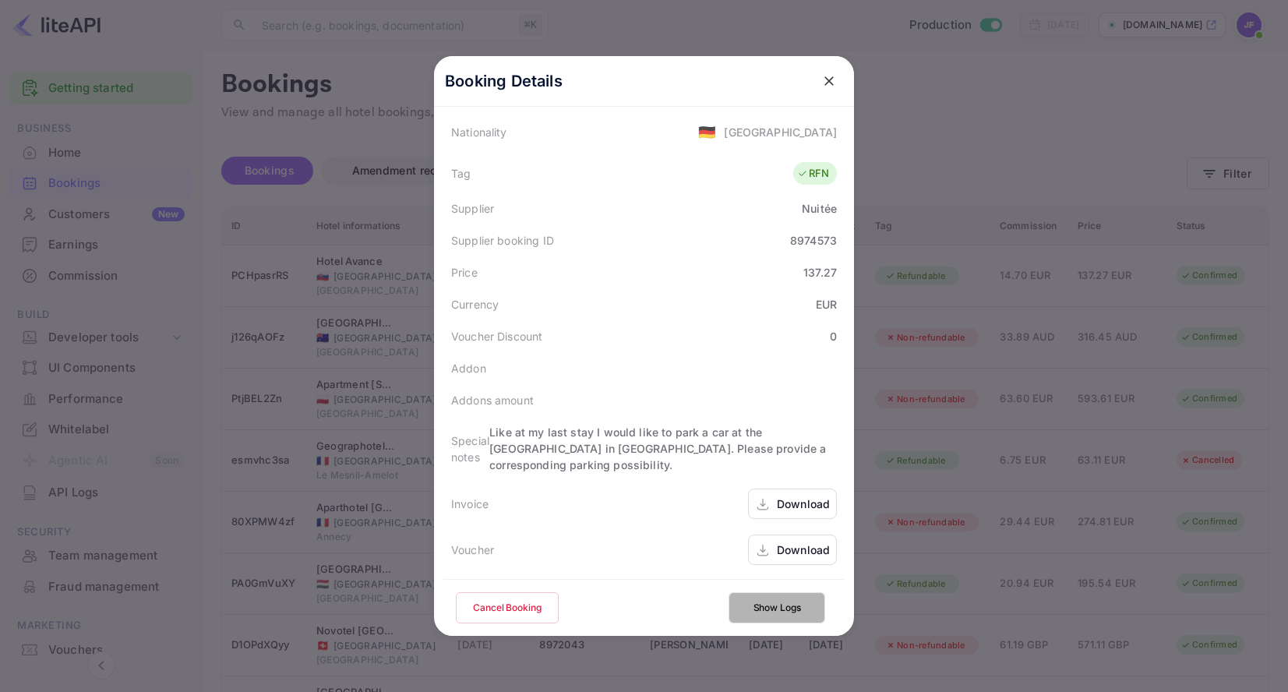
click at [781, 606] on button "Show Logs" at bounding box center [777, 607] width 97 height 31
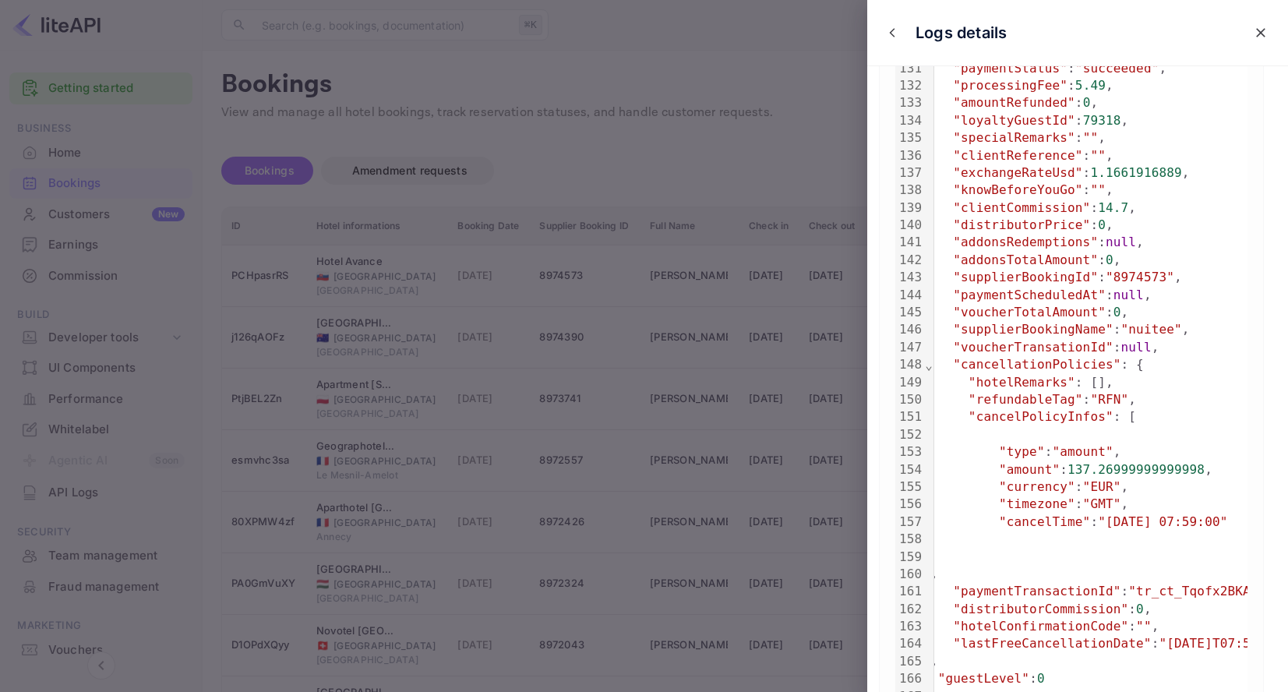
scroll to position [2485, 0]
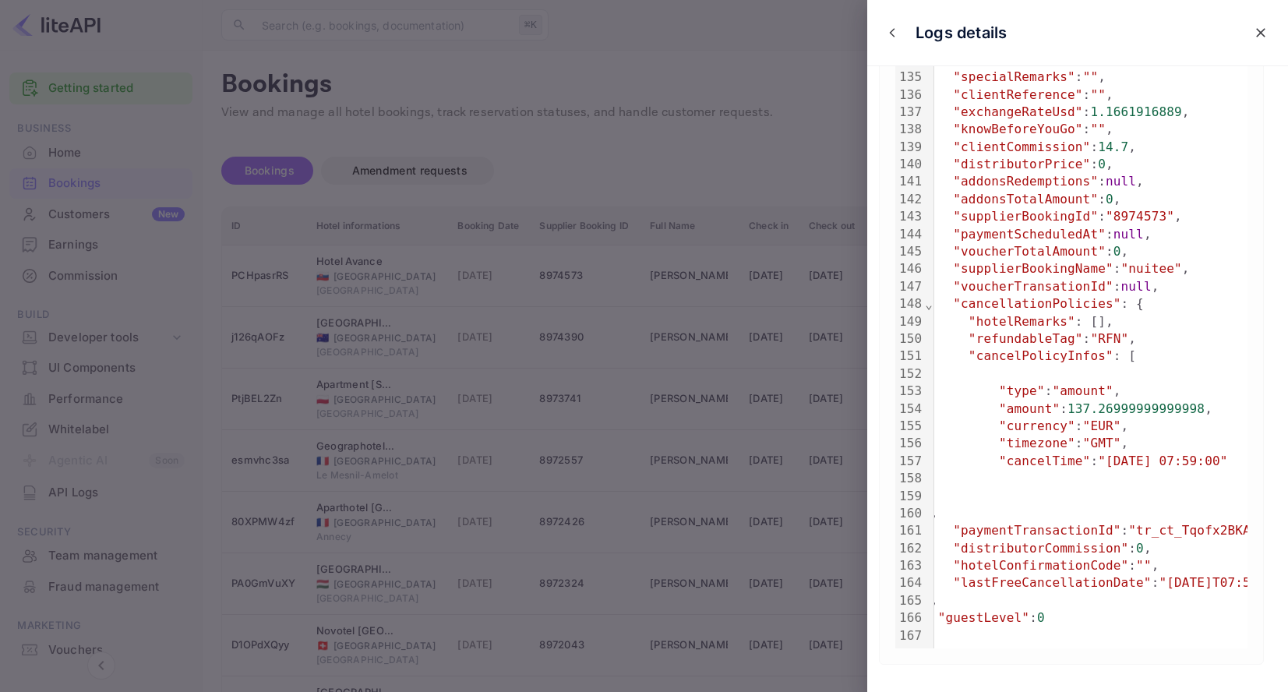
click at [1252, 26] on icon "close" at bounding box center [1261, 33] width 16 height 16
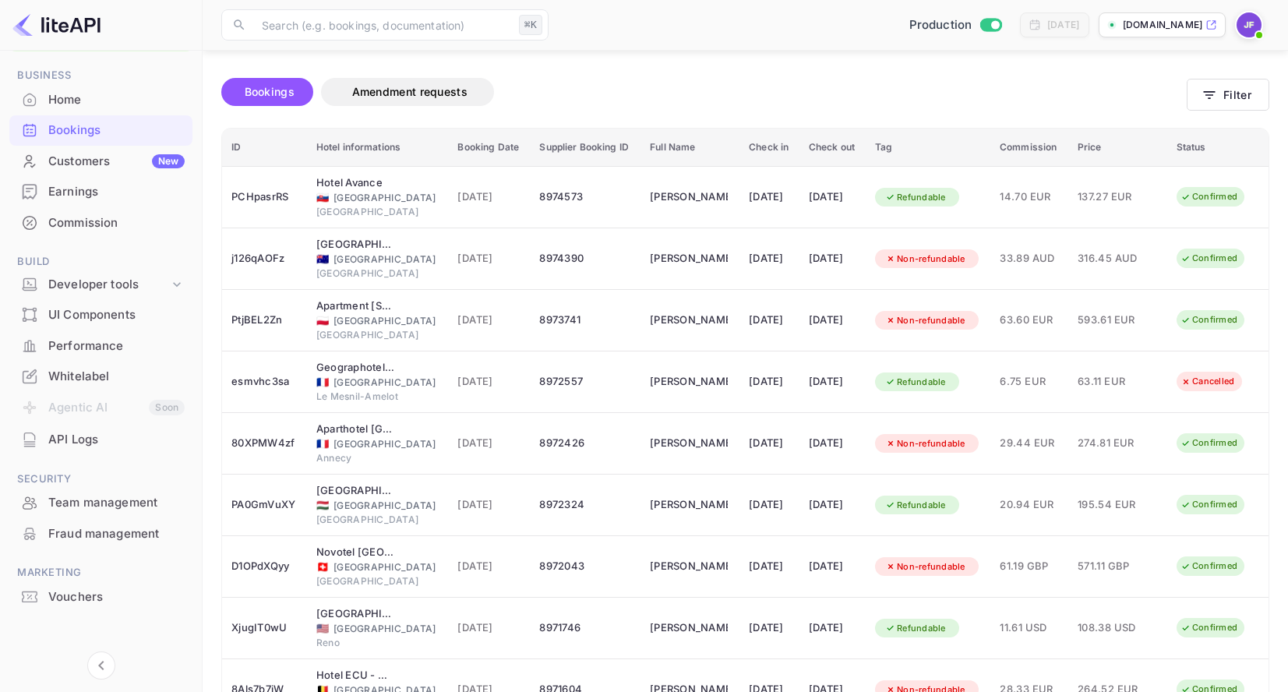
scroll to position [59, 0]
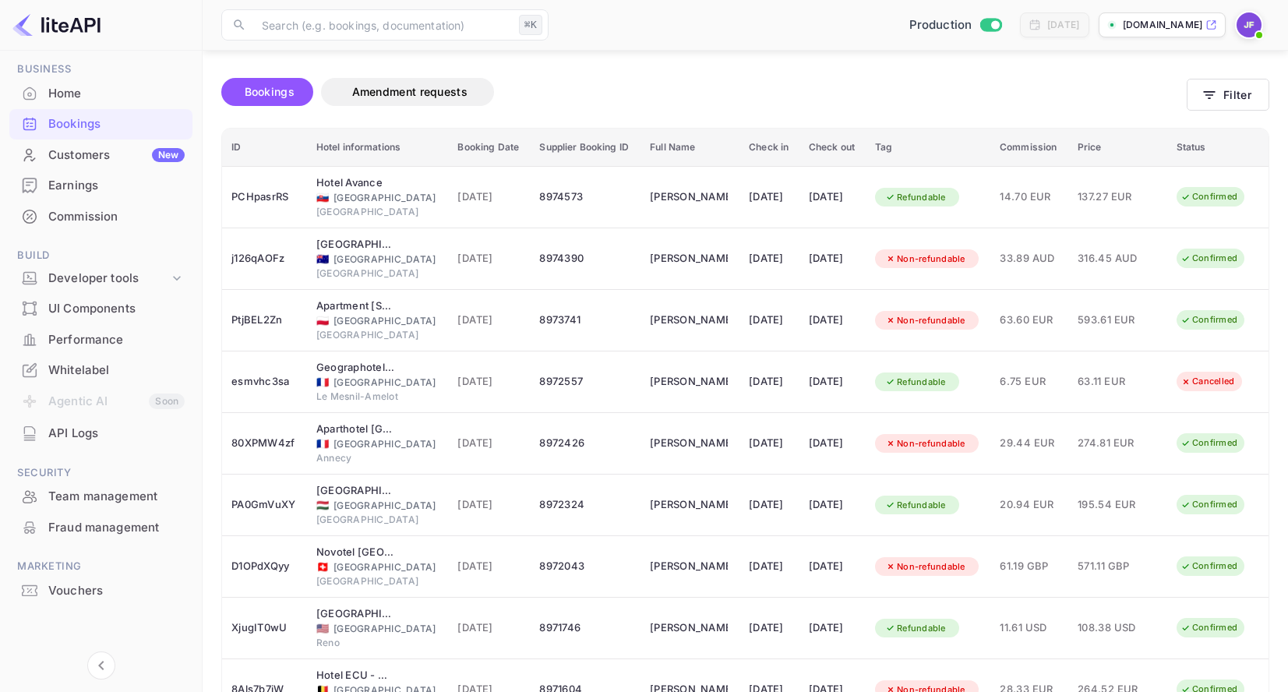
click at [118, 224] on div "Commission" at bounding box center [116, 217] width 136 height 18
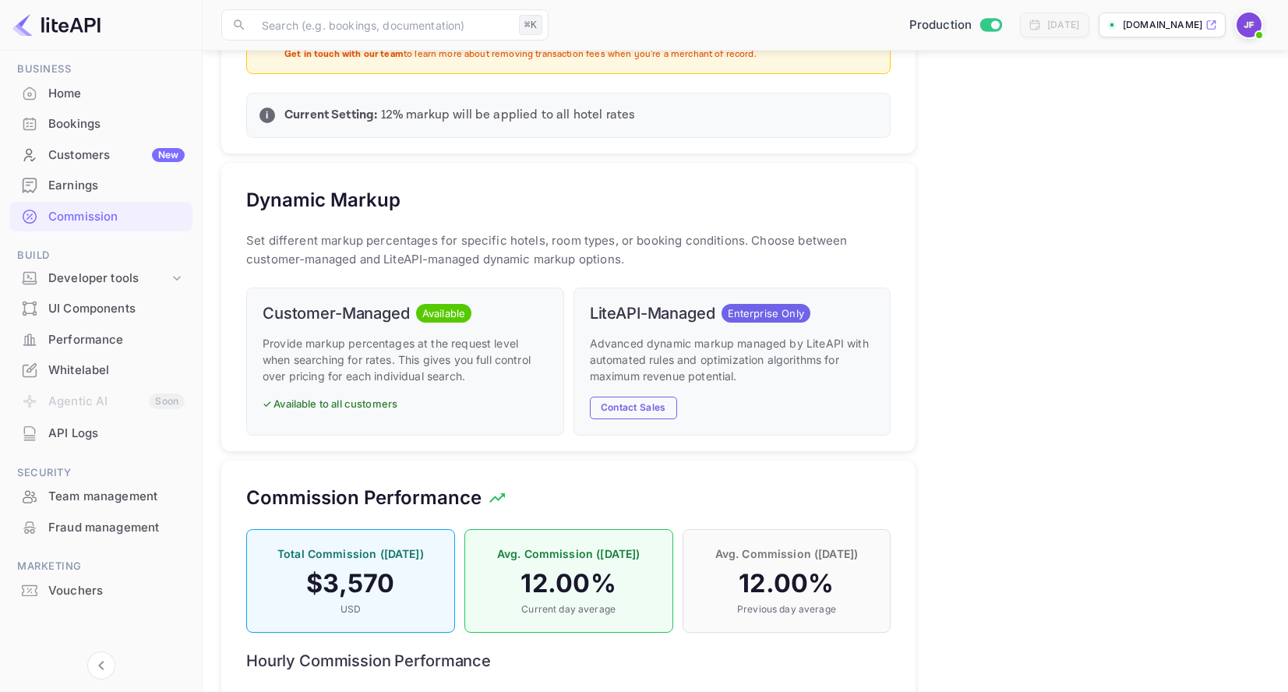
scroll to position [792, 0]
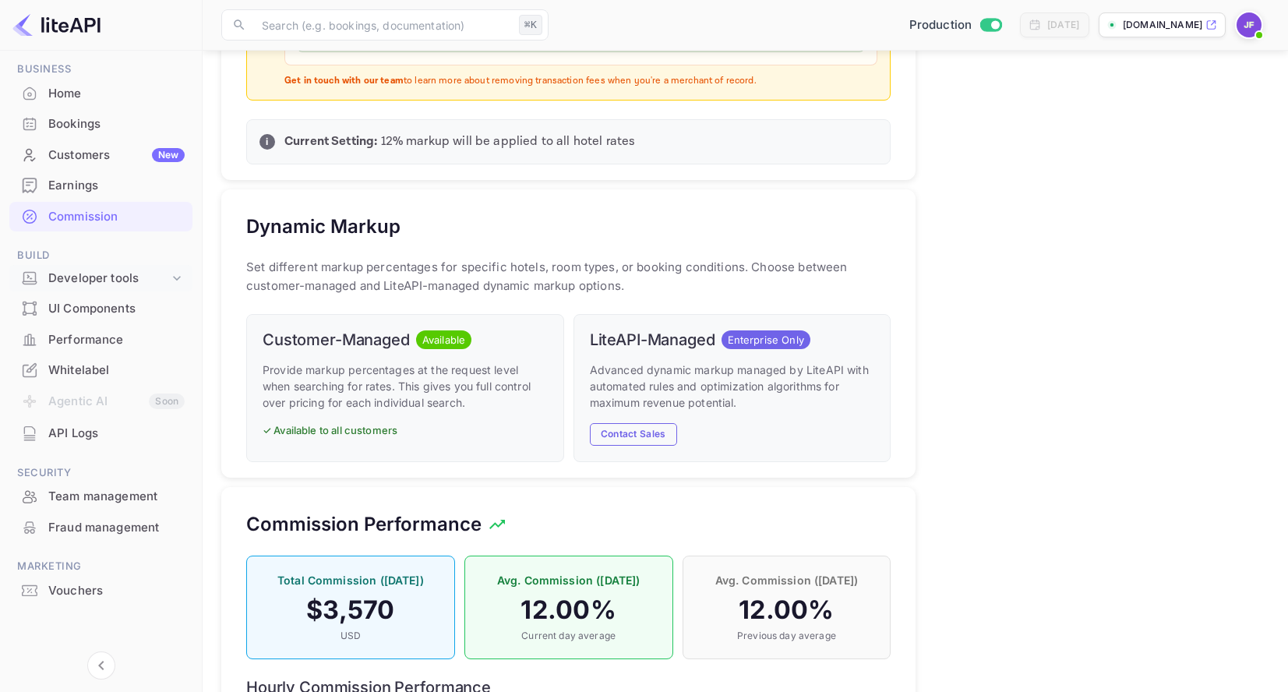
click at [127, 284] on div "Developer tools" at bounding box center [108, 279] width 121 height 18
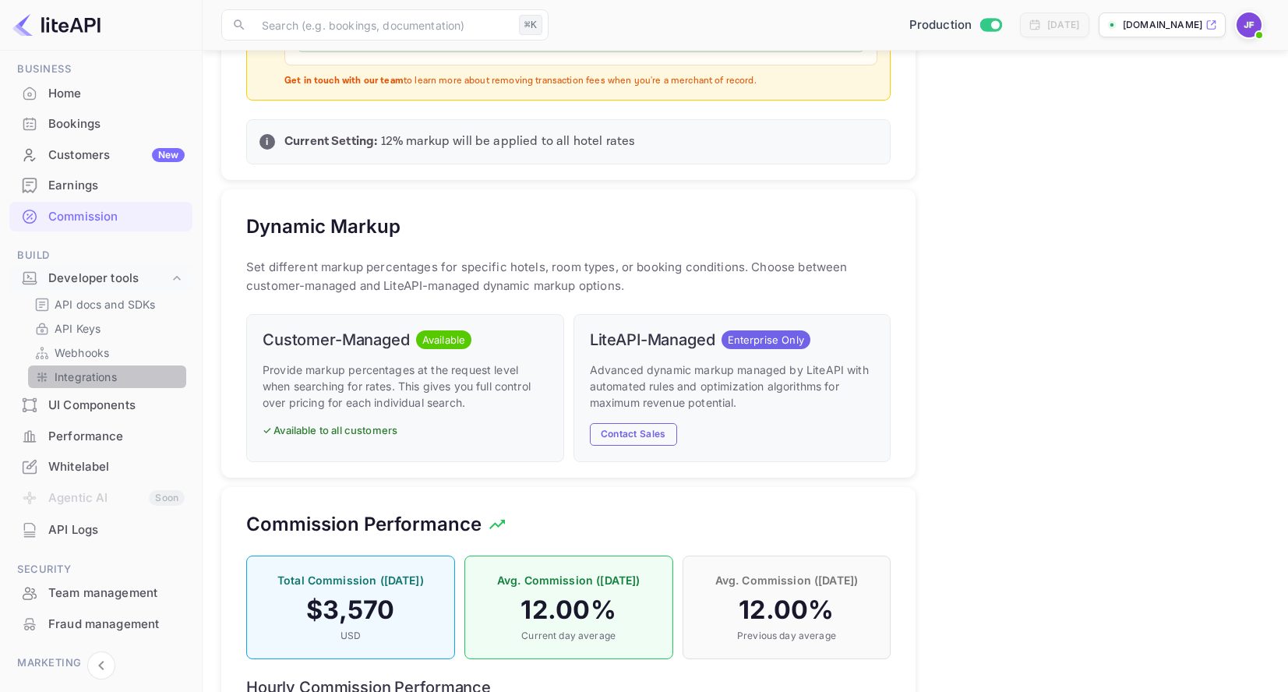
click at [104, 379] on p "Integrations" at bounding box center [86, 377] width 62 height 16
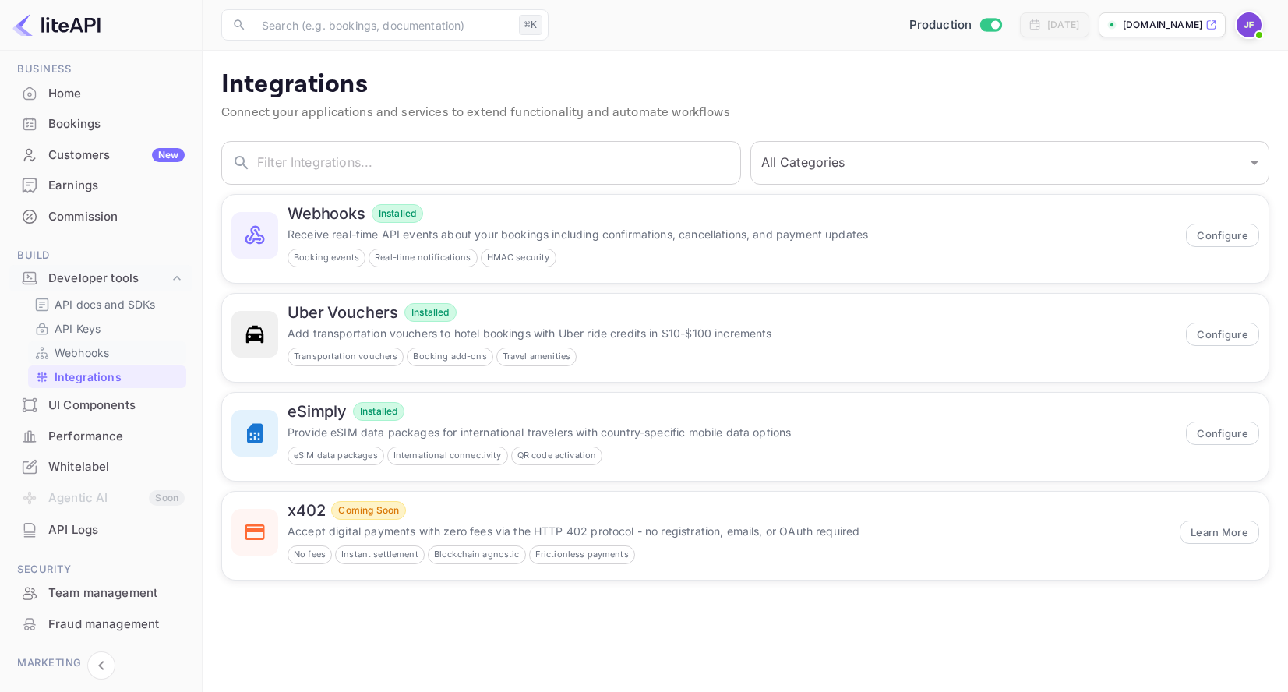
click at [112, 360] on link "Webhooks" at bounding box center [107, 352] width 146 height 16
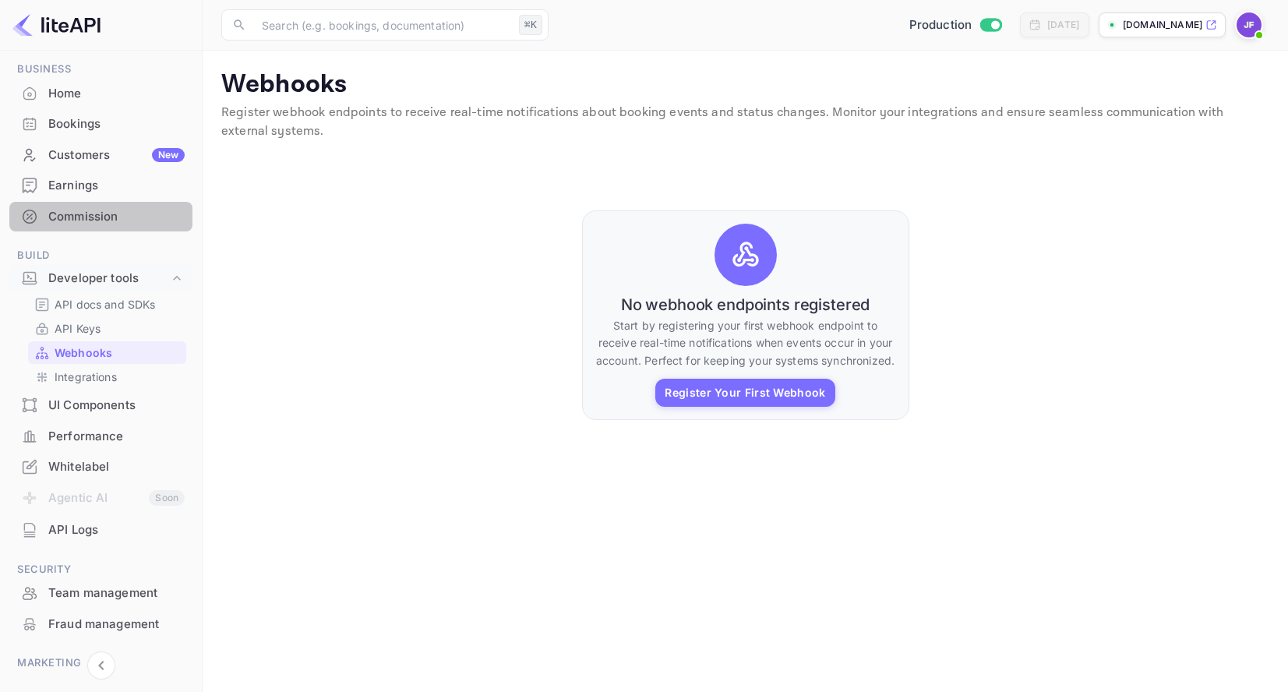
click at [109, 221] on div "Commission" at bounding box center [116, 217] width 136 height 18
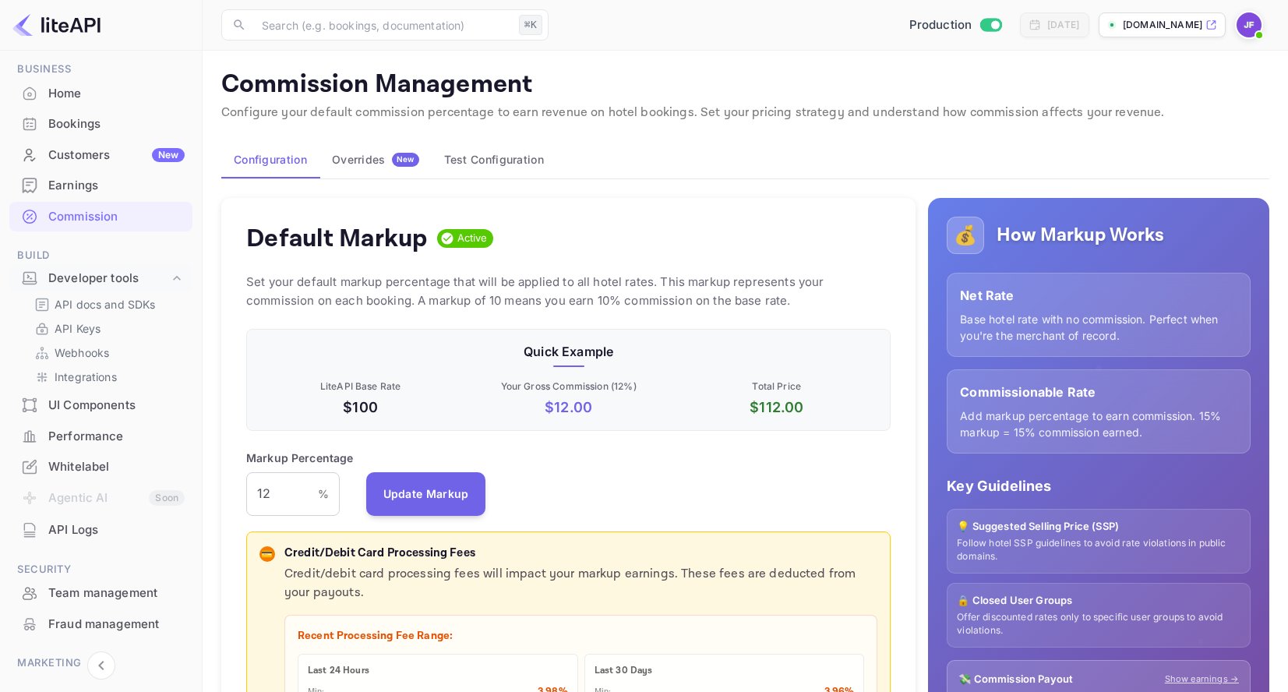
scroll to position [277, 644]
click at [354, 157] on div "Overrides New" at bounding box center [375, 160] width 87 height 14
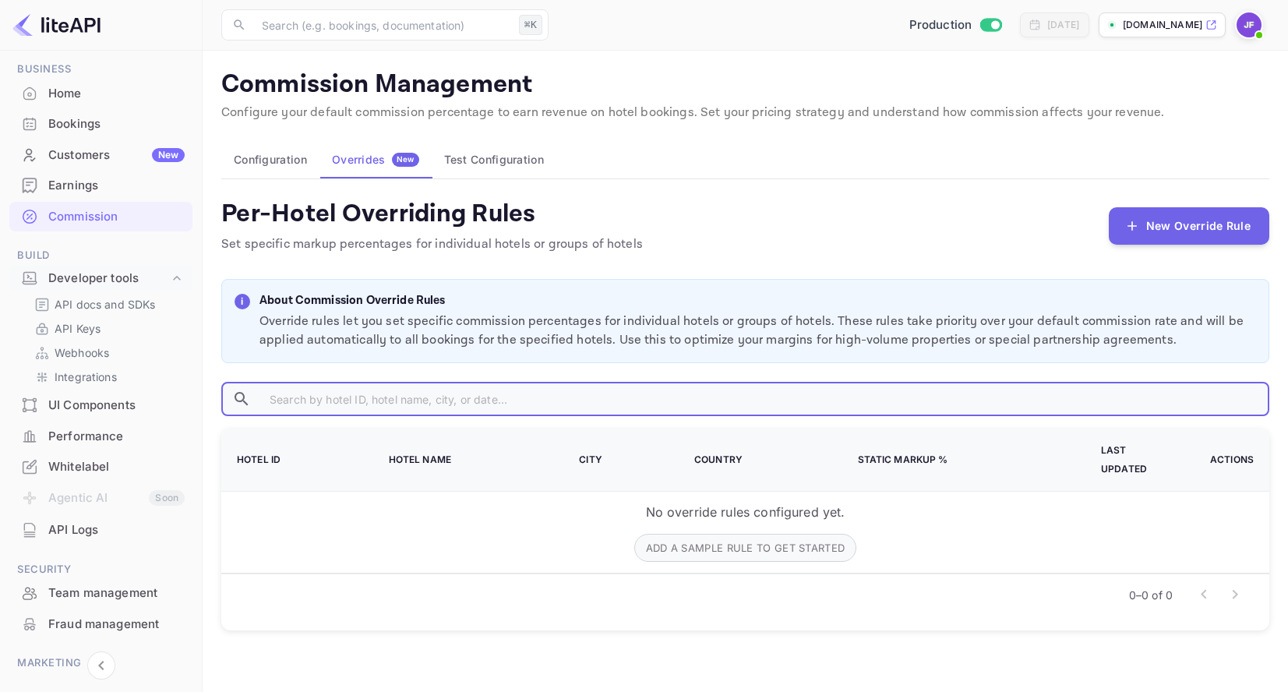
click at [415, 402] on input "text" at bounding box center [763, 399] width 1012 height 34
click at [1159, 232] on button "New Override Rule" at bounding box center [1189, 224] width 161 height 37
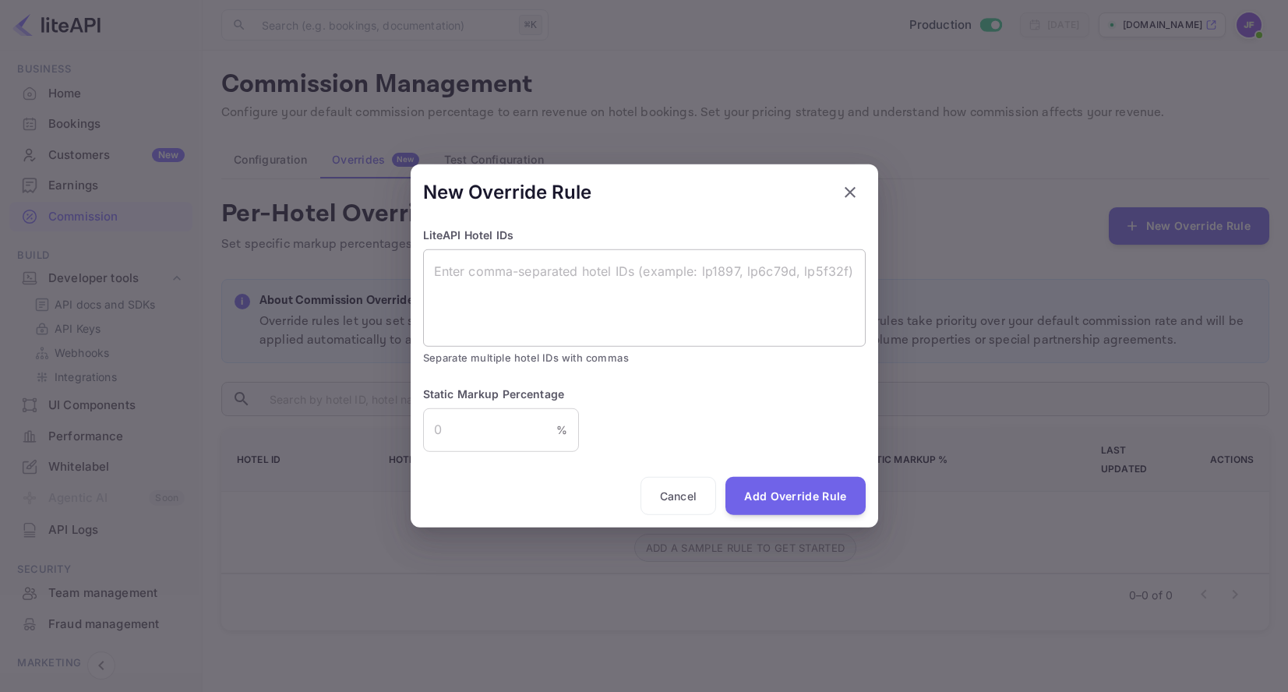
click at [503, 298] on textarea at bounding box center [644, 298] width 421 height 72
paste textarea "lp31900"
type textarea "lp31900"
drag, startPoint x: 464, startPoint y: 432, endPoint x: 443, endPoint y: 432, distance: 21.1
click at [443, 432] on input "number" at bounding box center [490, 430] width 134 height 44
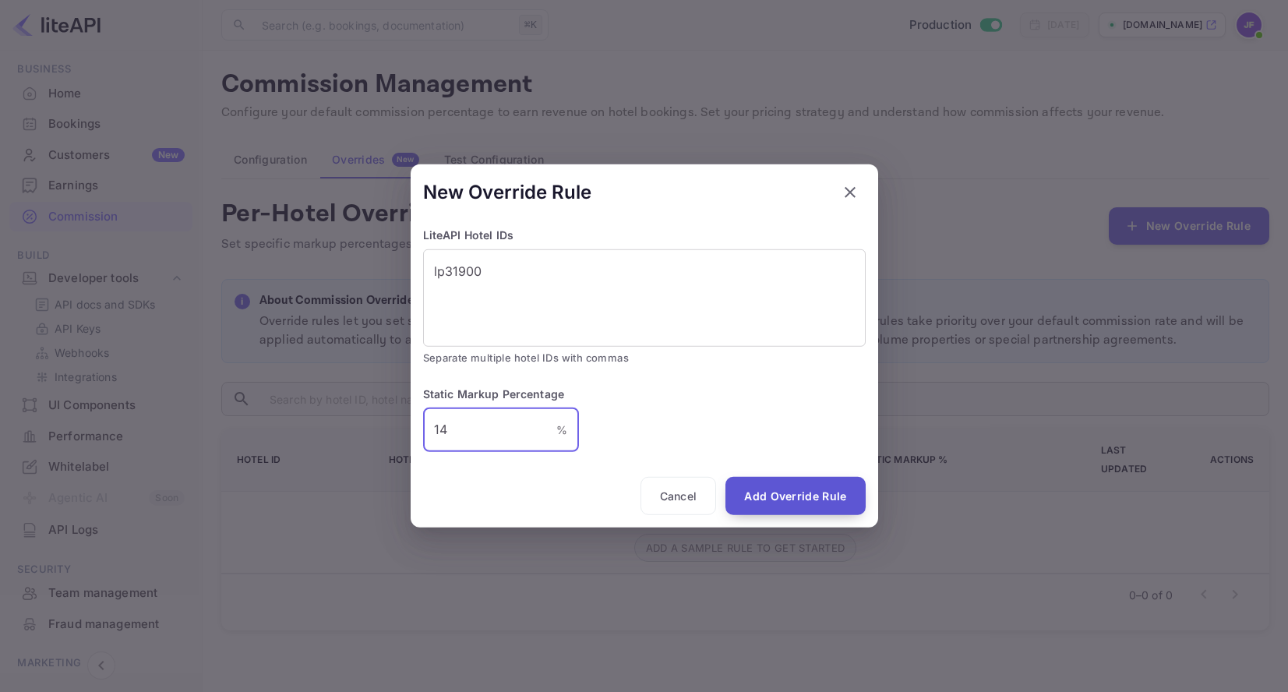
type input "14"
click at [801, 500] on button "Add Override Rule" at bounding box center [794, 495] width 139 height 39
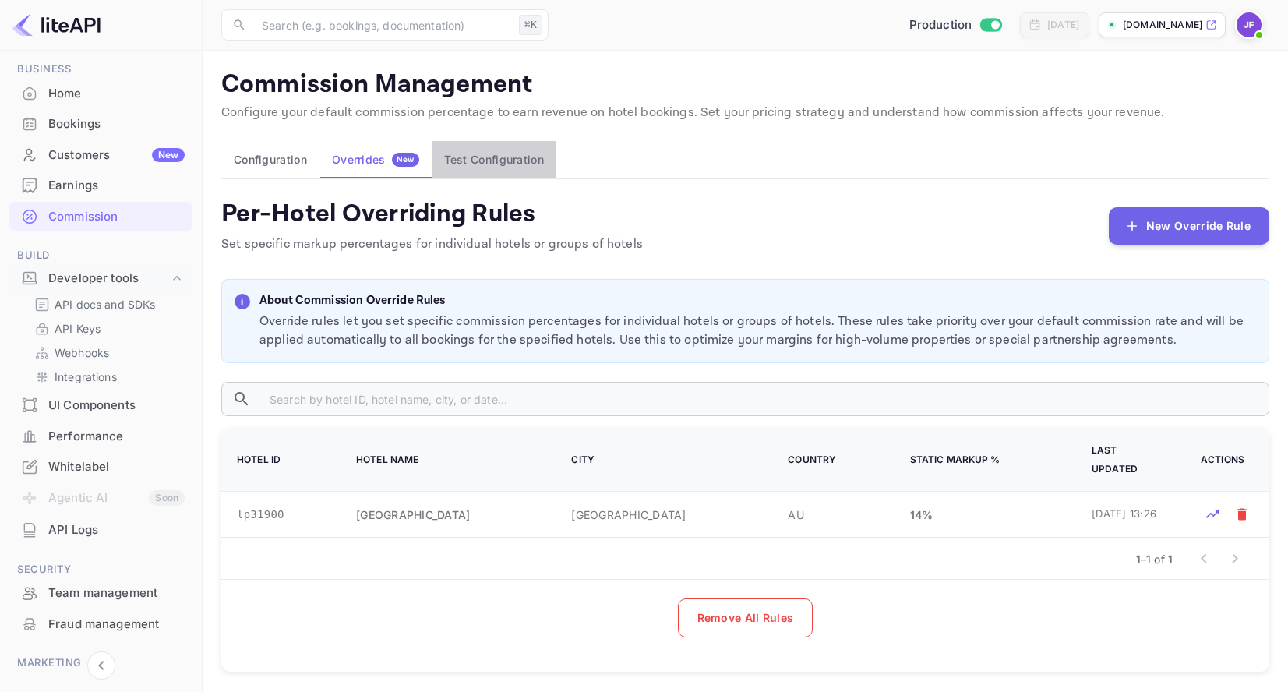
click at [492, 165] on button "Test Configuration" at bounding box center [494, 159] width 125 height 37
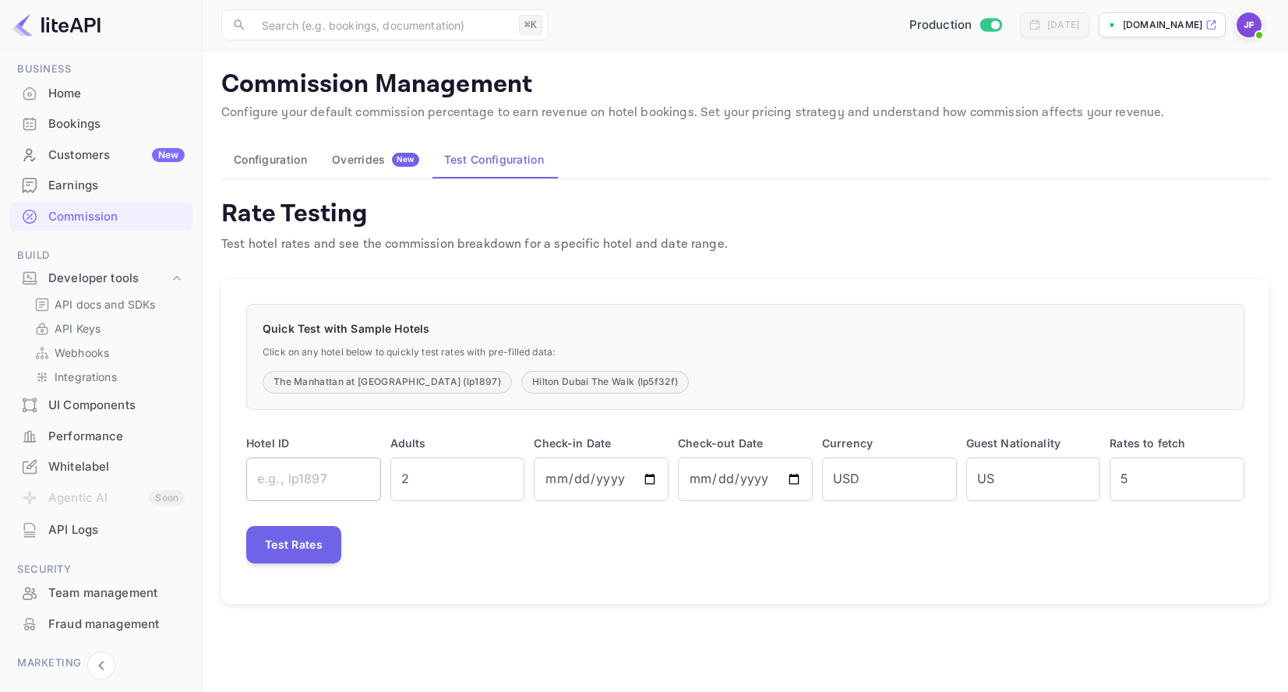
click at [326, 490] on input "text" at bounding box center [313, 479] width 135 height 44
type input "lp31900"
click at [651, 478] on input "2025-09-19" at bounding box center [601, 479] width 135 height 44
type input "2025-09-23"
click at [795, 479] on input "2025-09-24" at bounding box center [745, 479] width 135 height 44
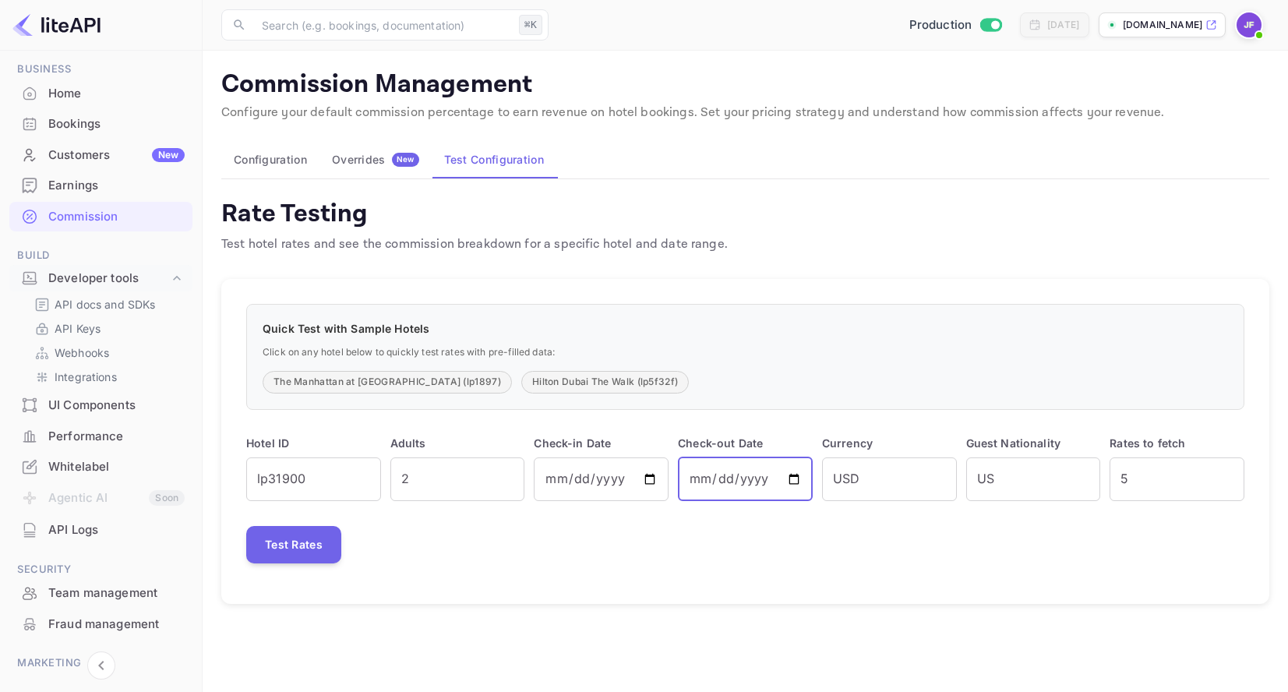
type input "2025-09-25"
drag, startPoint x: 323, startPoint y: 542, endPoint x: 350, endPoint y: 551, distance: 28.1
click at [323, 542] on button "Test Rates" at bounding box center [293, 544] width 95 height 37
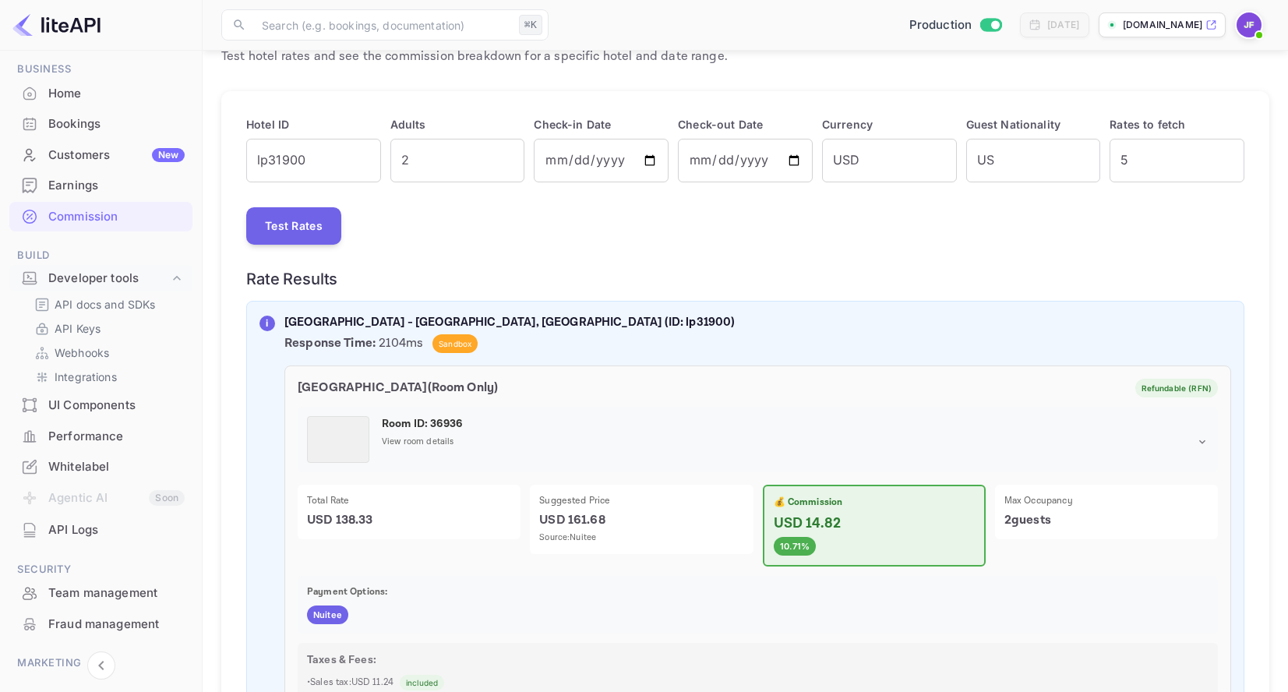
scroll to position [133, 0]
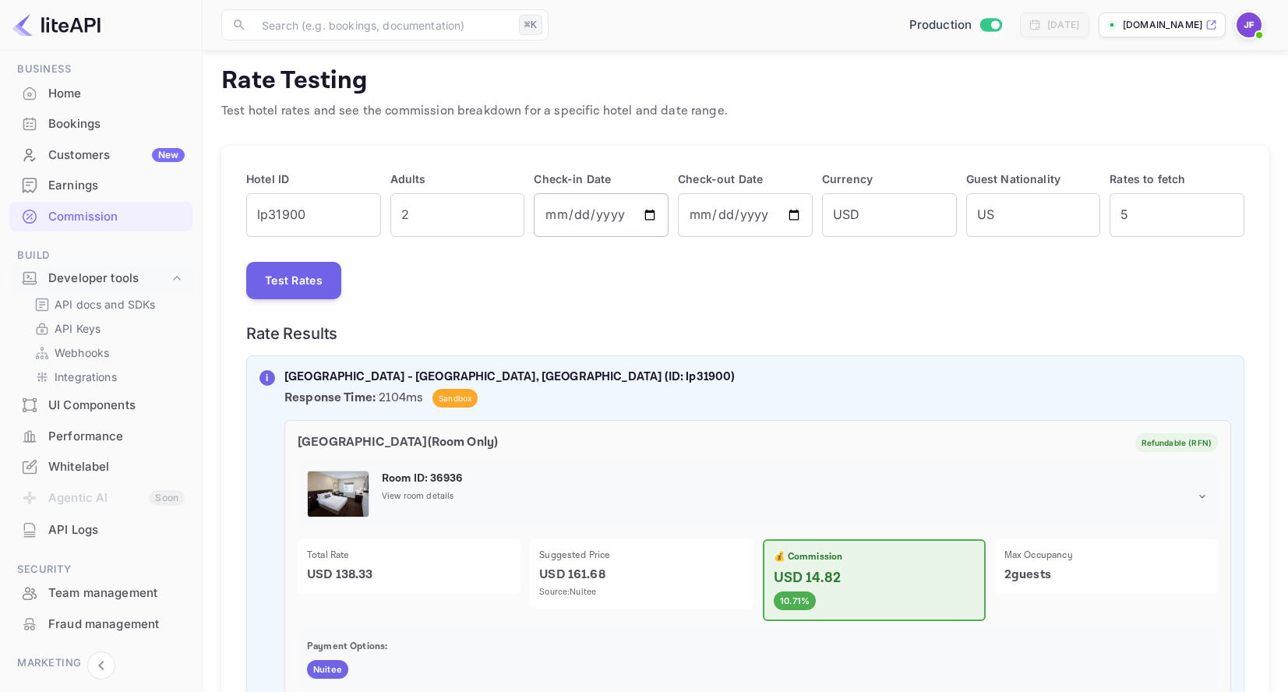
click at [572, 213] on input "2025-09-23" at bounding box center [601, 215] width 135 height 44
click at [649, 219] on input "2025-09-23" at bounding box center [601, 215] width 135 height 44
type input "2025-08-23"
click at [787, 214] on input "2025-09-25" at bounding box center [745, 215] width 135 height 44
type input "2025-08-25"
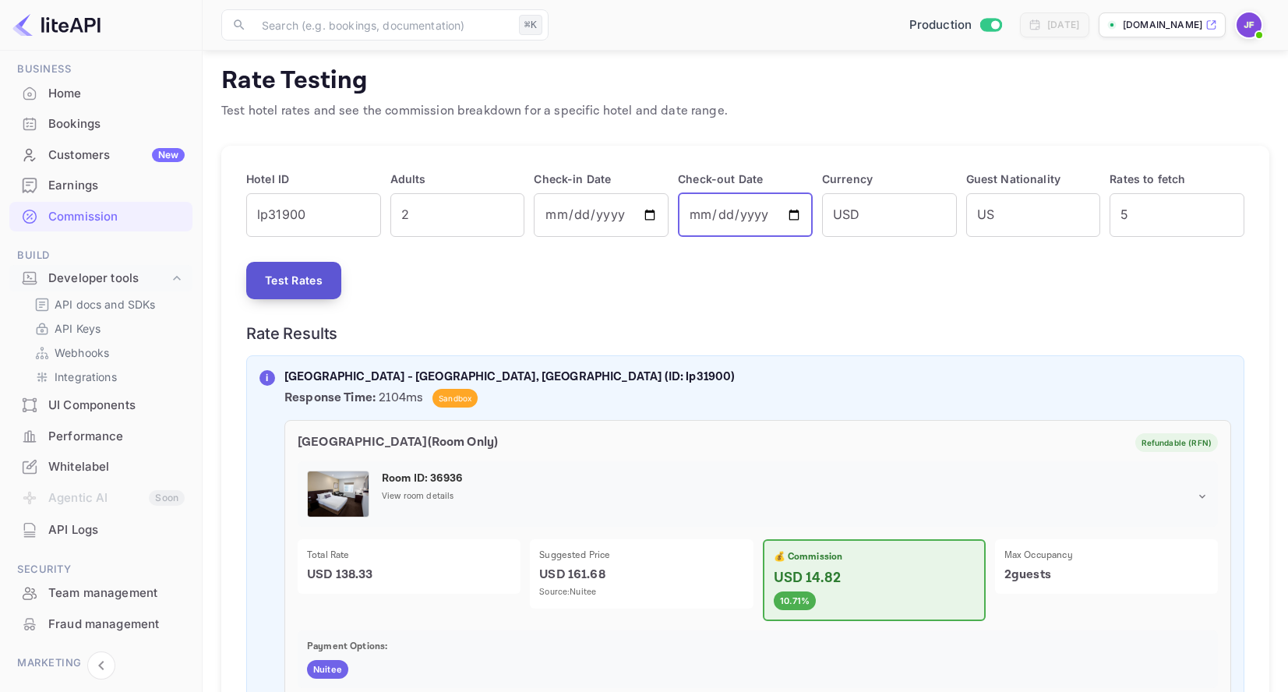
click at [308, 275] on button "Test Rates" at bounding box center [293, 280] width 95 height 37
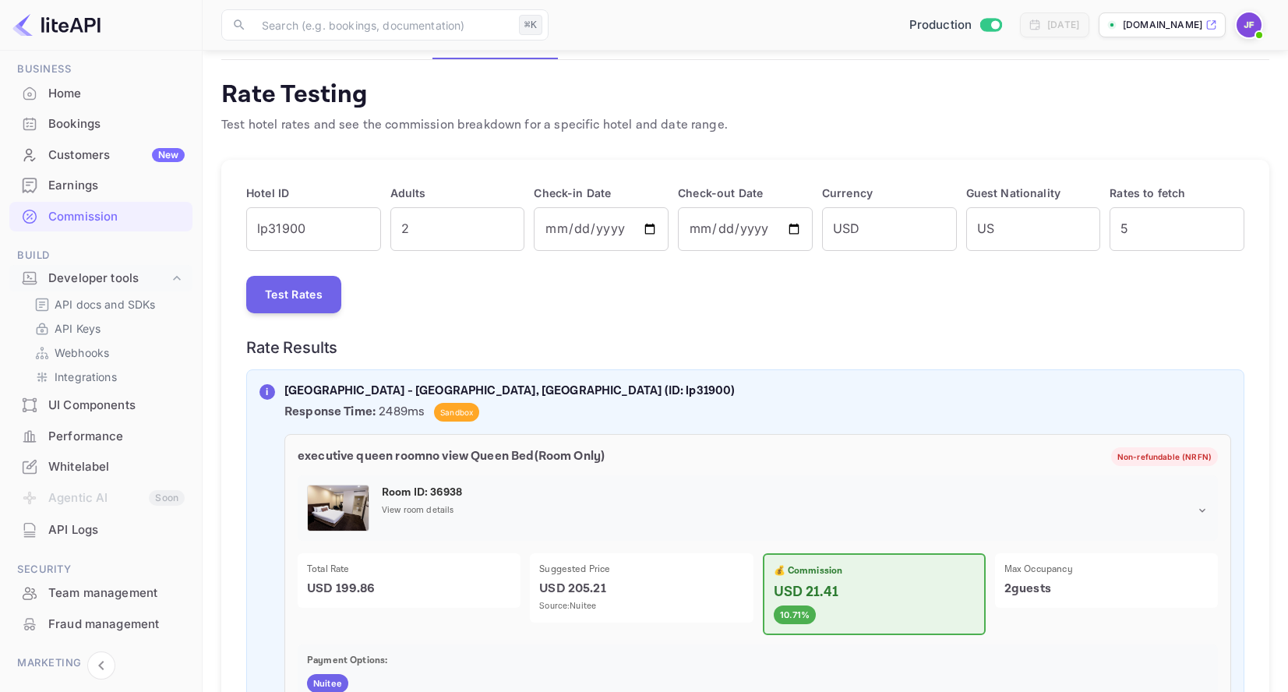
scroll to position [106, 0]
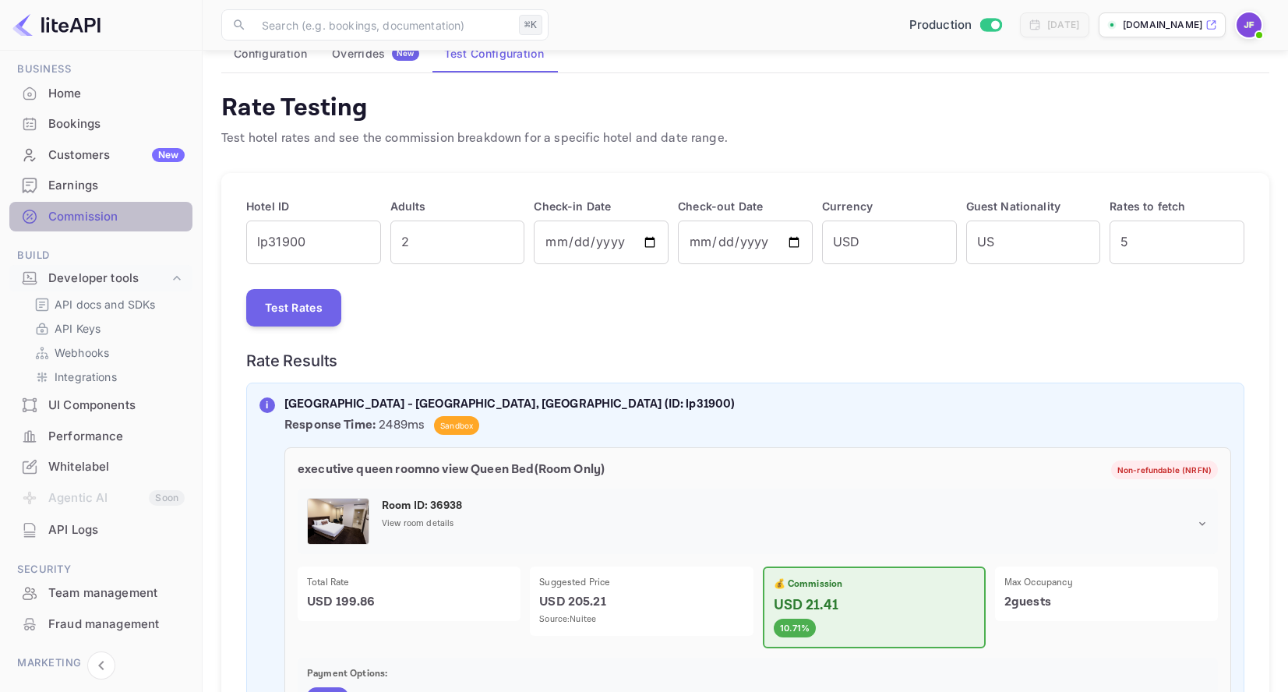
click at [103, 214] on div "Commission" at bounding box center [116, 217] width 136 height 18
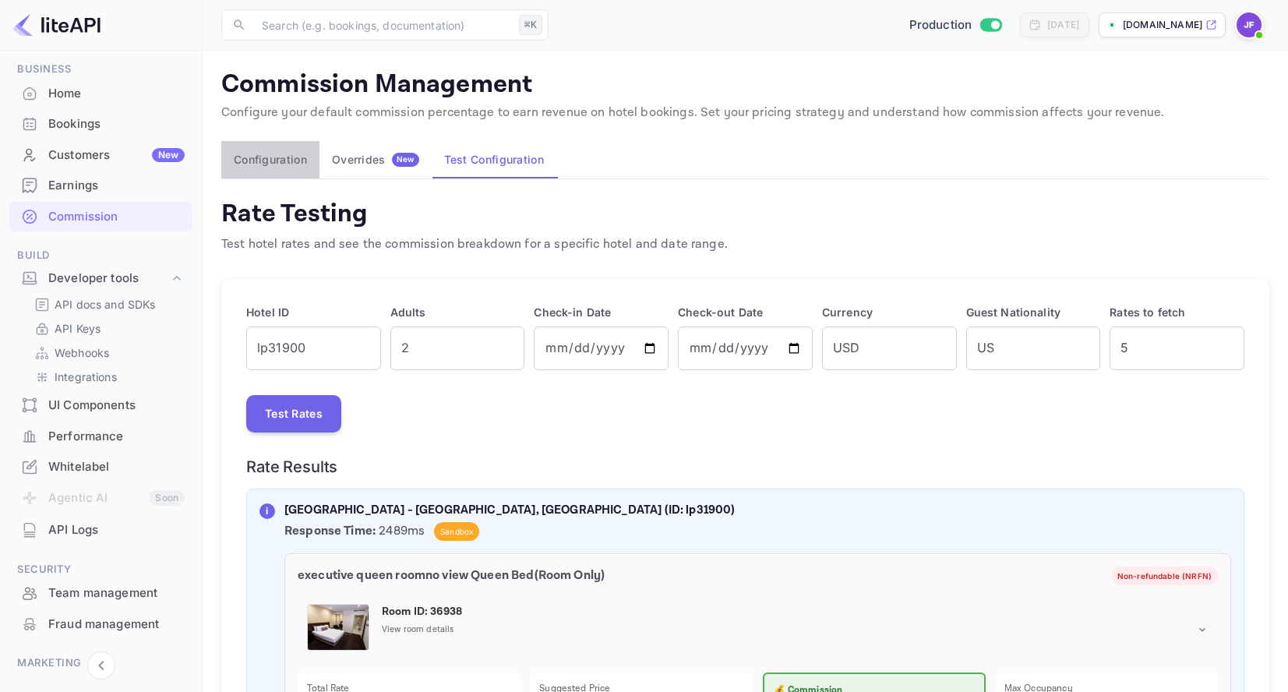
click at [278, 163] on button "Configuration" at bounding box center [270, 159] width 98 height 37
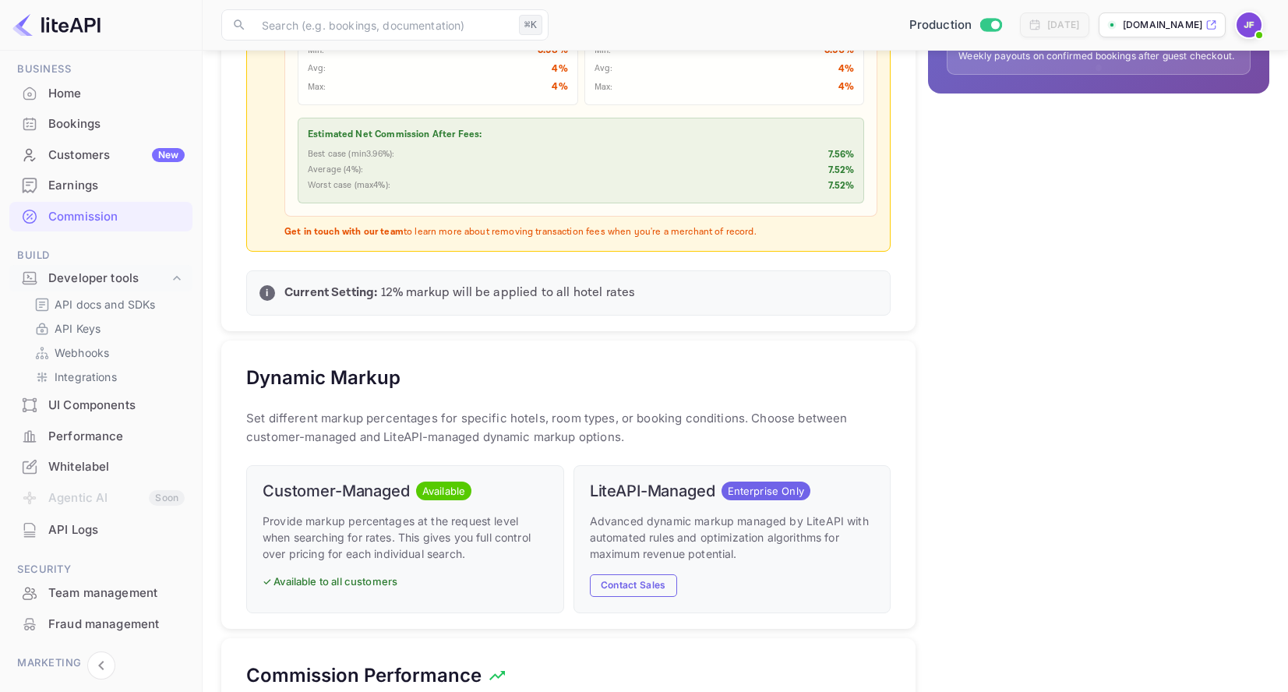
scroll to position [629, 0]
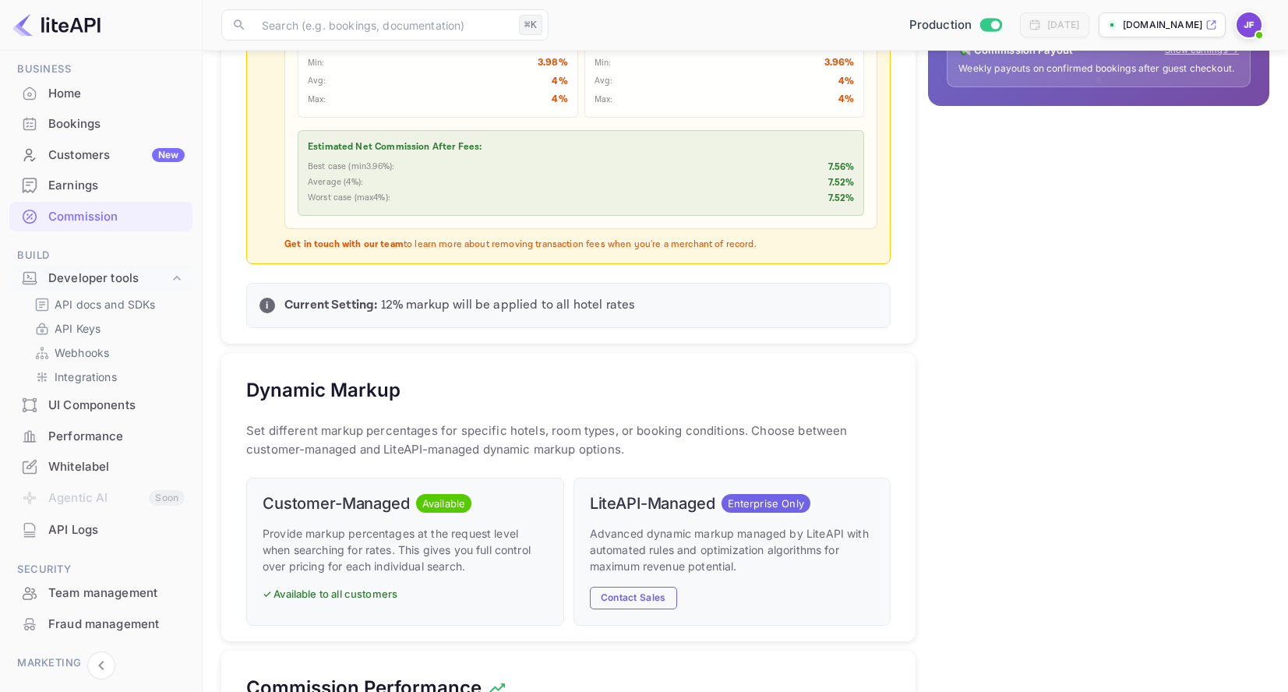
click at [86, 129] on div "Bookings" at bounding box center [116, 124] width 136 height 18
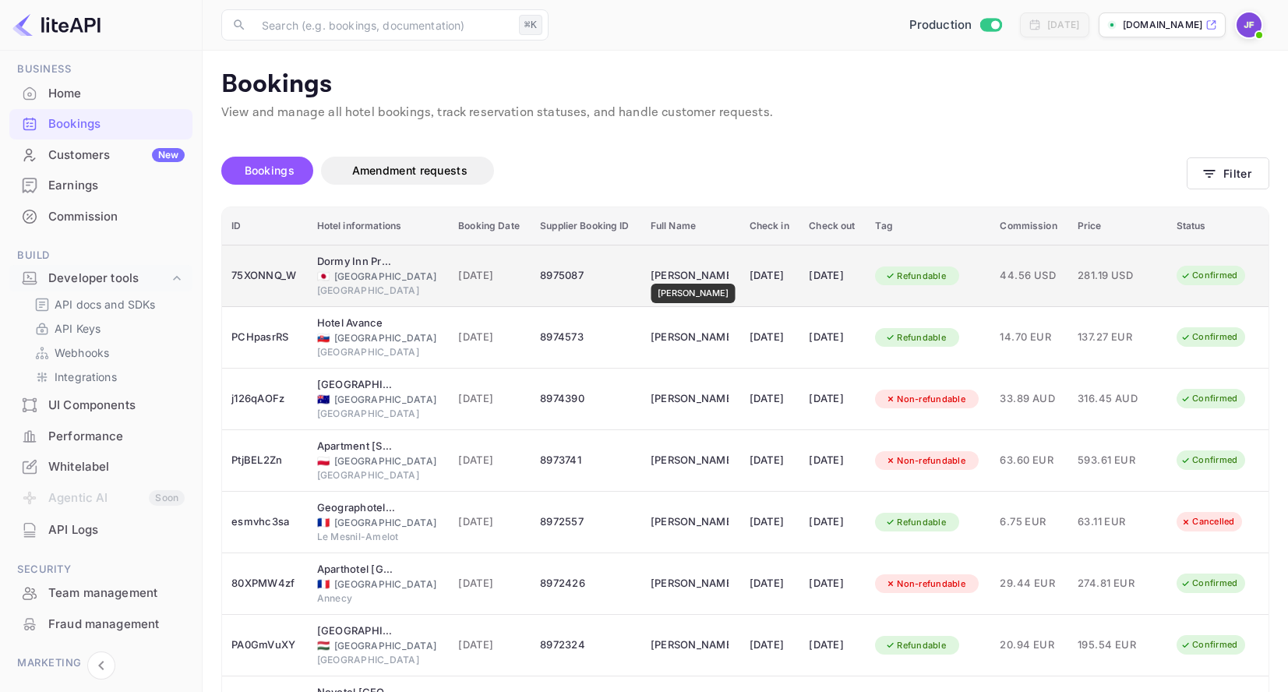
click at [693, 273] on div "Michael Lawless" at bounding box center [690, 275] width 78 height 25
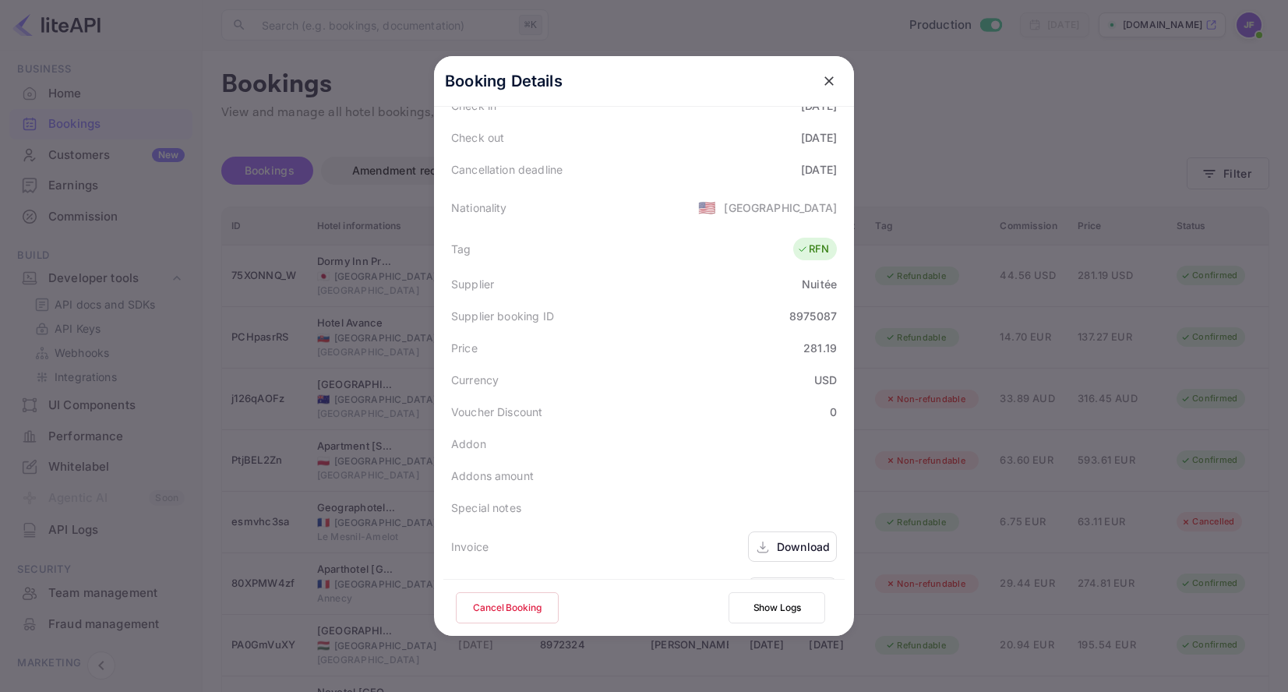
scroll to position [346, 0]
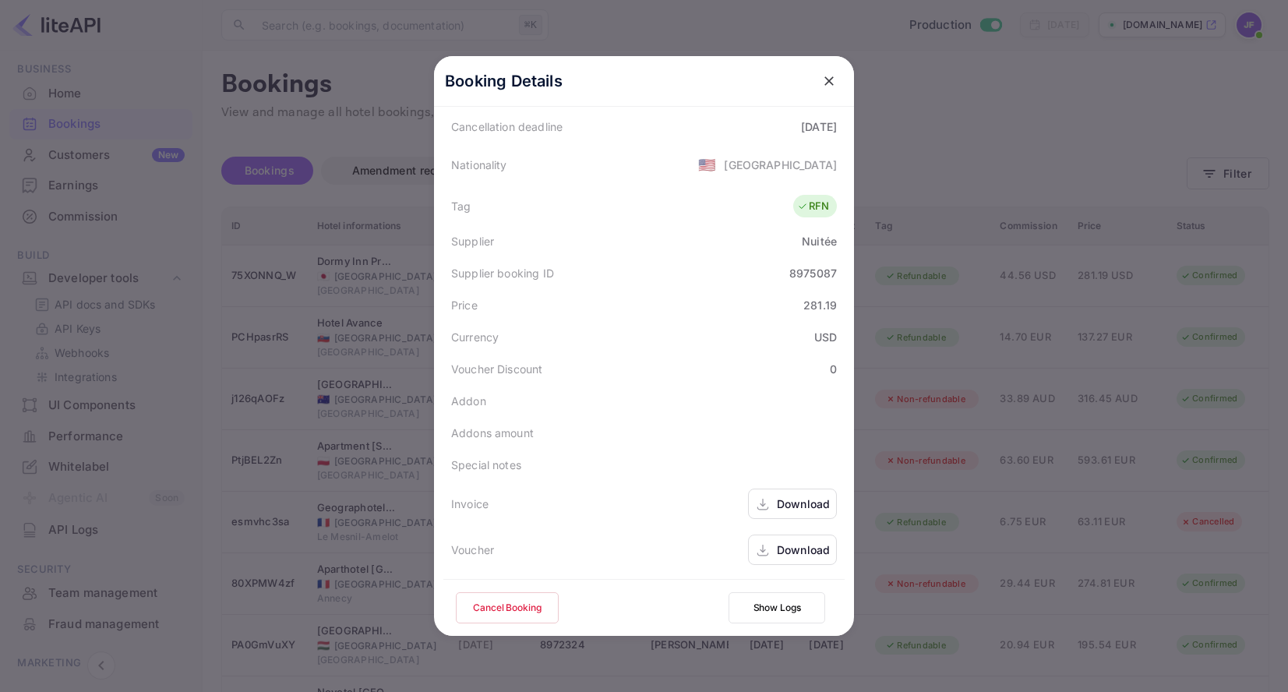
click at [777, 611] on button "Show Logs" at bounding box center [777, 607] width 97 height 31
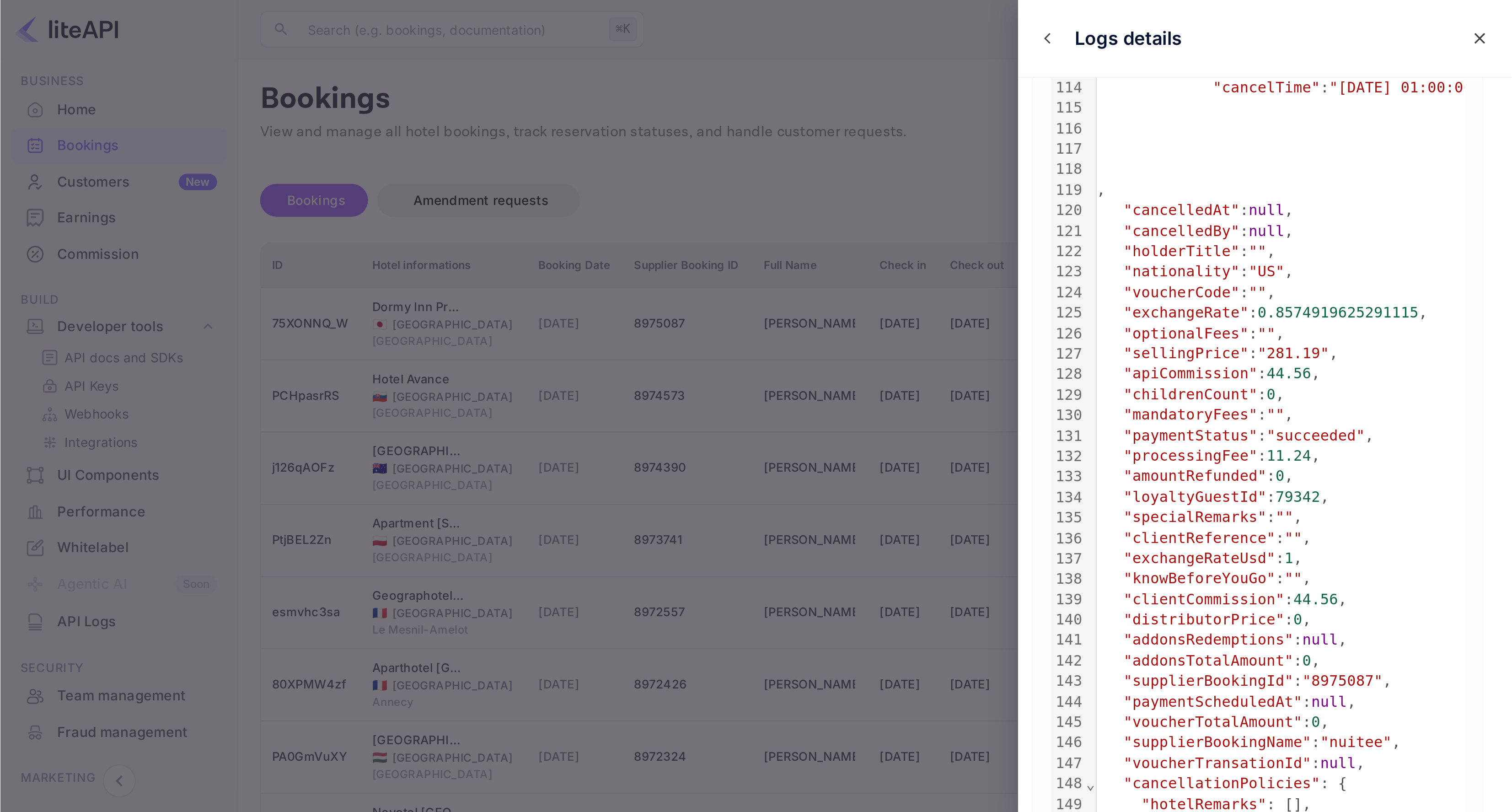
scroll to position [0, 5]
drag, startPoint x: 744, startPoint y: 16, endPoint x: 739, endPoint y: 18, distance: 5.4
click at [735, 16] on icon "close" at bounding box center [740, 19] width 9 height 9
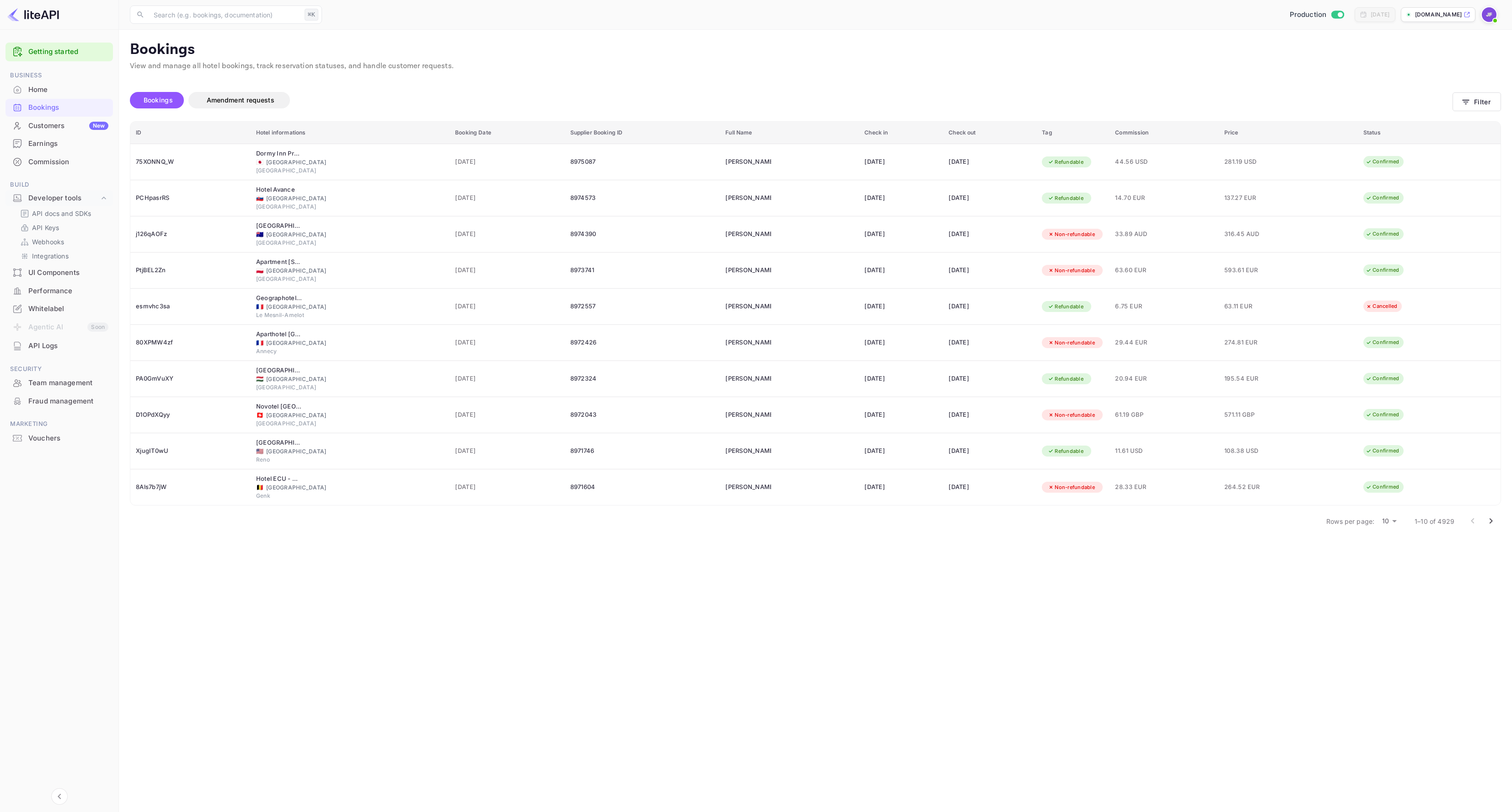
scroll to position [0, 0]
